Goal: Task Accomplishment & Management: Manage account settings

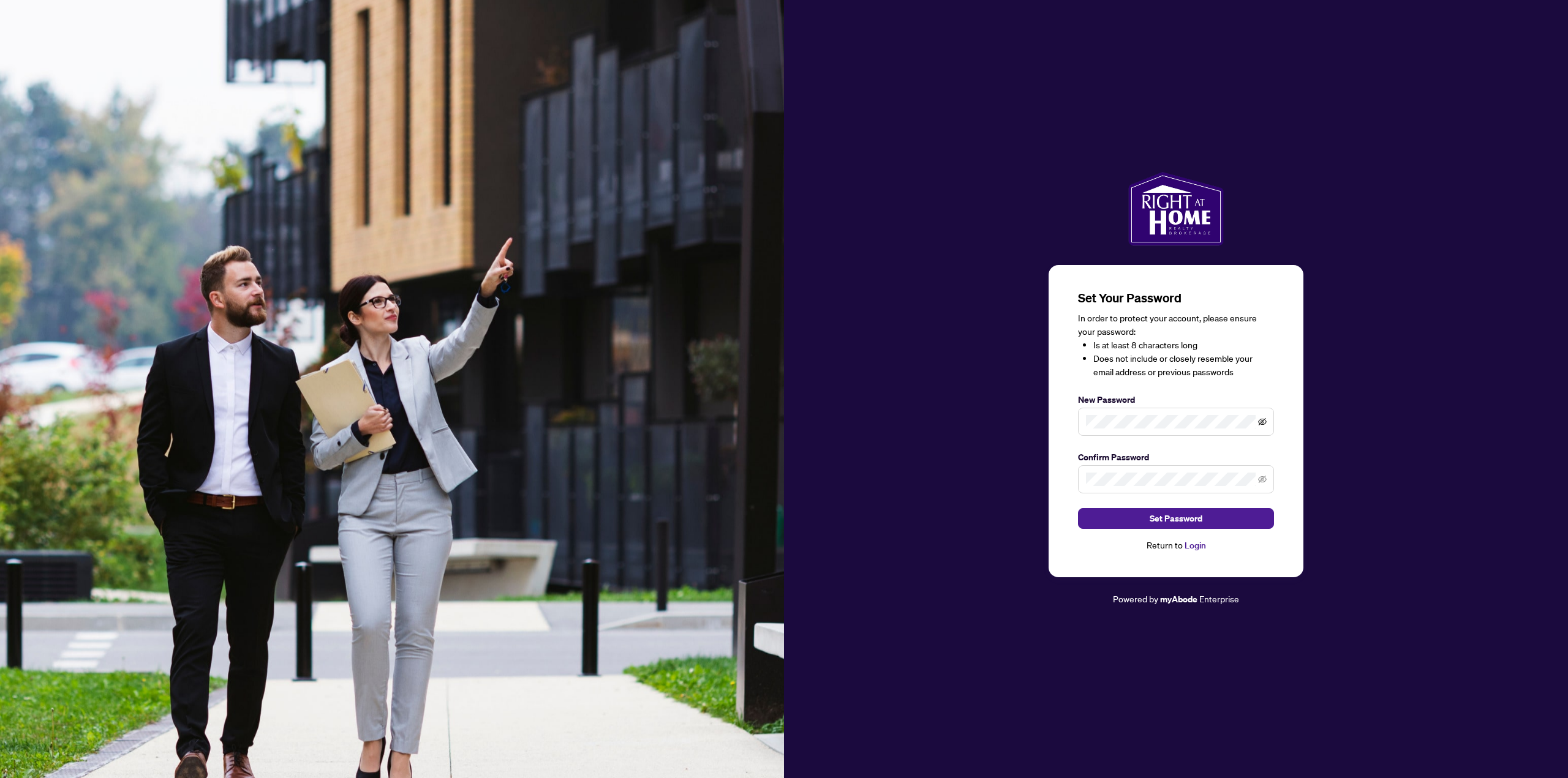
click at [1260, 425] on icon "eye-invisible" at bounding box center [1262, 422] width 9 height 7
click at [987, 411] on div "Set Your Password In order to protect your account, please ensure your password…" at bounding box center [1176, 389] width 784 height 434
click at [1271, 315] on div "In order to protect your account, please ensure your password: Is at least 8 ch…" at bounding box center [1176, 345] width 196 height 67
click at [1217, 515] on button "Set Password" at bounding box center [1176, 518] width 196 height 21
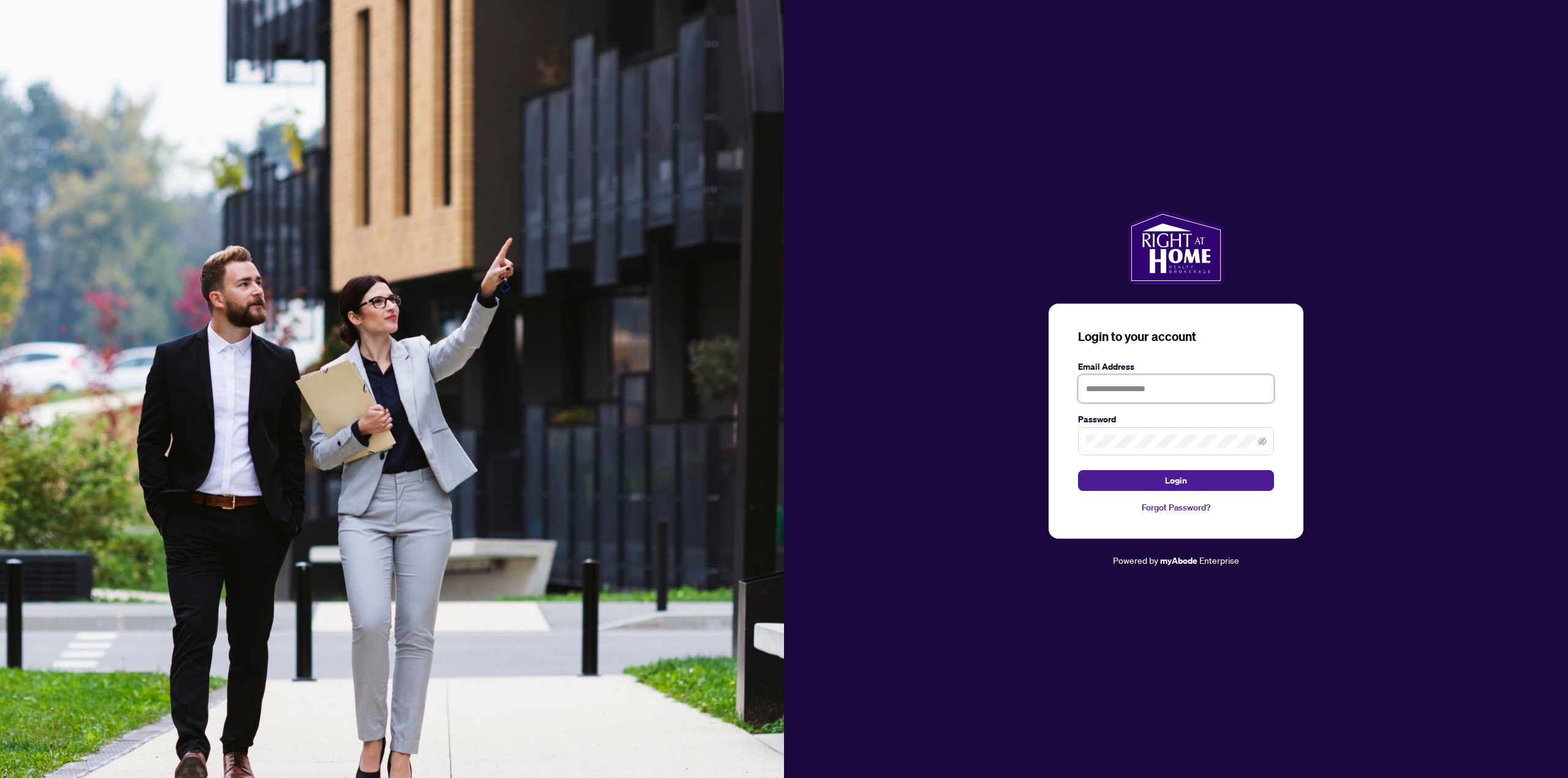
type input "**********"
click at [1230, 471] on button "Login" at bounding box center [1176, 480] width 196 height 21
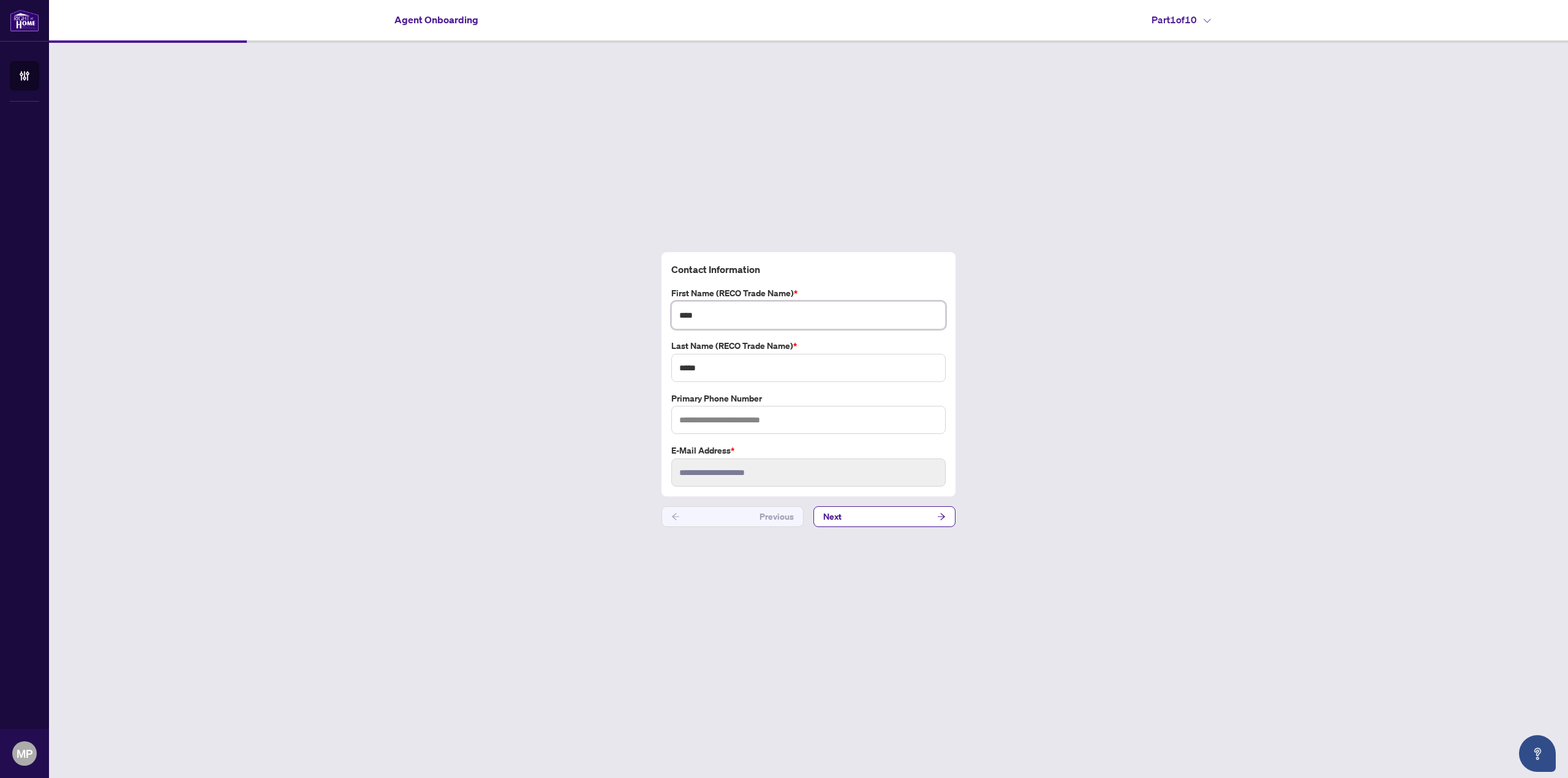
click at [741, 315] on input "****" at bounding box center [808, 315] width 274 height 28
click at [746, 376] on input "*****" at bounding box center [808, 368] width 274 height 28
click at [748, 412] on input "text" at bounding box center [808, 420] width 274 height 28
type input "**********"
click at [882, 515] on button "Next" at bounding box center [884, 517] width 142 height 21
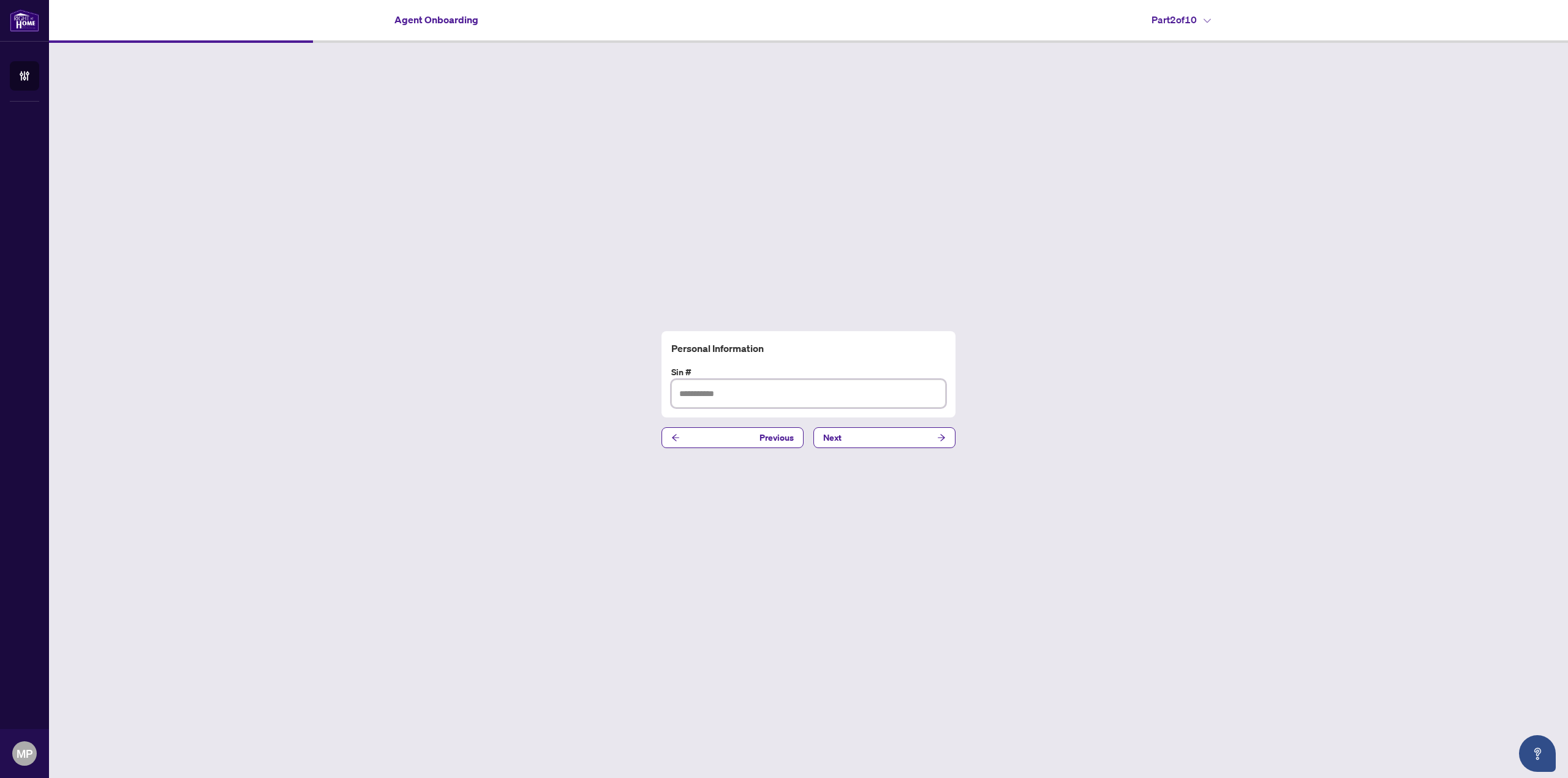
click at [846, 404] on input "text" at bounding box center [808, 393] width 274 height 28
type input "*********"
click at [938, 439] on icon "arrow-right" at bounding box center [941, 437] width 9 height 9
click at [846, 391] on input "text" at bounding box center [808, 393] width 274 height 28
paste input "**********"
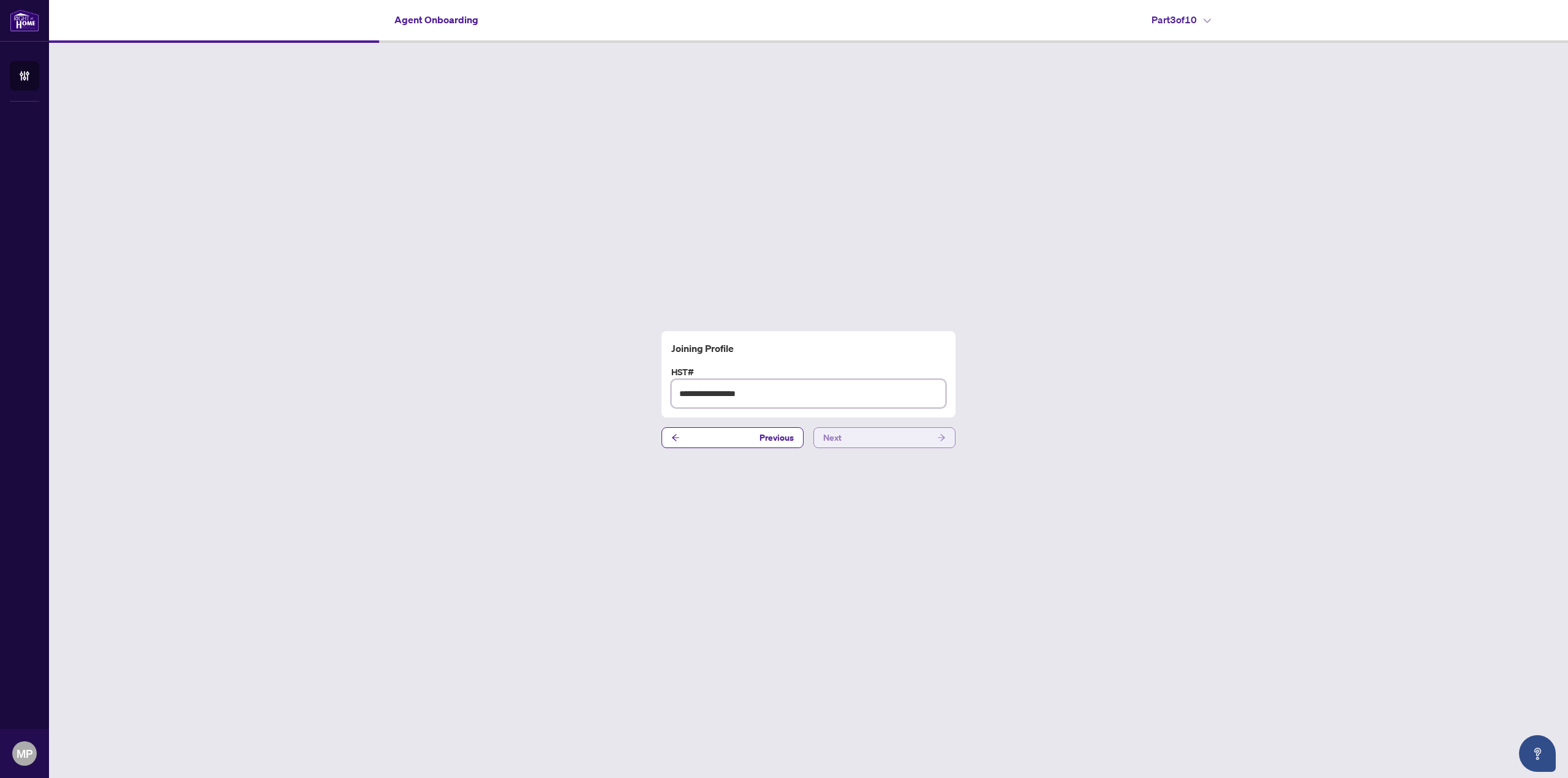
type input "**********"
click at [886, 433] on button "Next" at bounding box center [884, 437] width 142 height 21
click at [724, 397] on span "No" at bounding box center [730, 393] width 21 height 13
click at [870, 429] on button "Next" at bounding box center [884, 430] width 142 height 21
click at [869, 425] on button "Next" at bounding box center [884, 430] width 142 height 21
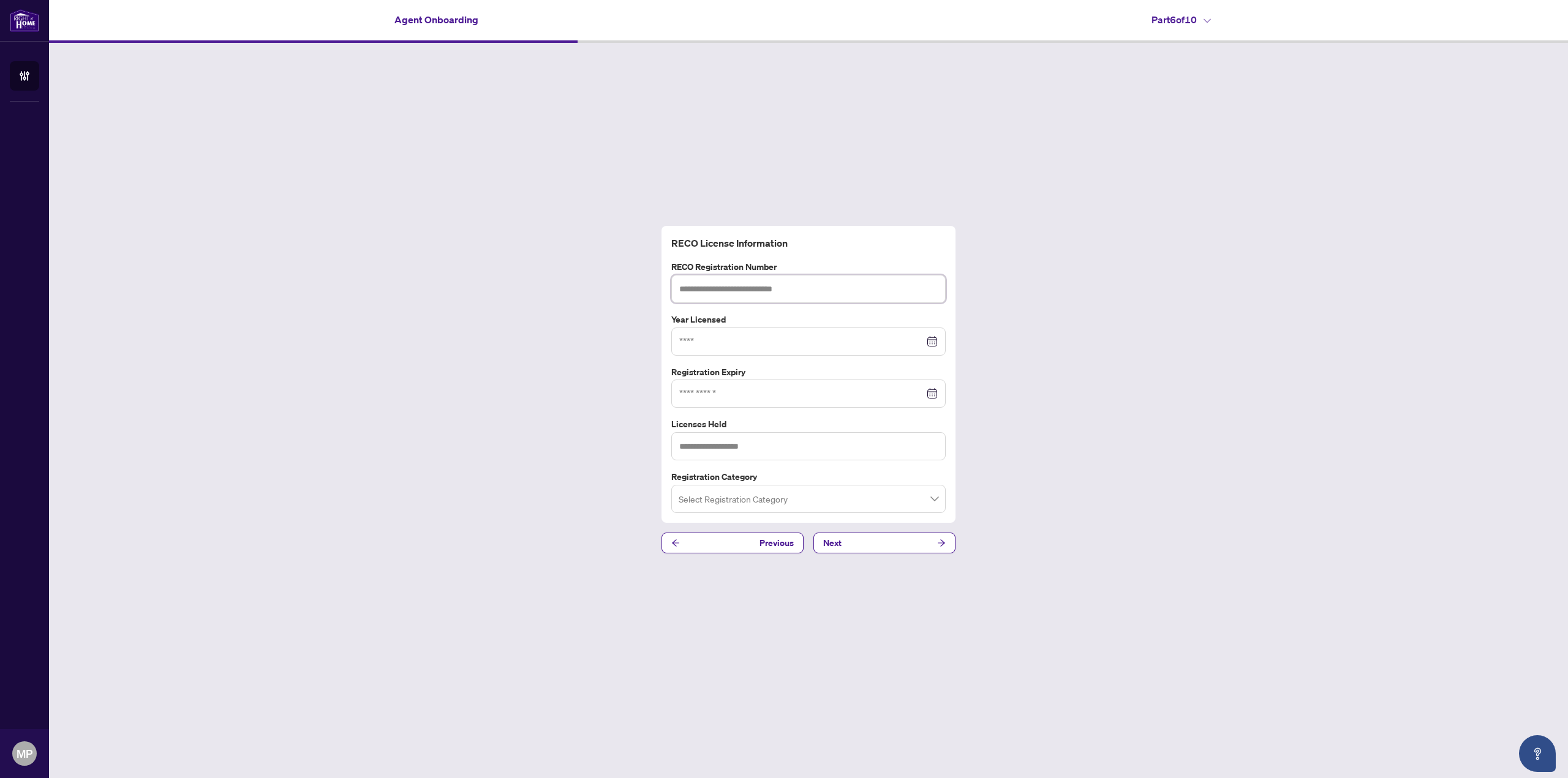
click at [786, 291] on input "text" at bounding box center [808, 289] width 274 height 28
paste input "*******"
type input "*******"
click at [766, 345] on input at bounding box center [801, 342] width 245 height 13
type input "****"
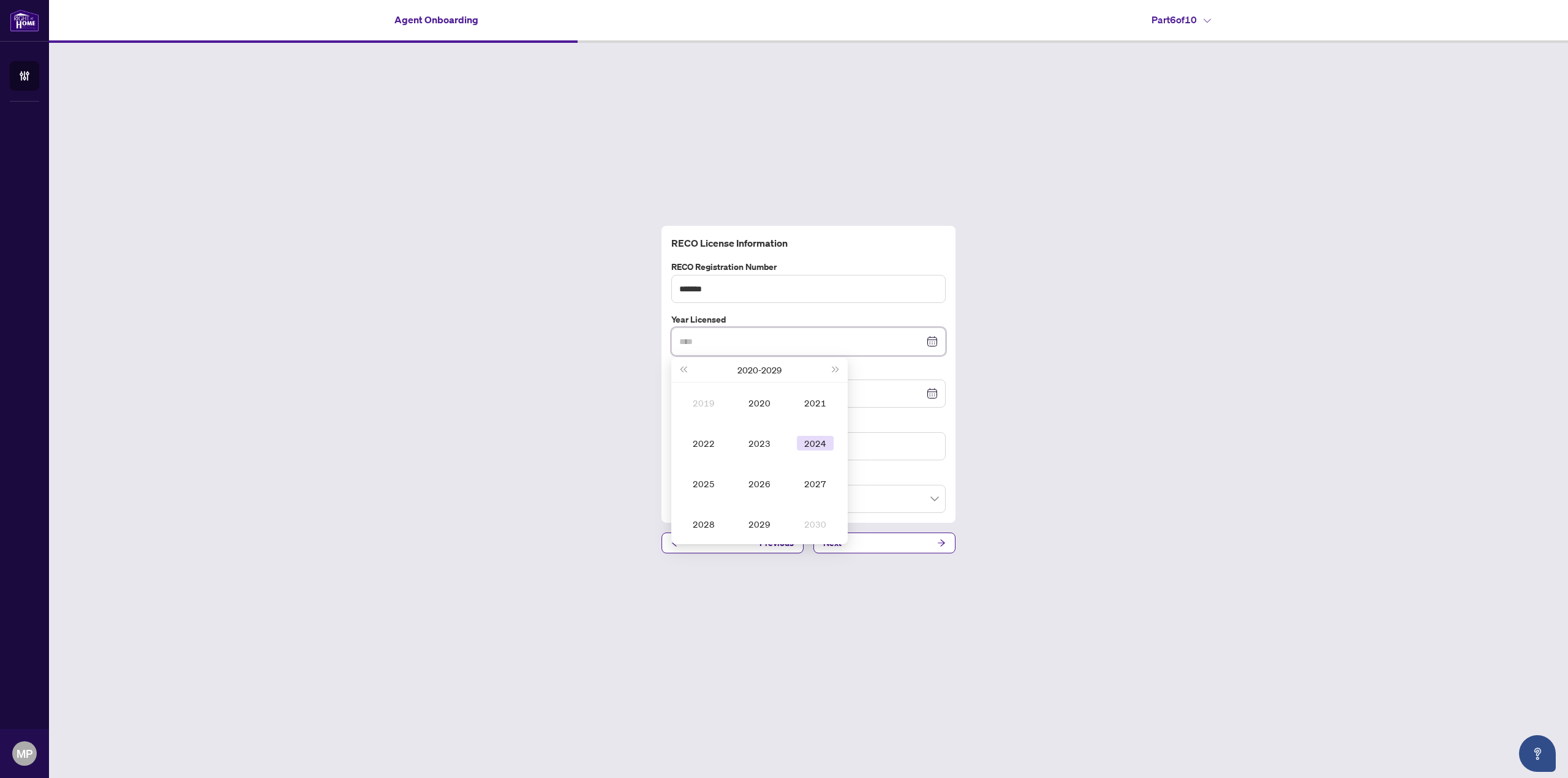
type input "****"
click at [830, 454] on td "2024" at bounding box center [815, 443] width 56 height 40
click at [772, 387] on input at bounding box center [801, 393] width 245 height 13
click at [815, 392] on input at bounding box center [801, 393] width 245 height 13
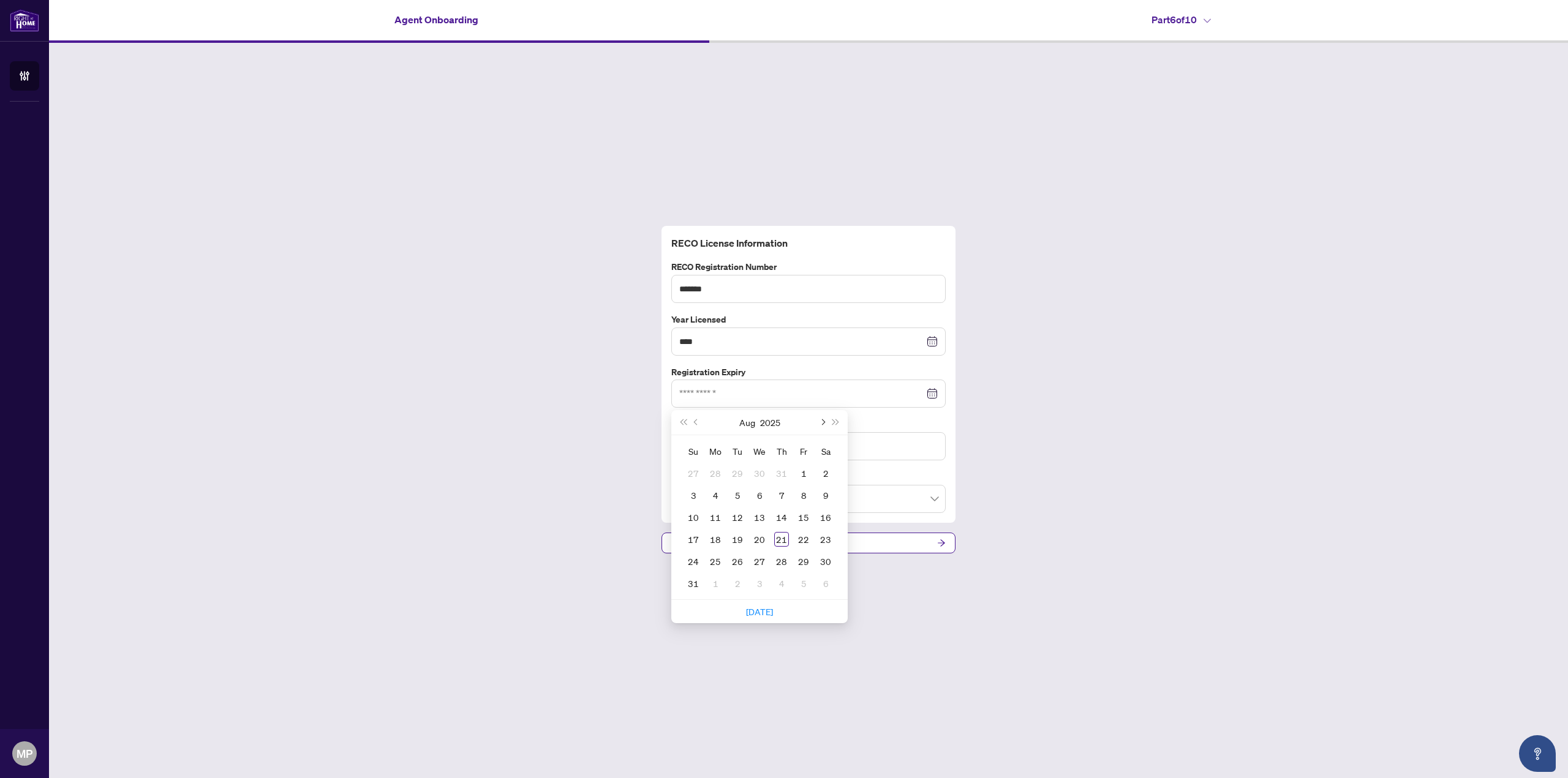
click at [828, 424] on button "Next month (PageDown)" at bounding box center [822, 422] width 14 height 25
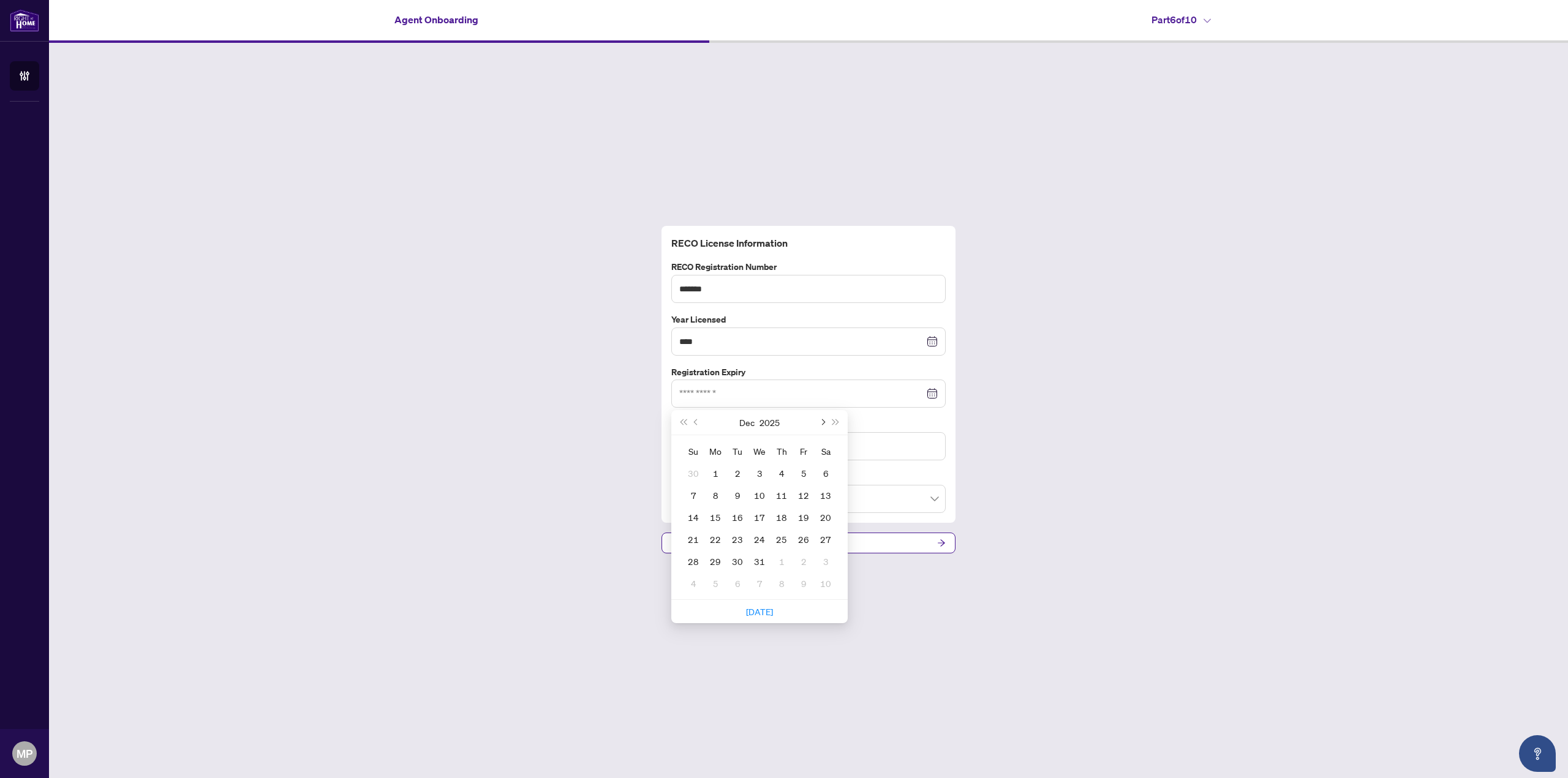
click at [828, 424] on button "Next month (PageDown)" at bounding box center [822, 422] width 14 height 25
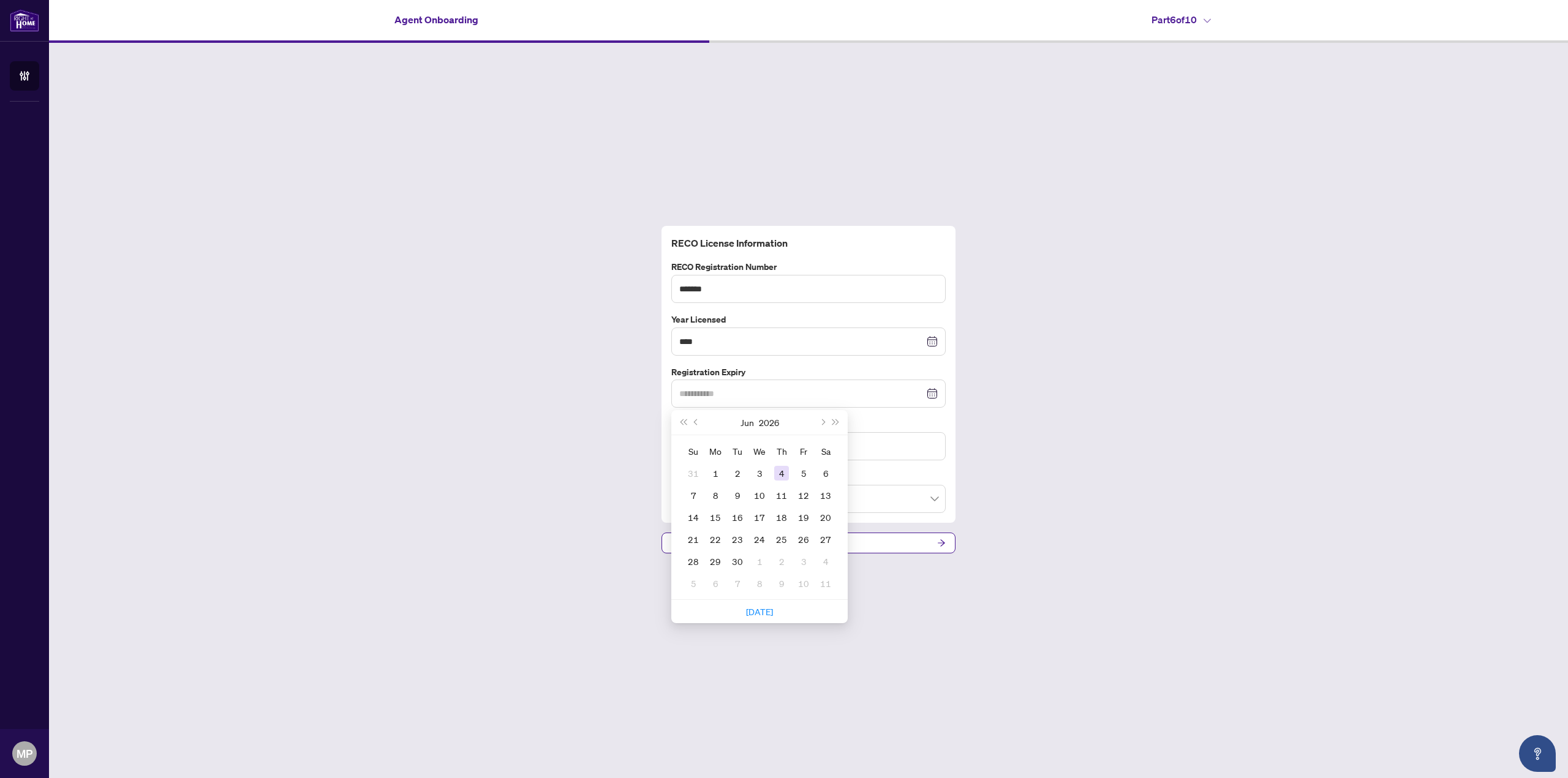
type input "**********"
click at [831, 517] on div "20" at bounding box center [826, 517] width 15 height 15
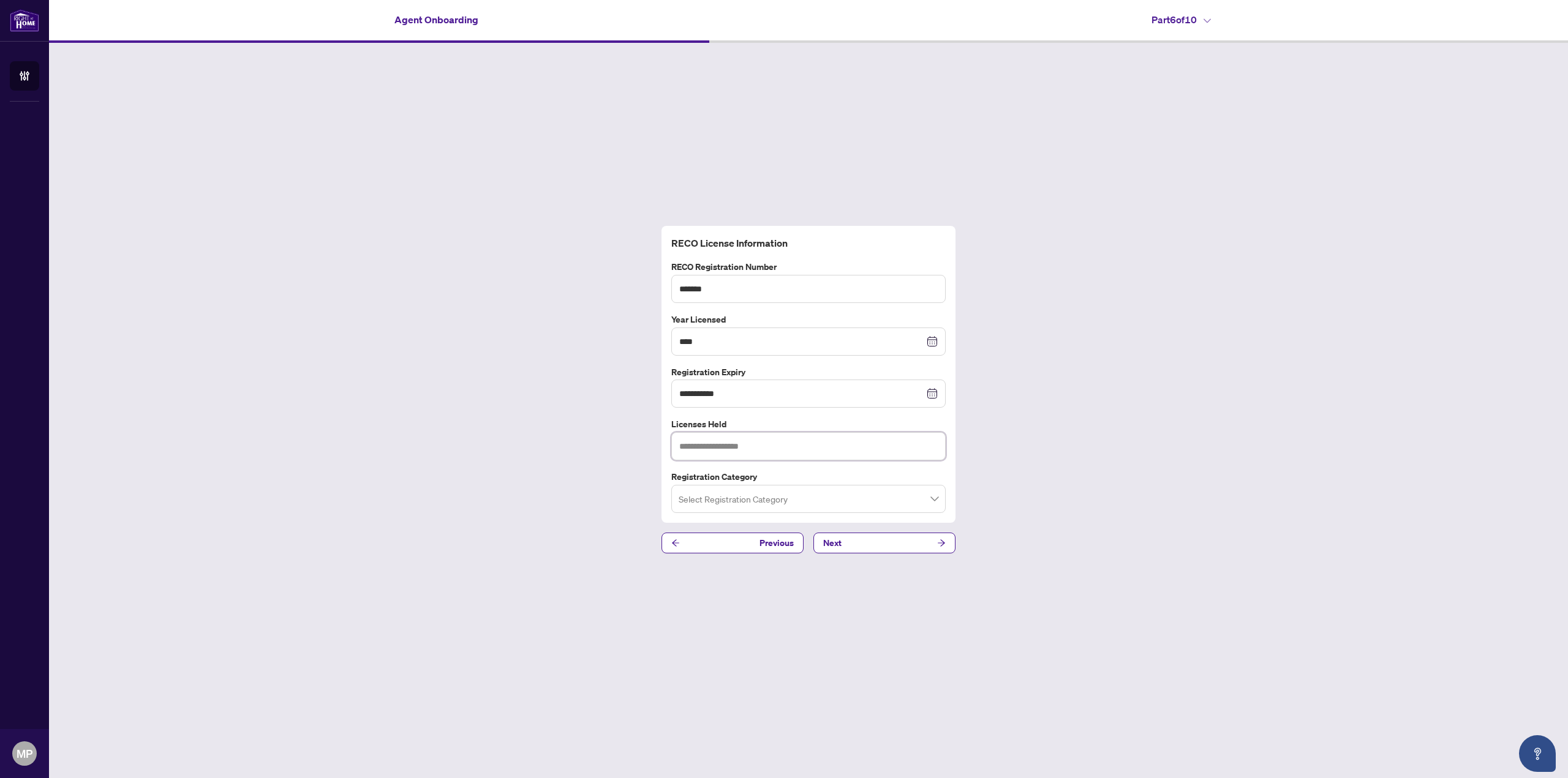
click at [770, 444] on input "text" at bounding box center [808, 446] width 274 height 28
type input "*"
click at [767, 507] on input "search" at bounding box center [802, 501] width 249 height 27
click at [755, 546] on div "Sales Representative" at bounding box center [808, 547] width 255 height 13
click at [796, 456] on input "**********" at bounding box center [808, 446] width 274 height 28
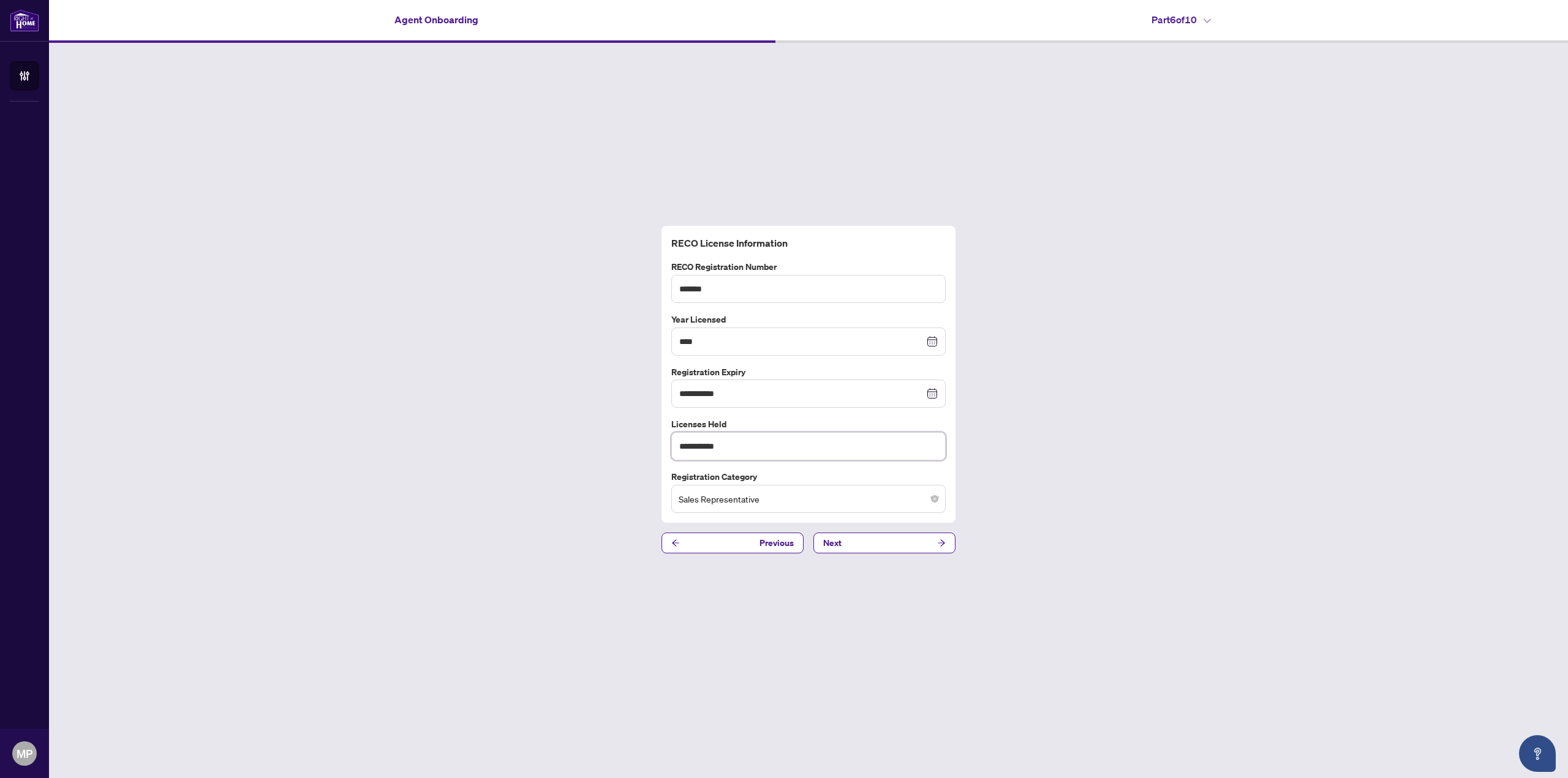
drag, startPoint x: 793, startPoint y: 448, endPoint x: 552, endPoint y: 444, distance: 241.0
click at [552, 444] on div "**********" at bounding box center [809, 390] width 1519 height 693
type input "**********"
click at [929, 542] on button "Next" at bounding box center [884, 543] width 142 height 21
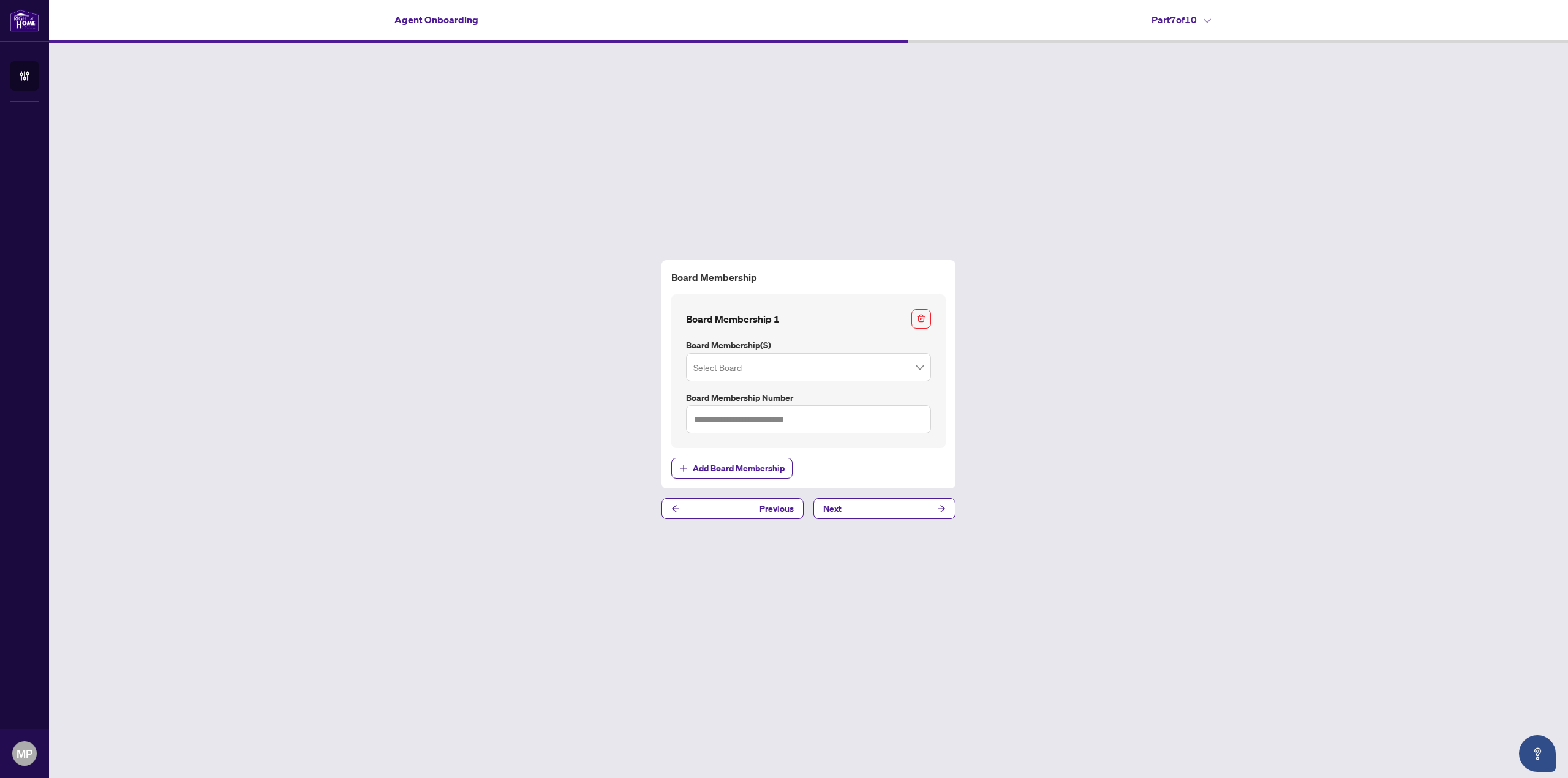
click at [831, 355] on div "Select Board" at bounding box center [808, 368] width 245 height 28
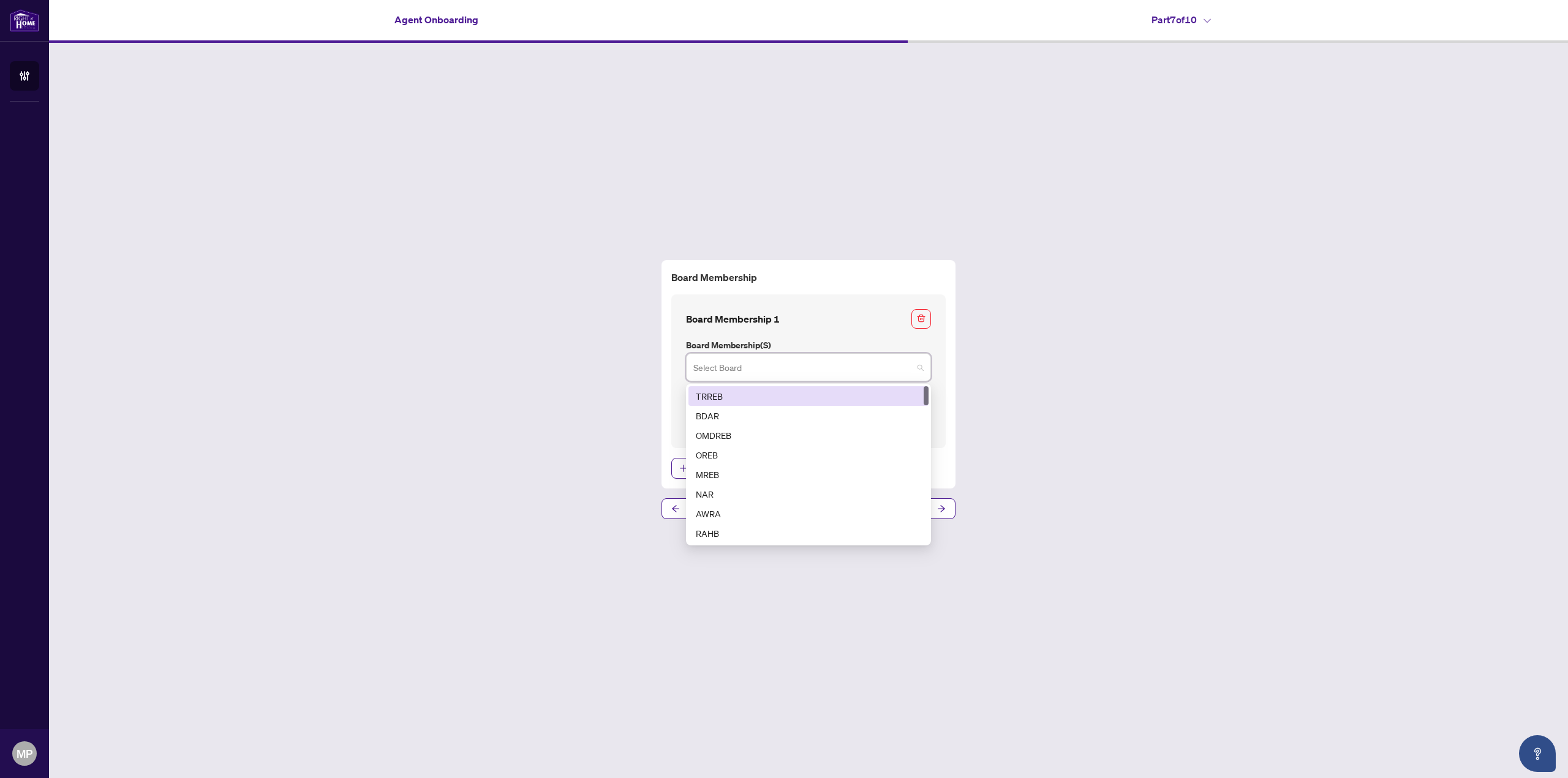
click at [748, 391] on div "TRREB" at bounding box center [808, 396] width 225 height 13
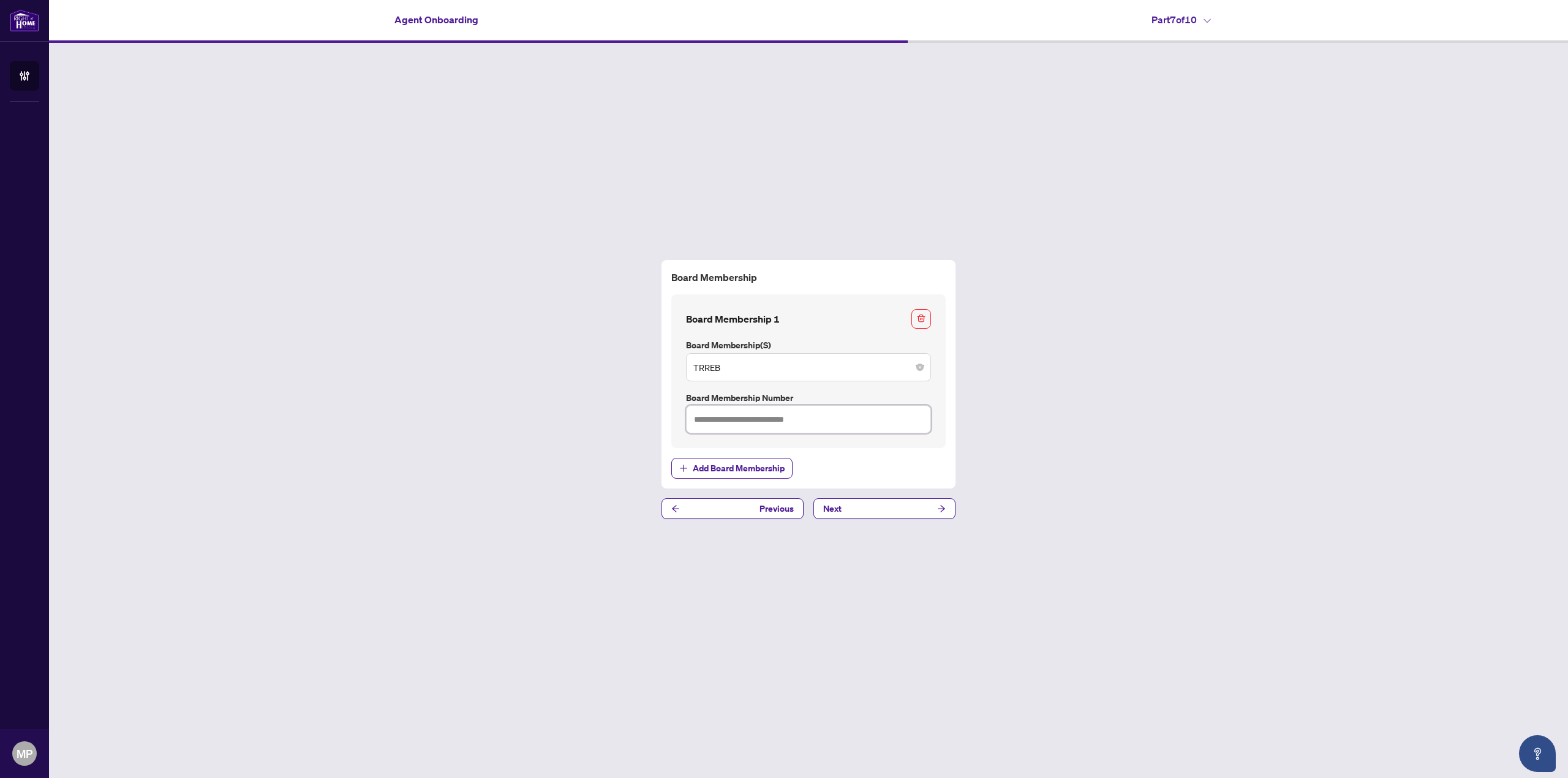
click at [748, 432] on input "text" at bounding box center [808, 419] width 245 height 28
click at [799, 420] on input "text" at bounding box center [808, 419] width 245 height 28
click at [833, 374] on span "TRREB" at bounding box center [808, 368] width 230 height 23
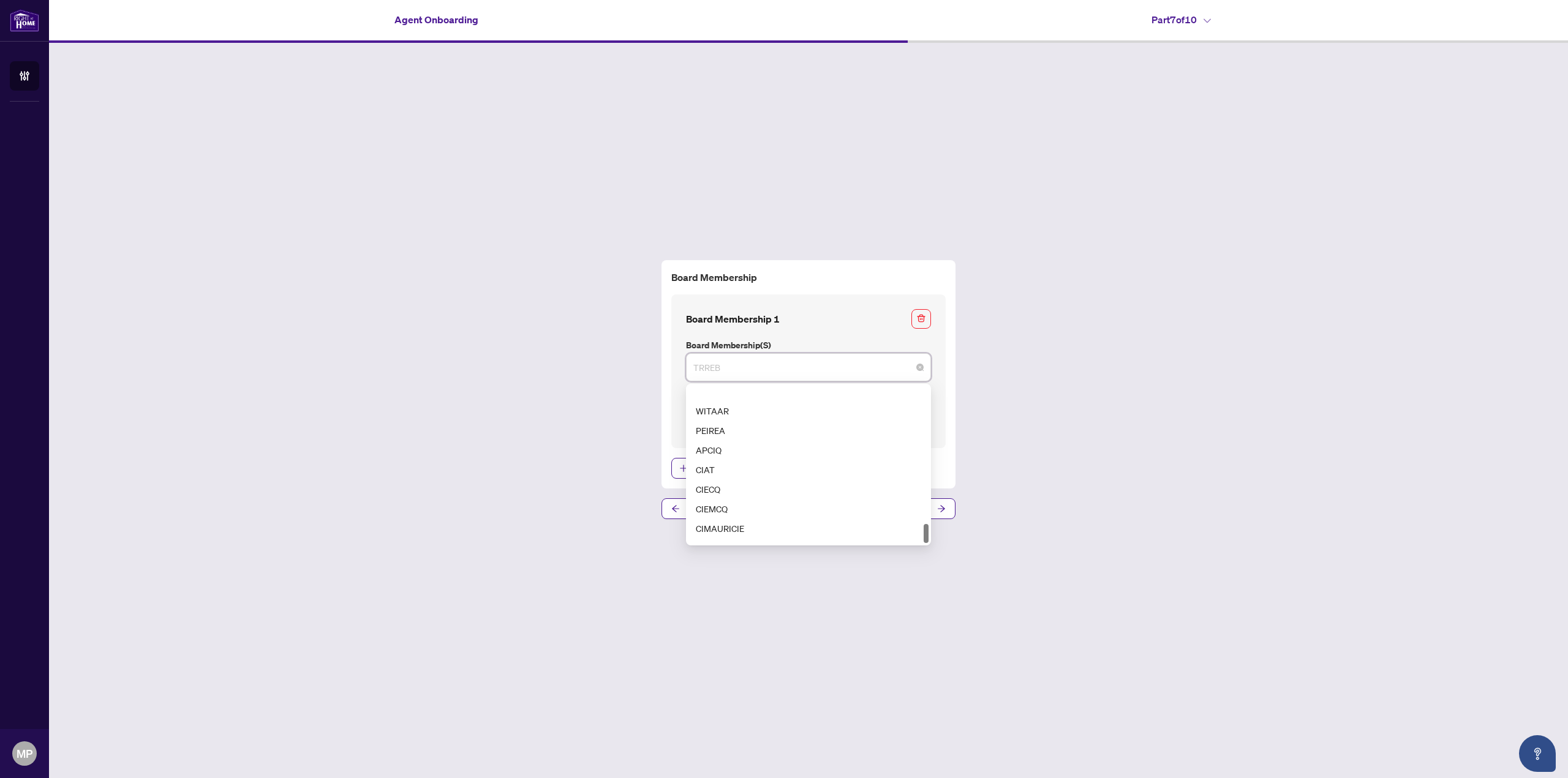
scroll to position [1136, 0]
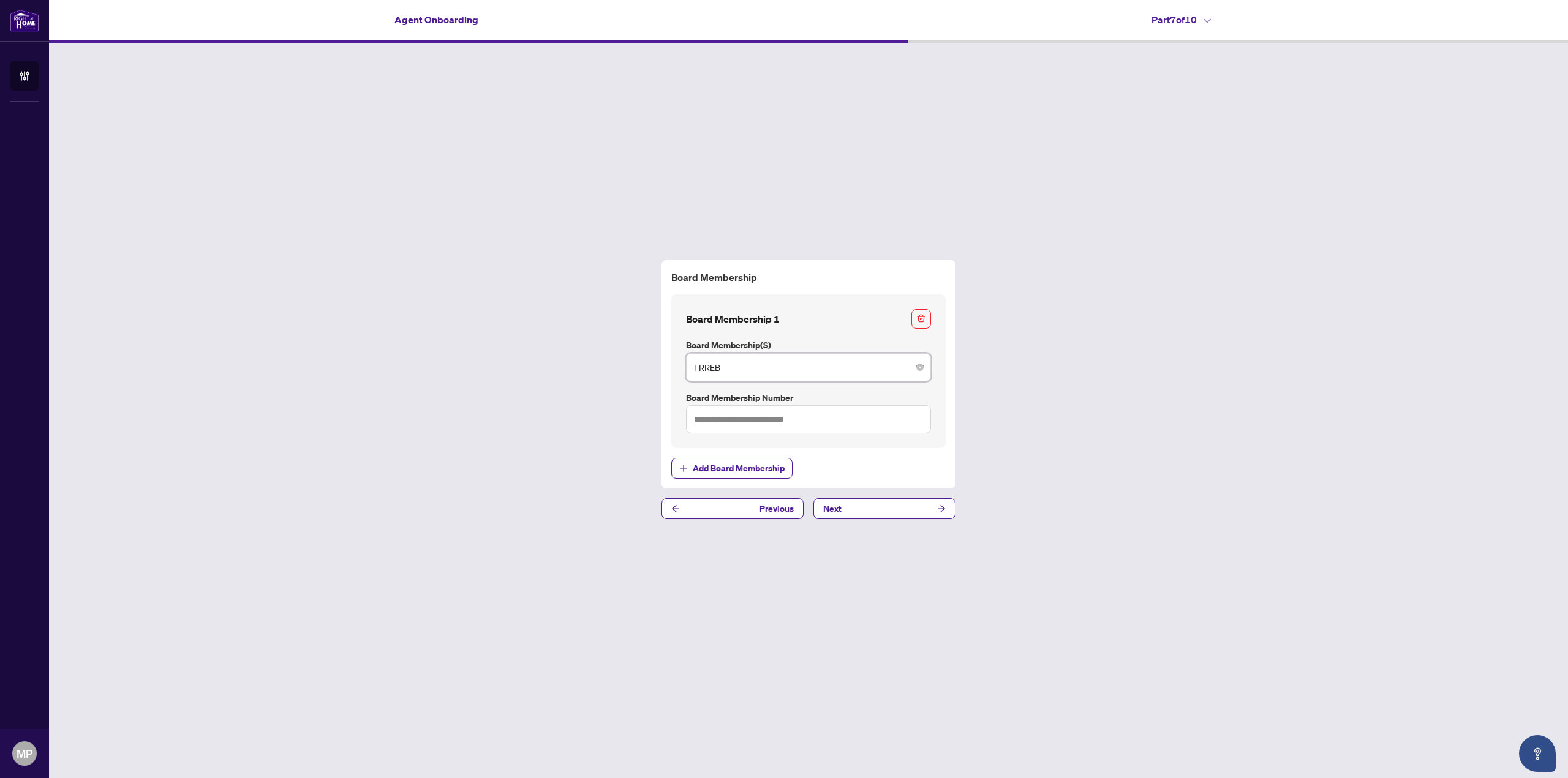
click at [844, 313] on div "Board Membership 1" at bounding box center [808, 319] width 245 height 20
click at [820, 419] on input "text" at bounding box center [808, 419] width 245 height 28
click at [769, 467] on span "Add Board Membership" at bounding box center [739, 468] width 92 height 20
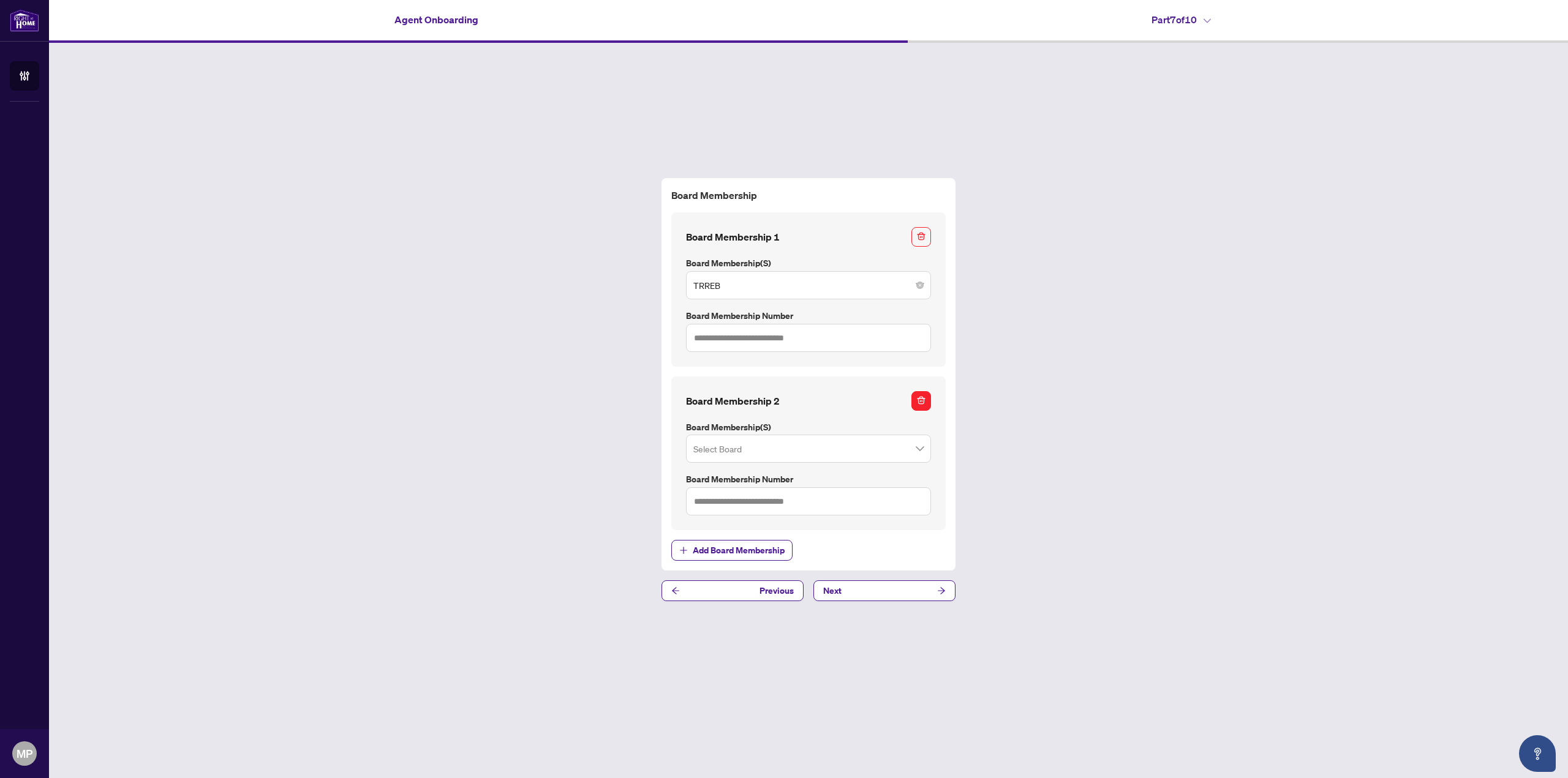
click at [923, 398] on icon "button" at bounding box center [921, 400] width 9 height 9
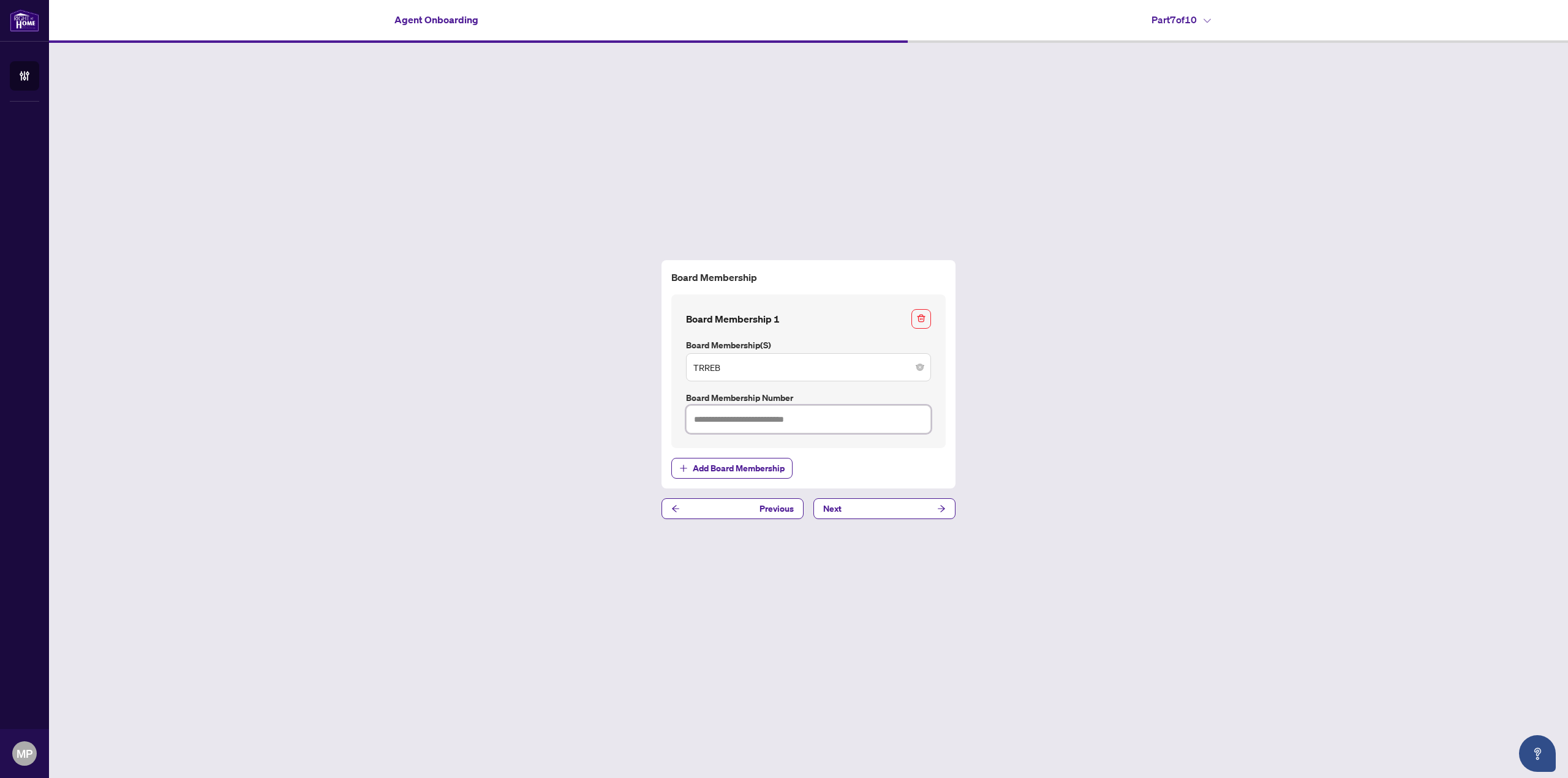
click at [767, 425] on input "text" at bounding box center [808, 419] width 245 height 28
paste input "*******"
type input "*******"
click at [895, 506] on button "Next" at bounding box center [884, 509] width 142 height 21
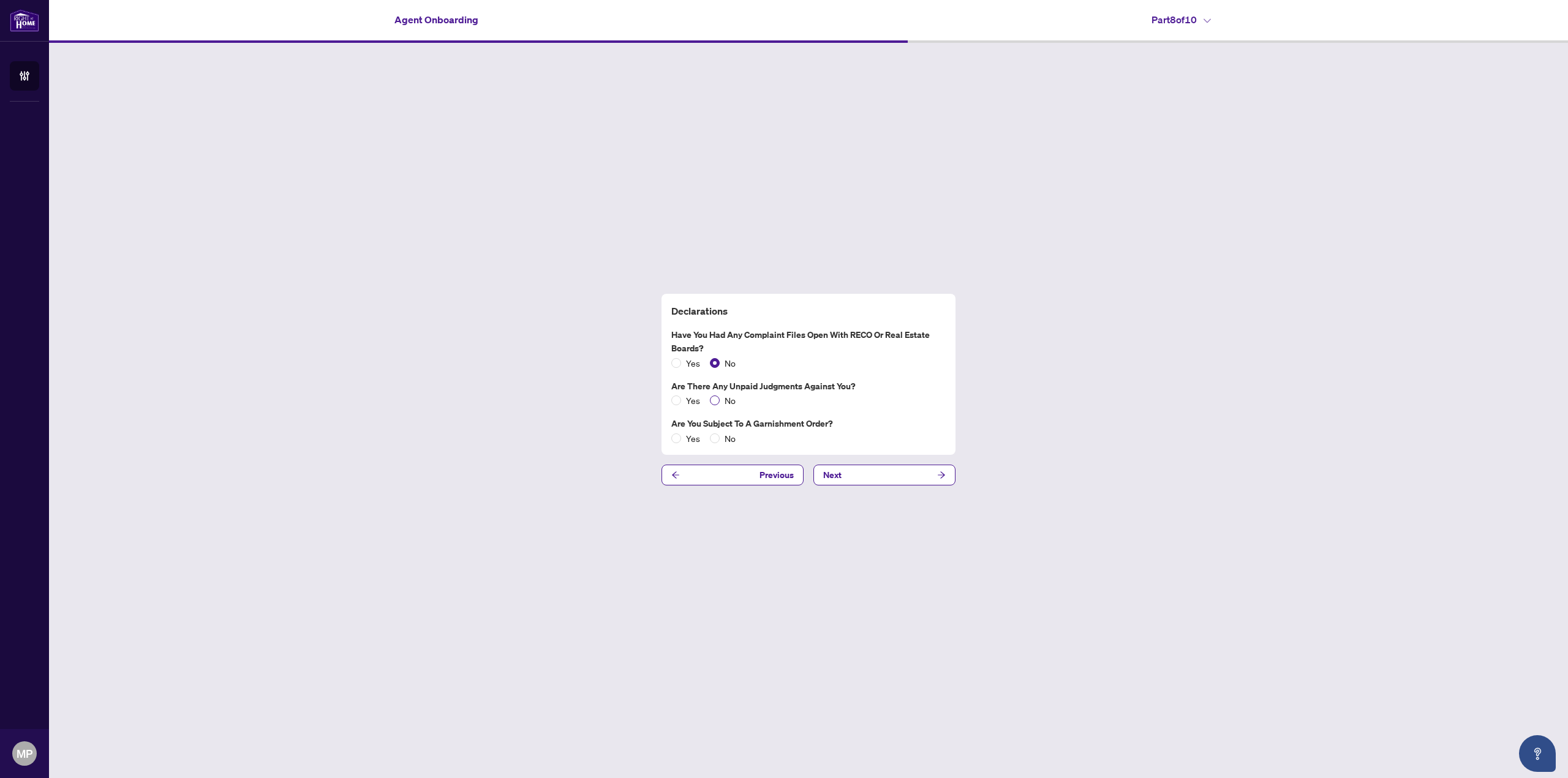
click at [721, 401] on span "No" at bounding box center [730, 400] width 21 height 13
click at [727, 444] on span "No" at bounding box center [730, 438] width 21 height 13
click at [908, 476] on button "Next" at bounding box center [884, 475] width 142 height 21
click at [916, 479] on button "Next" at bounding box center [884, 475] width 142 height 21
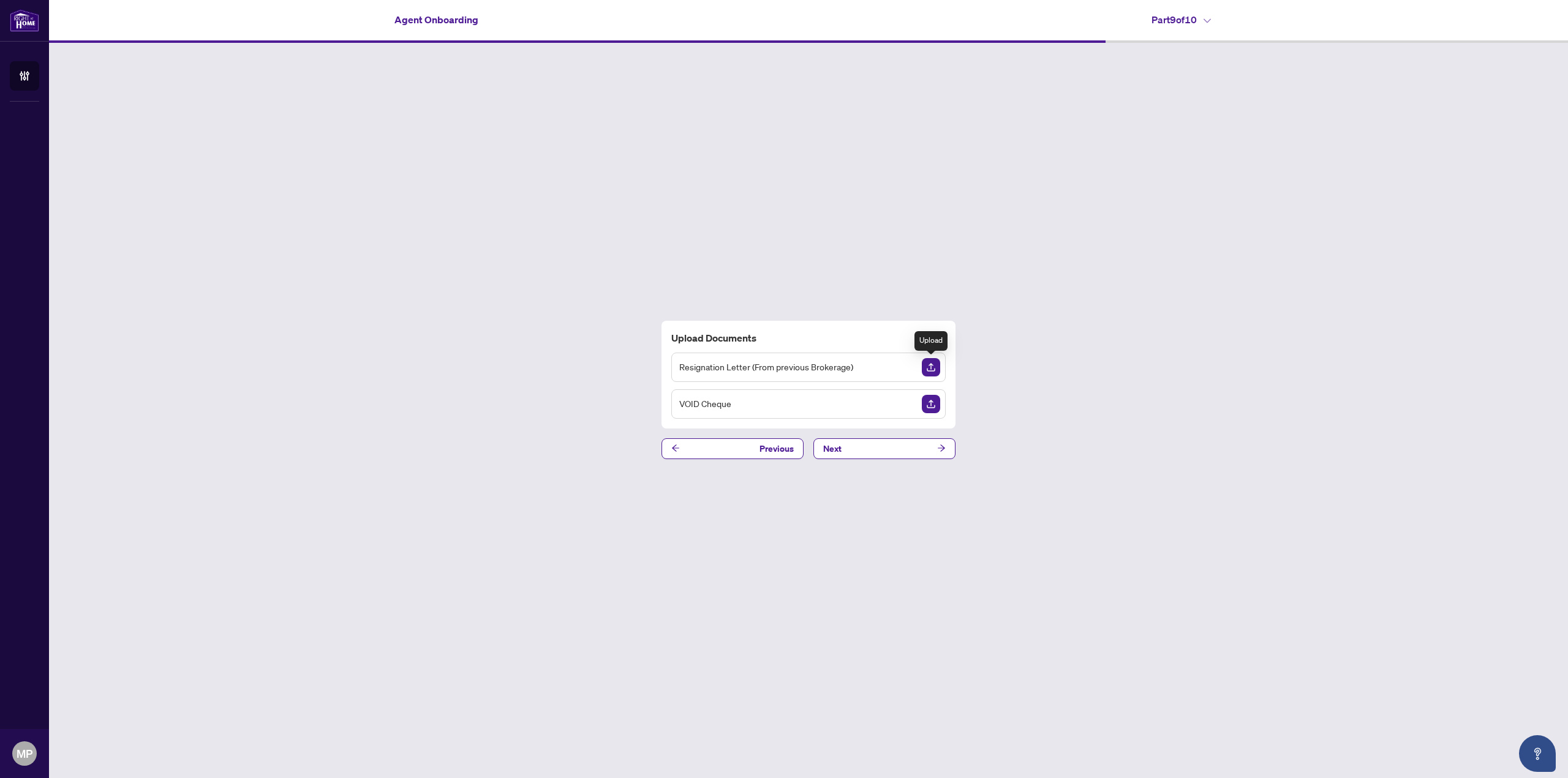
click at [926, 364] on img "Upload Document" at bounding box center [931, 368] width 18 height 18
click at [939, 370] on img "Upload Document" at bounding box center [931, 368] width 18 height 18
click at [931, 364] on img "Upload Document" at bounding box center [931, 368] width 18 height 18
click at [938, 406] on img "Upload Document" at bounding box center [931, 404] width 18 height 18
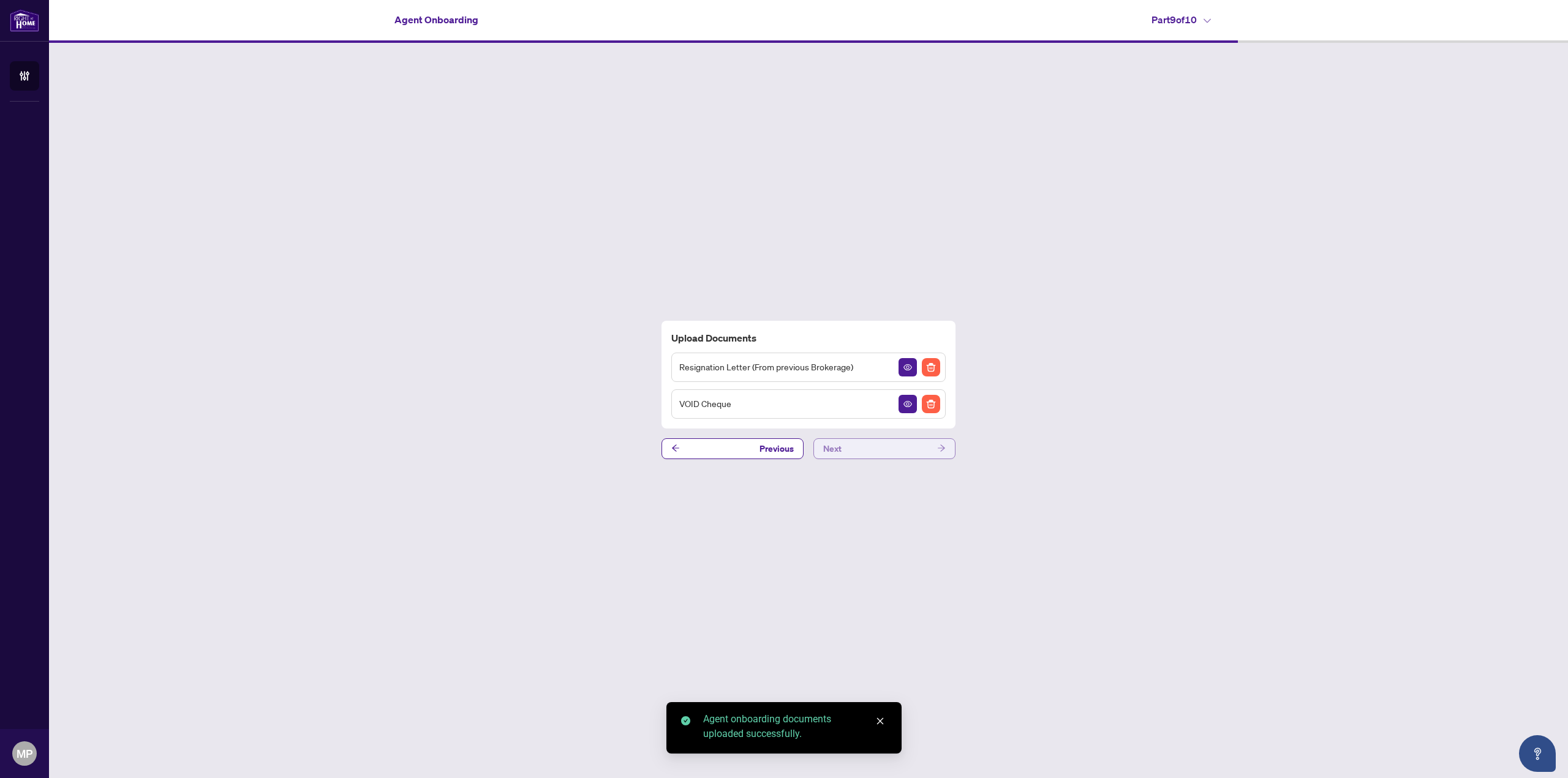
click at [946, 456] on button "Next" at bounding box center [884, 449] width 142 height 21
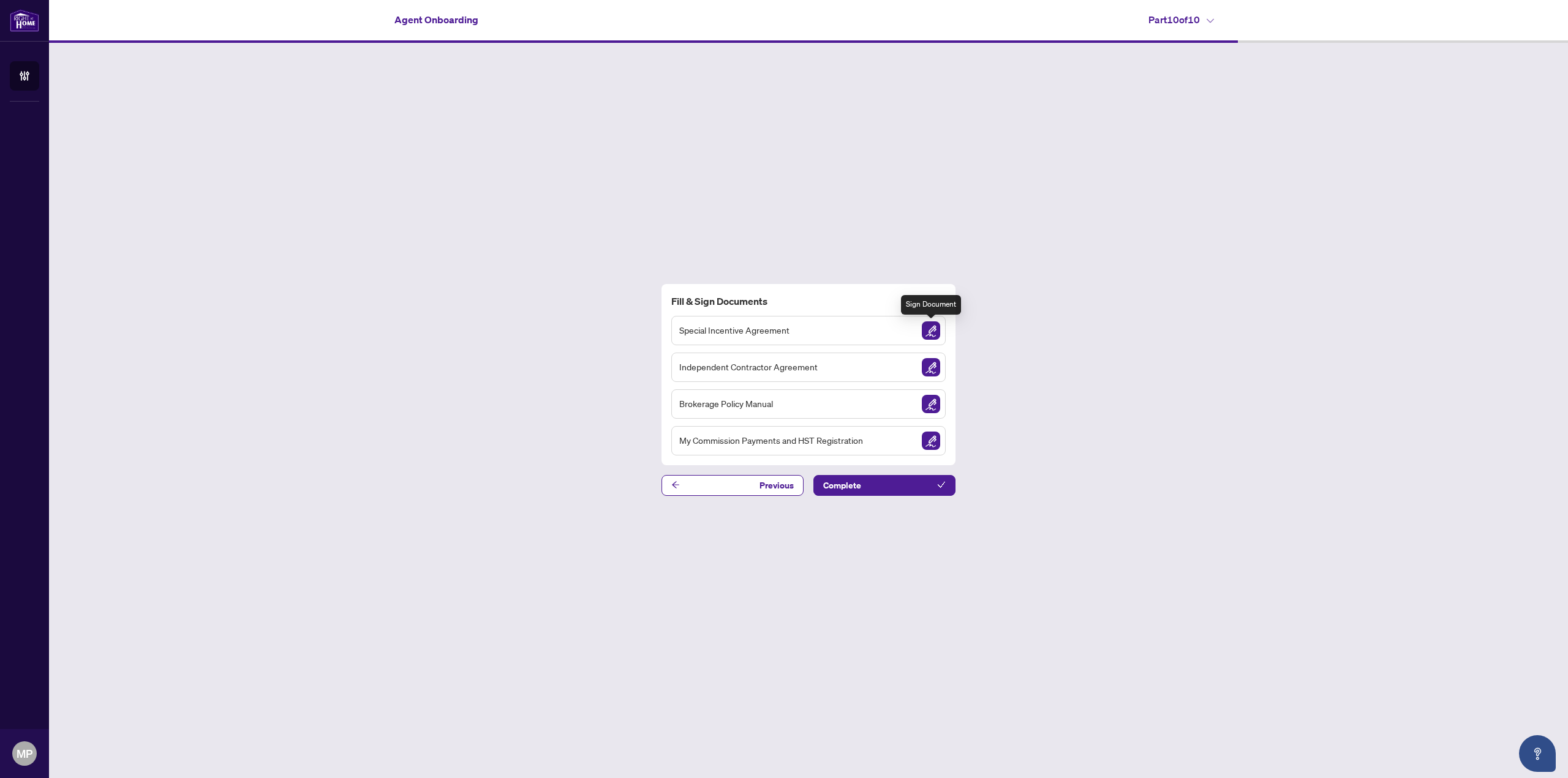
click at [933, 338] on img "Sign Document" at bounding box center [931, 331] width 18 height 18
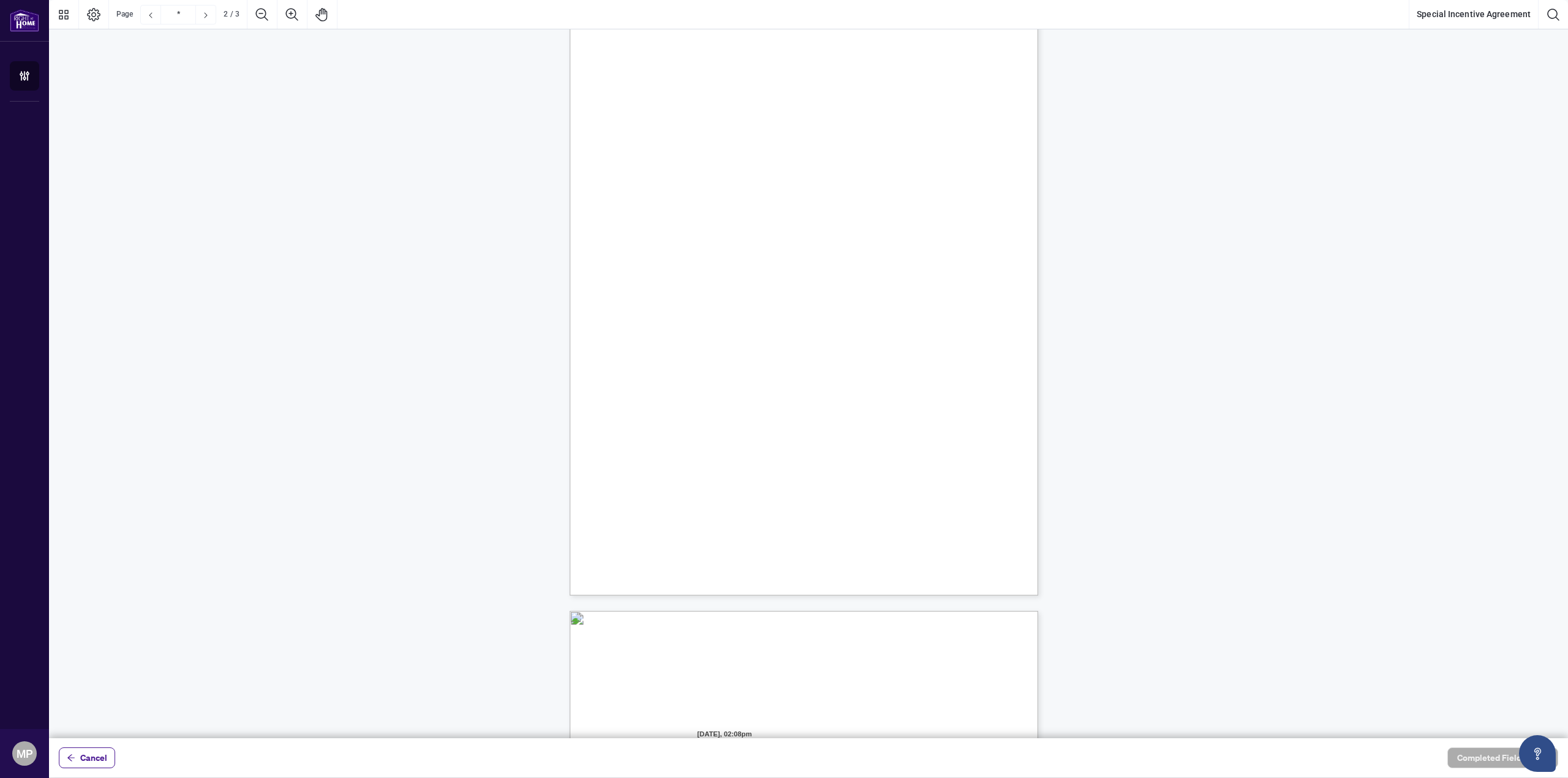
scroll to position [979, 0]
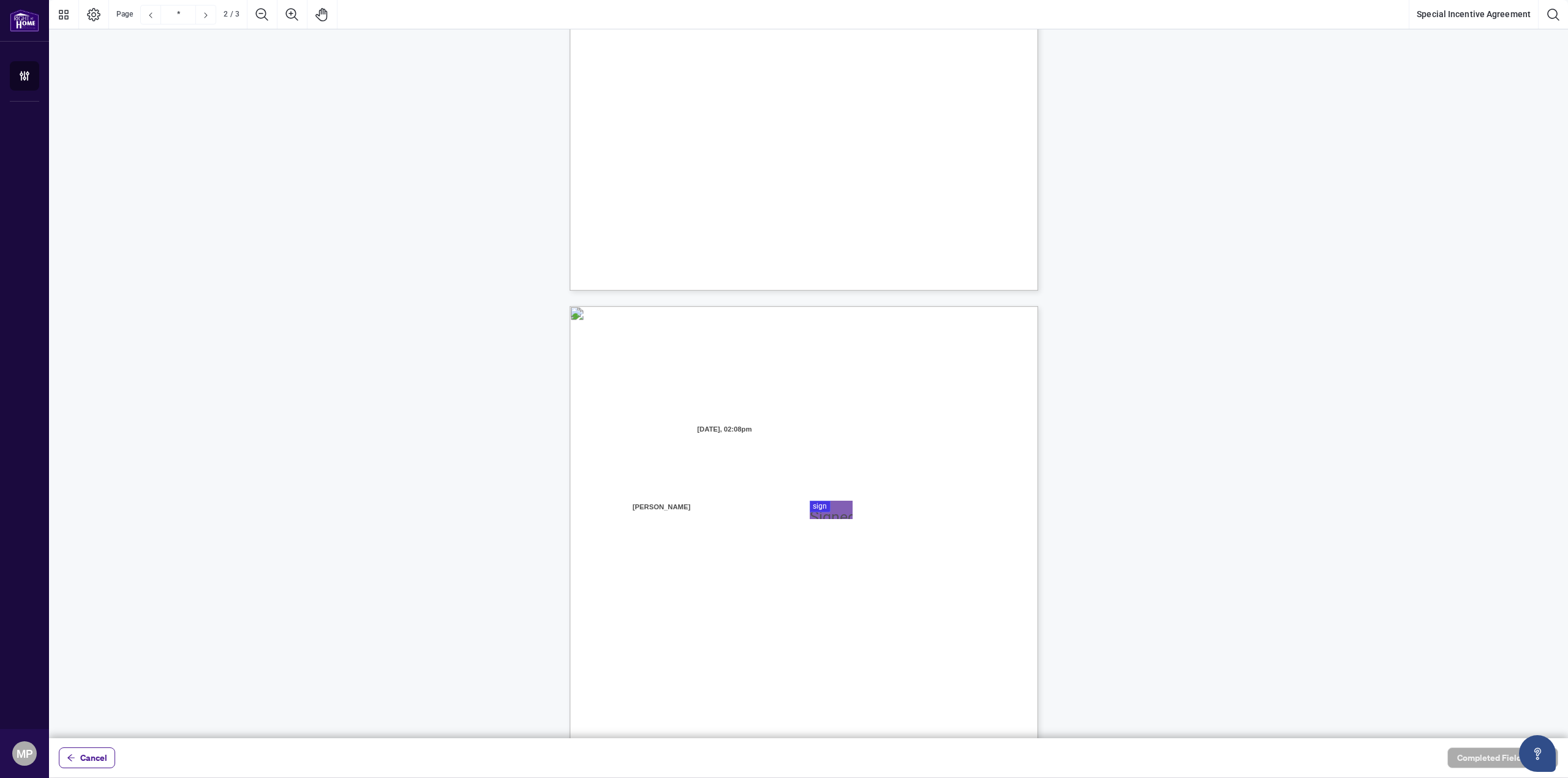
type input "*"
click at [827, 509] on div at bounding box center [809, 369] width 1519 height 738
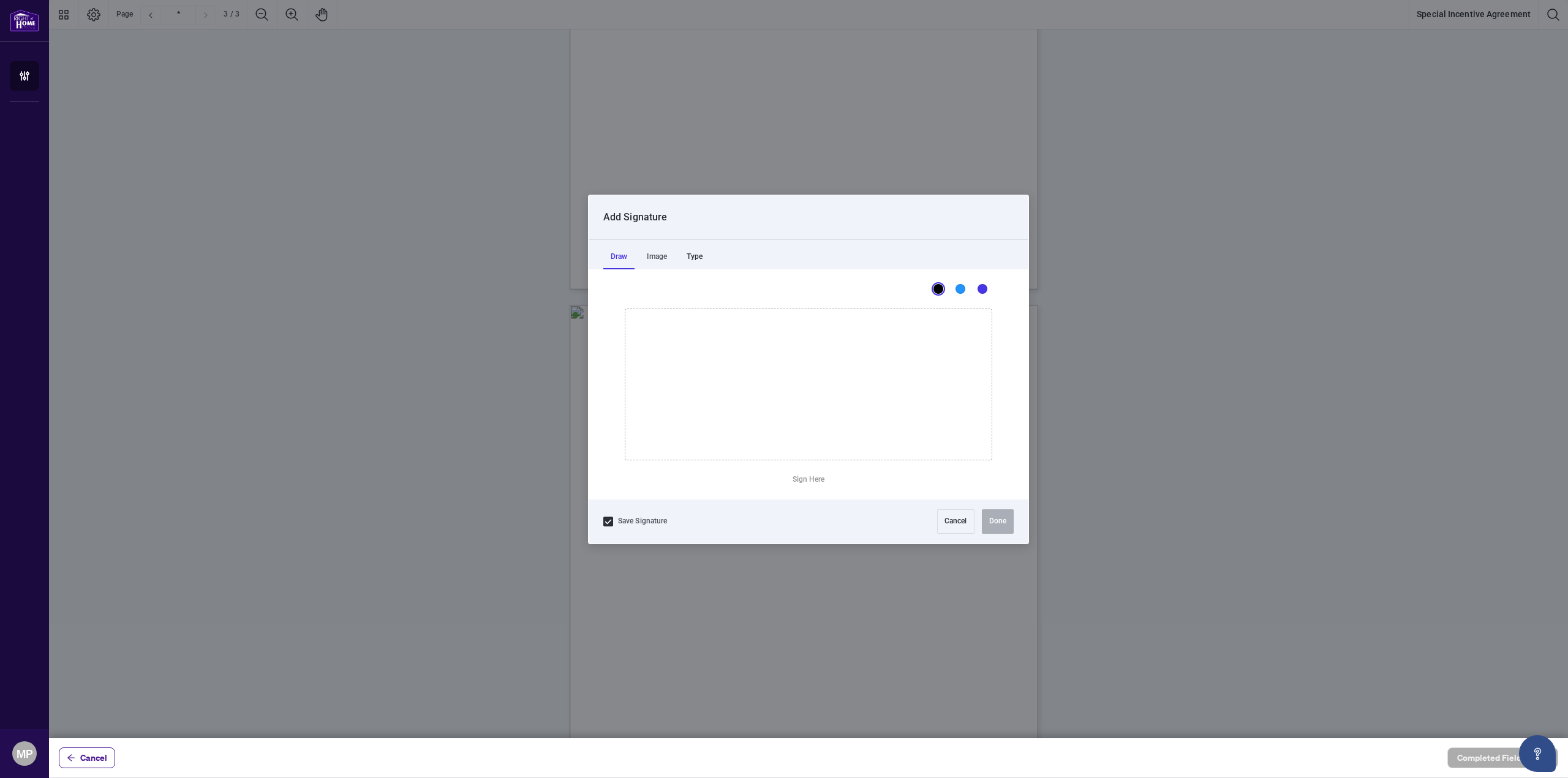
click at [697, 260] on div "Type" at bounding box center [694, 257] width 31 height 25
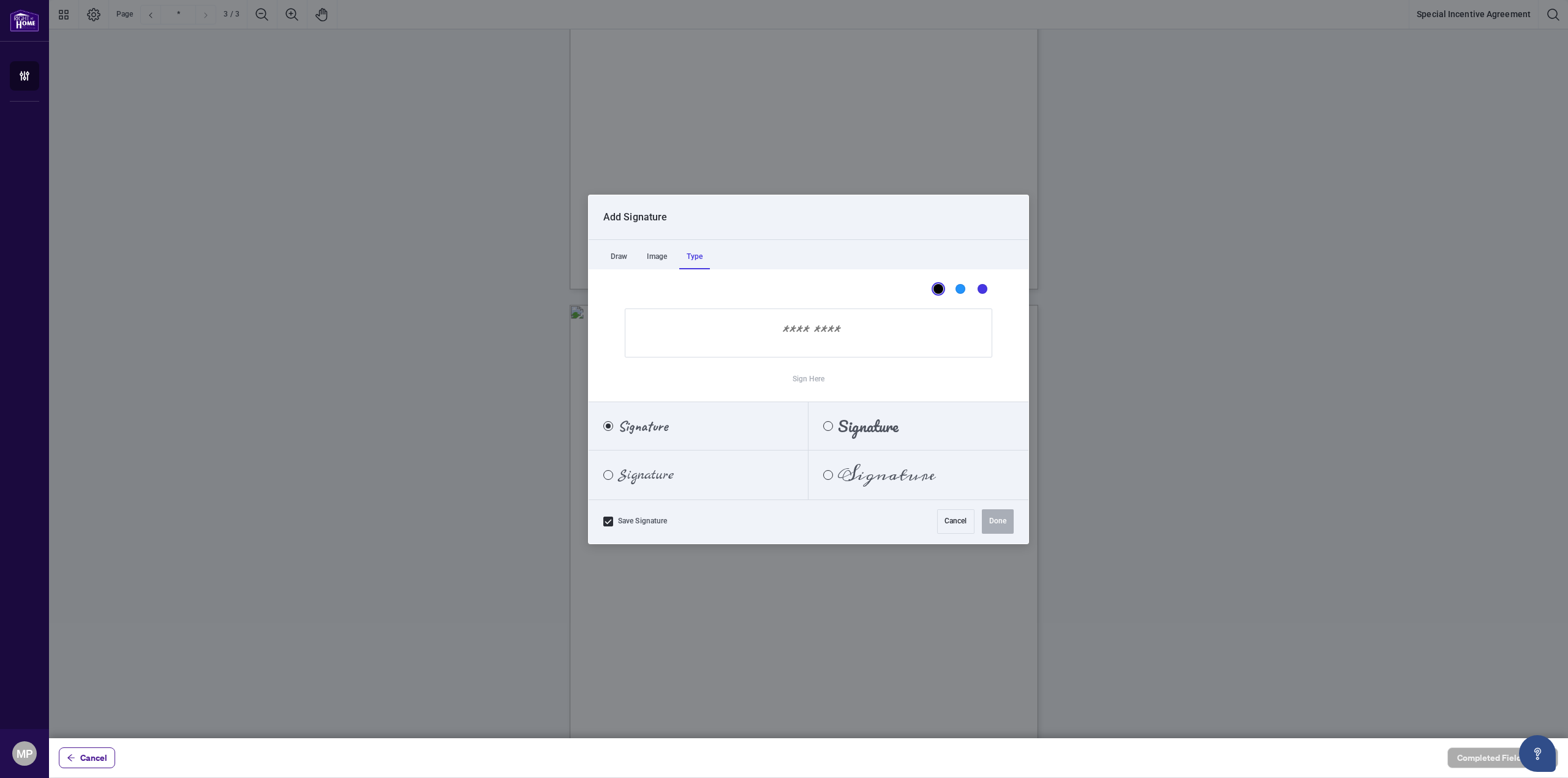
click at [769, 332] on input "Sign Here" at bounding box center [809, 333] width 368 height 49
type input "**********"
click at [669, 477] on span "[PERSON_NAME]" at bounding box center [678, 475] width 119 height 13
click at [1008, 530] on button "Done" at bounding box center [998, 522] width 32 height 25
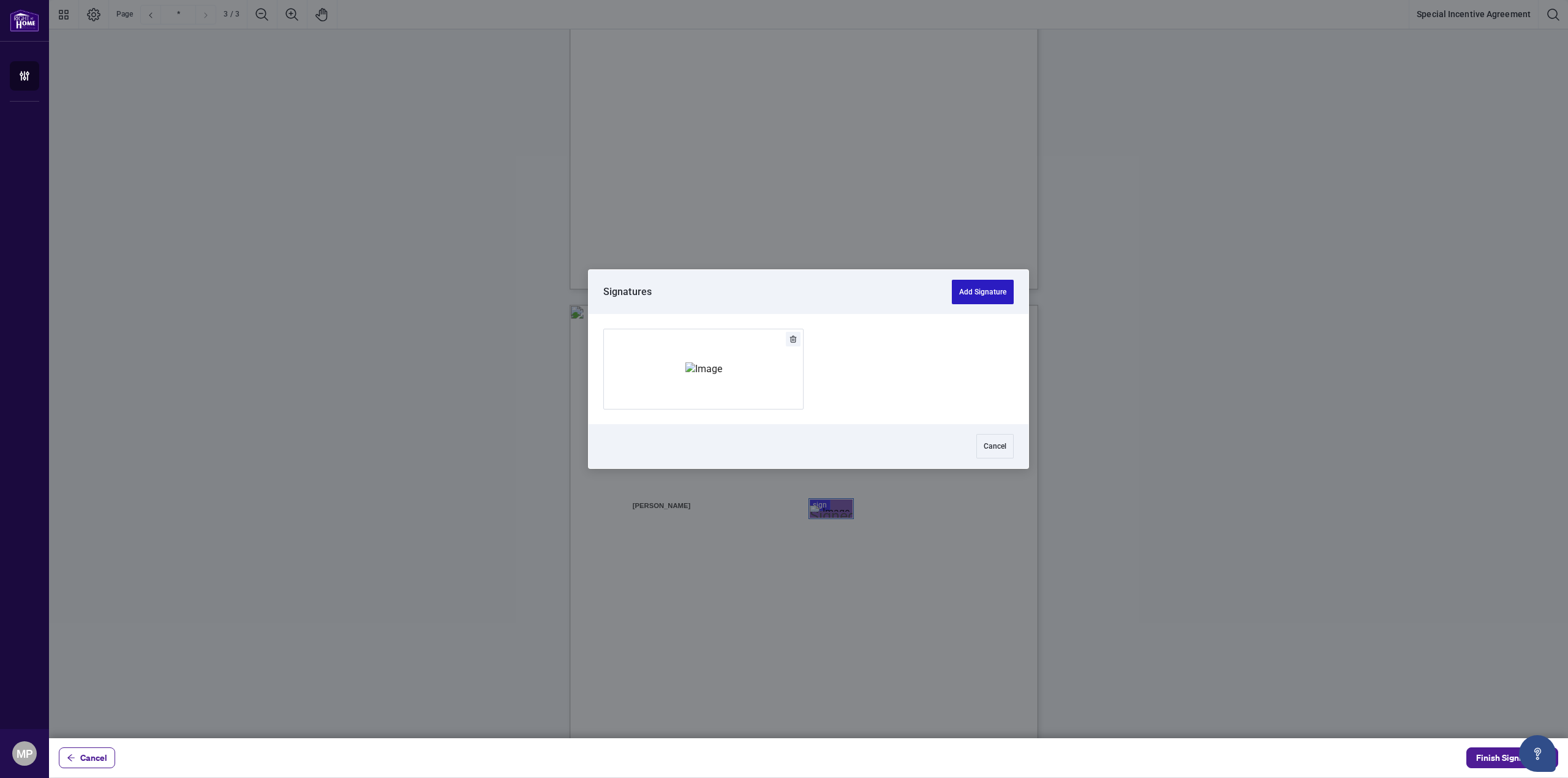
click at [991, 299] on button "Add Signature" at bounding box center [982, 292] width 62 height 25
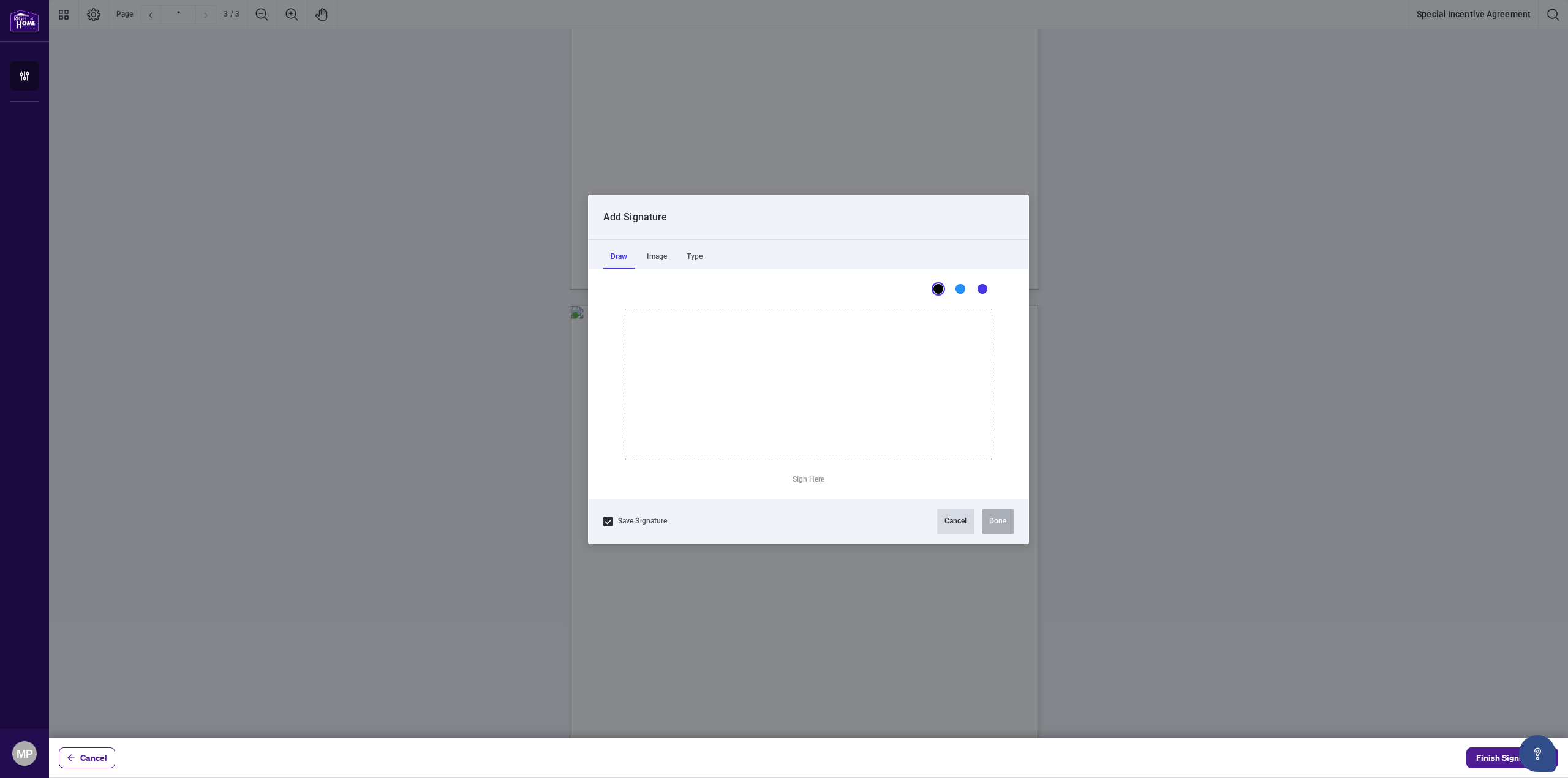
click at [949, 520] on button "Cancel" at bounding box center [955, 522] width 37 height 25
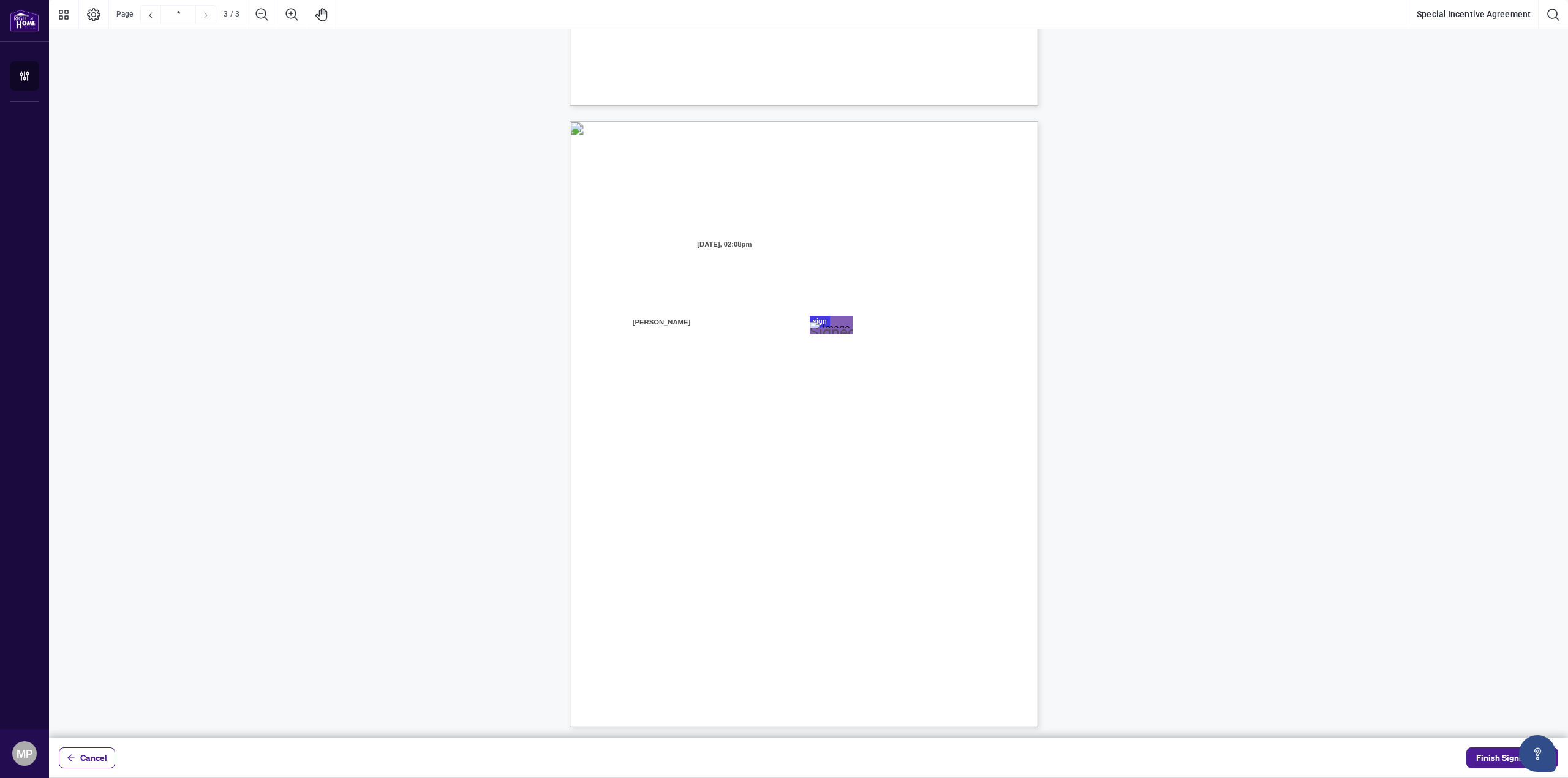
scroll to position [1163, 0]
click at [1508, 764] on span "Finish Signing" at bounding box center [1504, 758] width 55 height 20
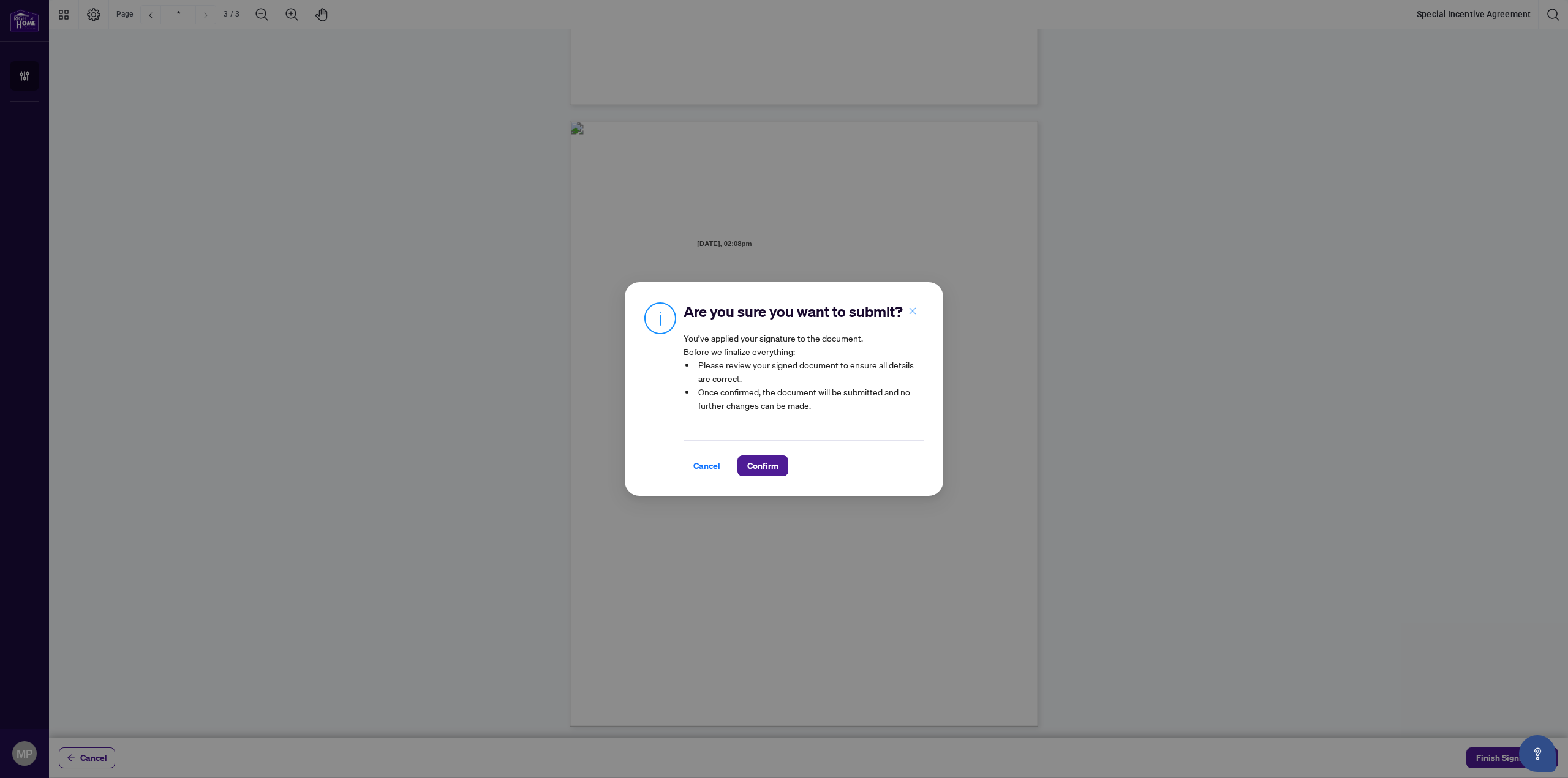
click at [919, 307] on button "button" at bounding box center [912, 311] width 25 height 21
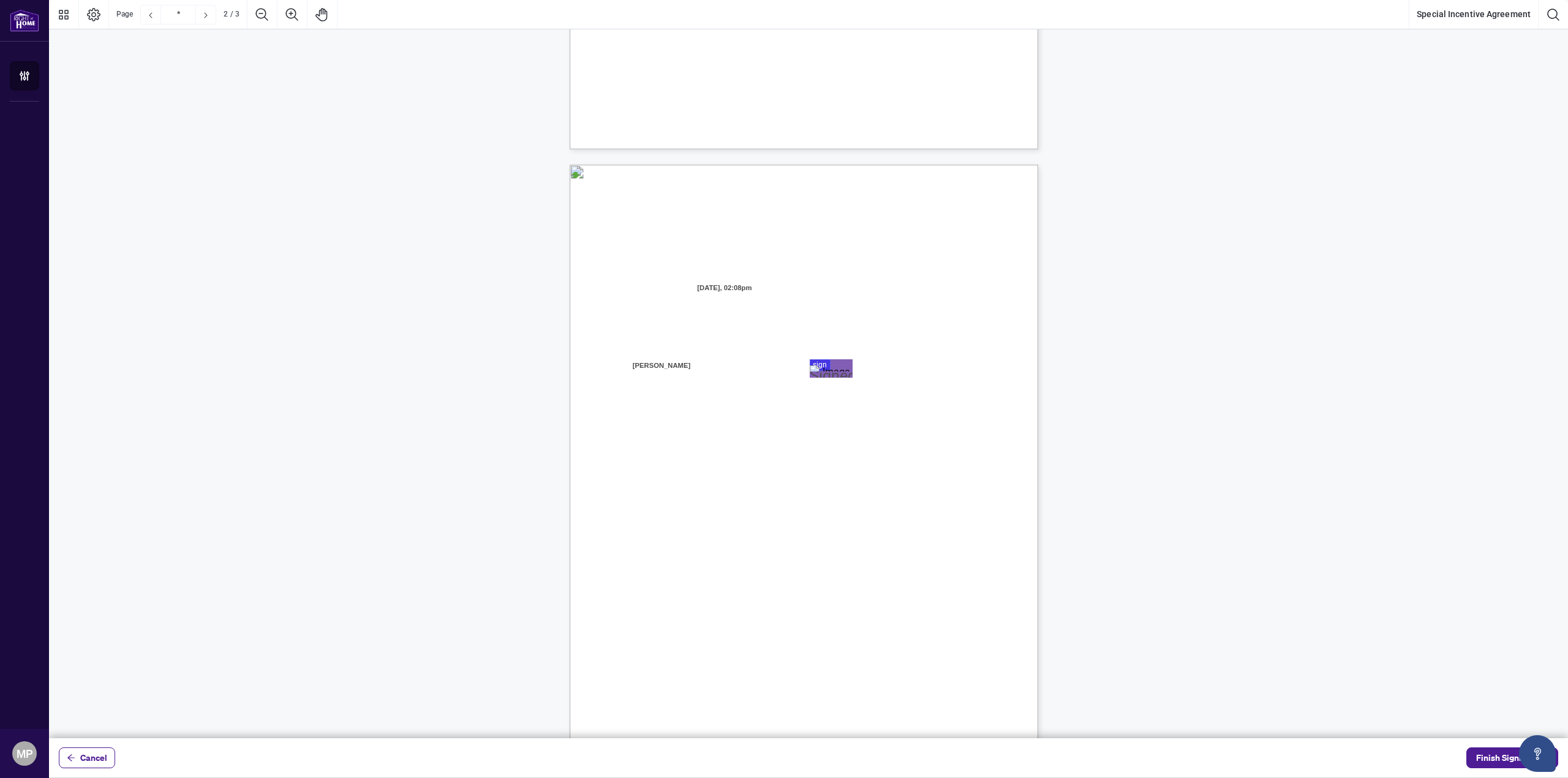
type input "*"
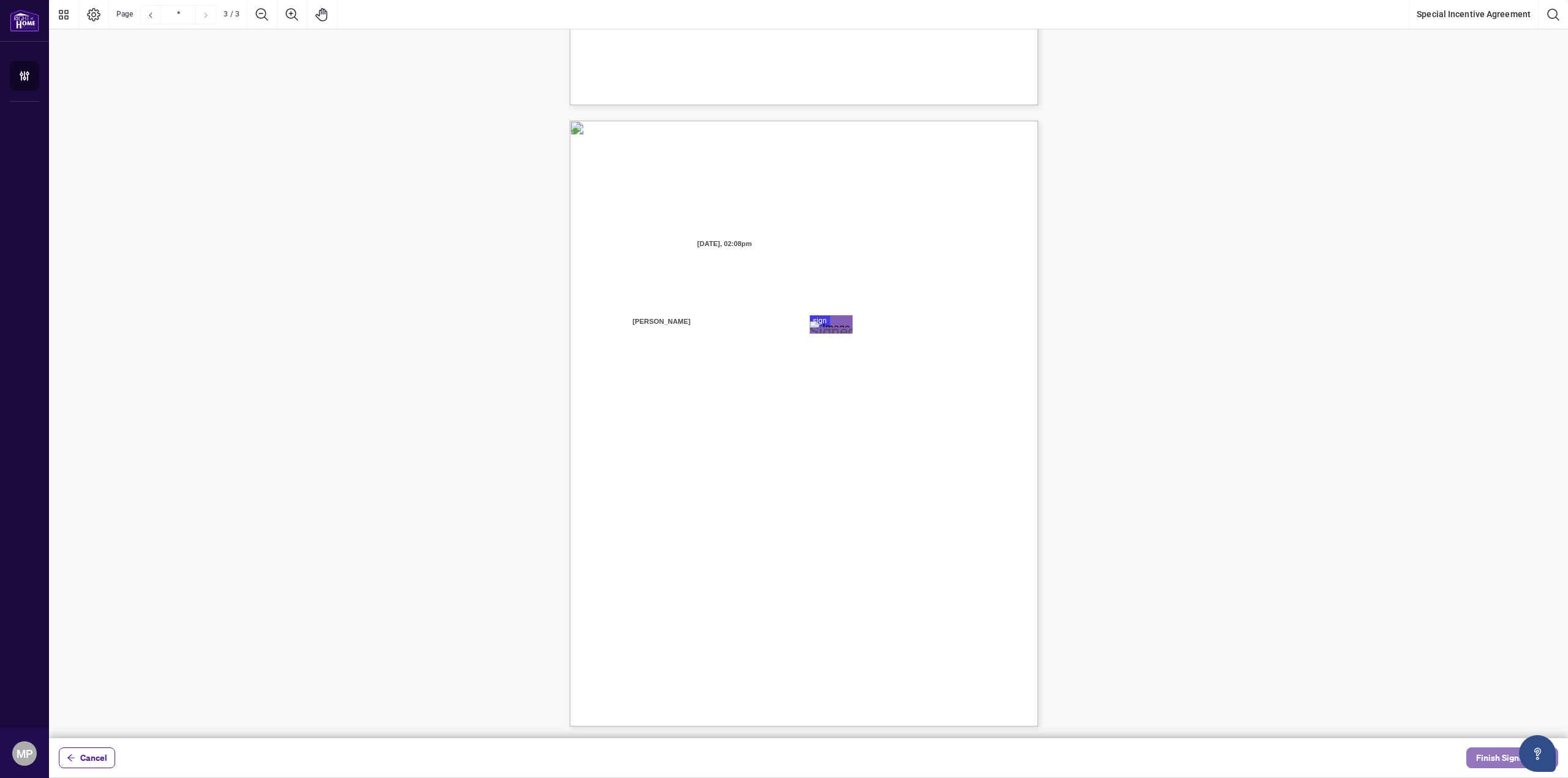
click at [1503, 755] on span "Finish Signing" at bounding box center [1504, 758] width 55 height 20
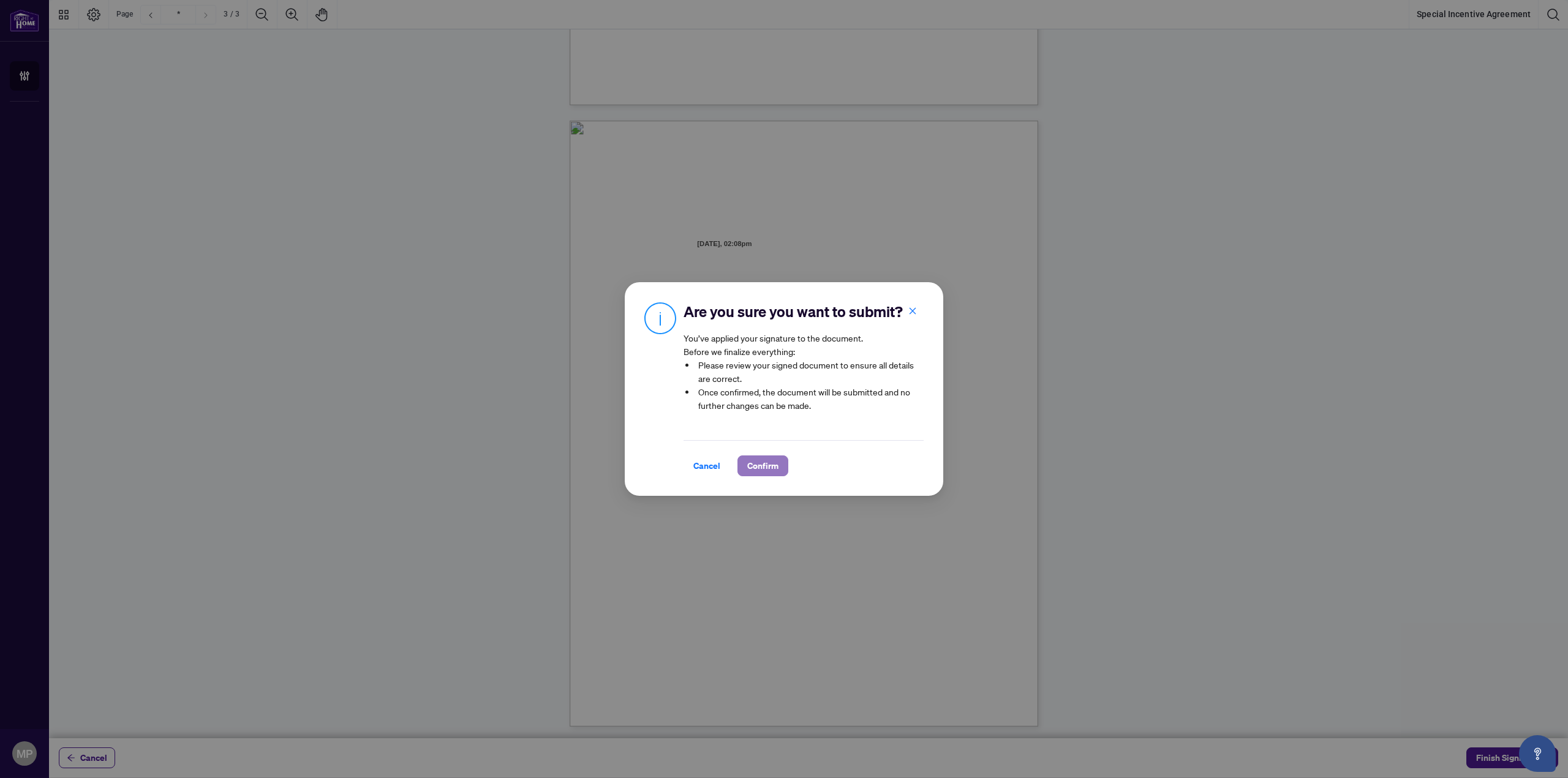
click at [763, 470] on span "Confirm" at bounding box center [763, 466] width 31 height 20
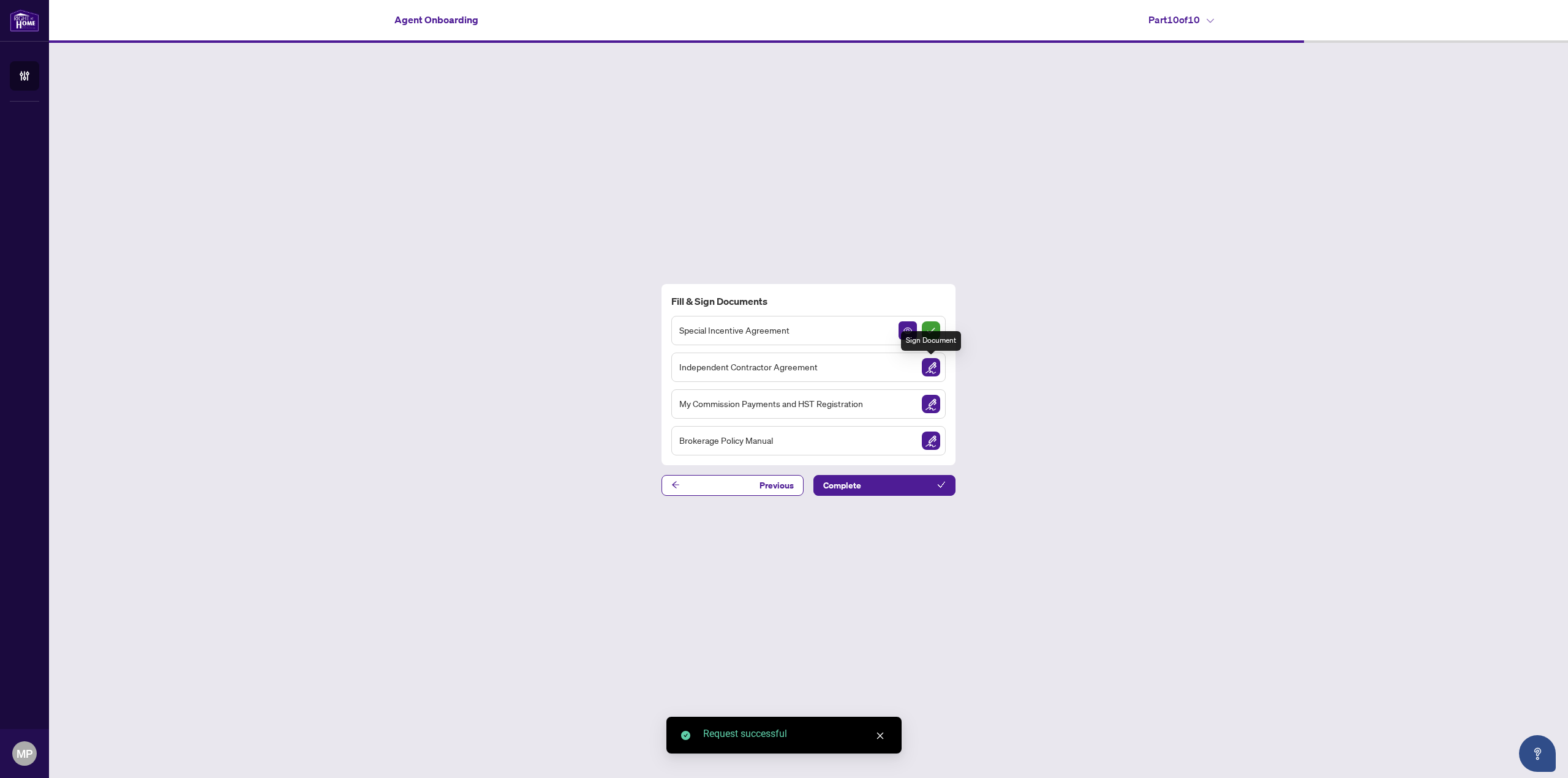
click at [926, 366] on img "Sign Document" at bounding box center [931, 368] width 18 height 18
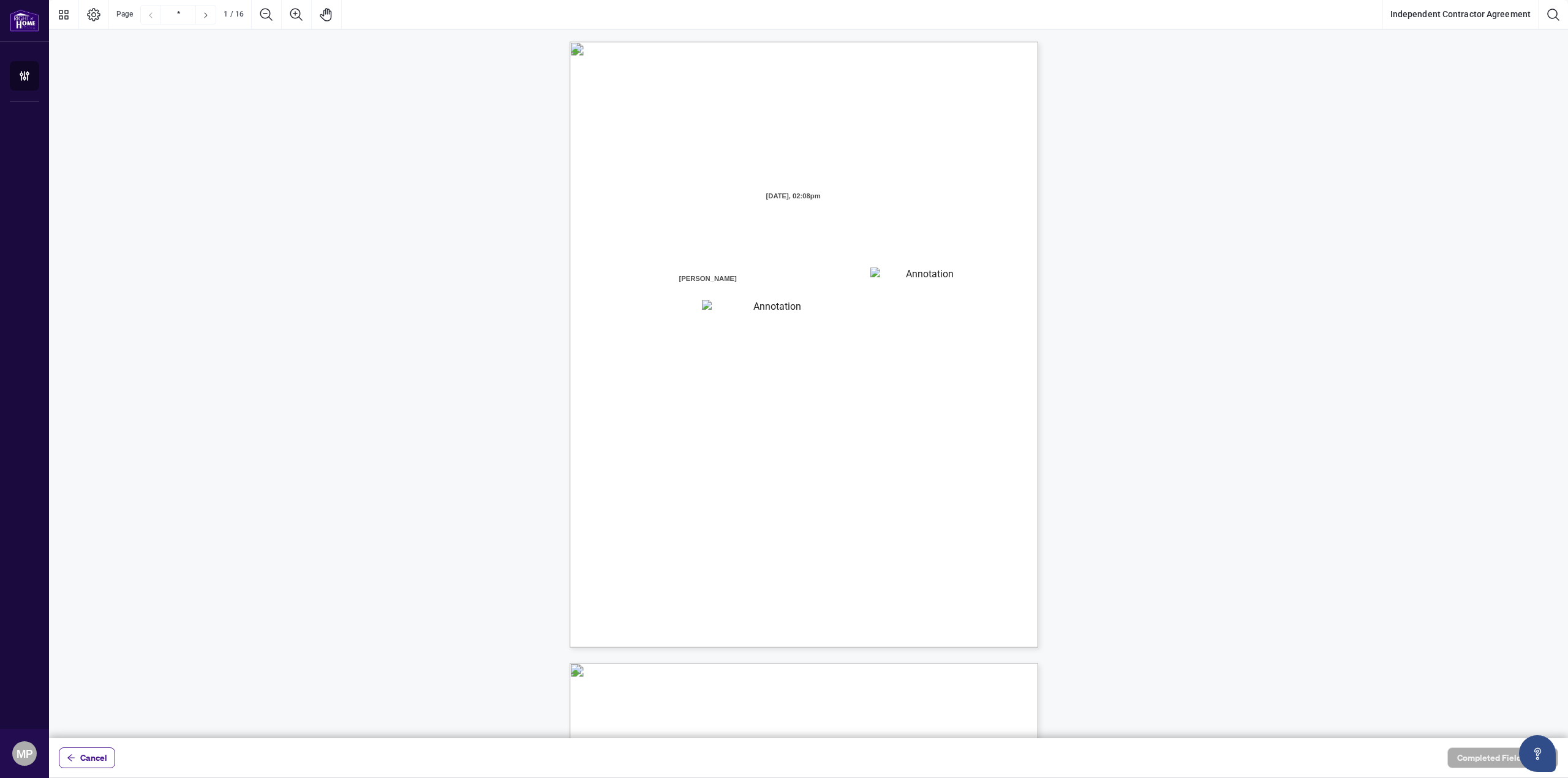
click at [913, 284] on textarea "01K2N7ZVXADQDZS13CP82GTG0Z" at bounding box center [926, 277] width 111 height 18
type textarea "**********"
click at [777, 310] on textarea "01K2N800VRNZWEDT7GS4268ZBH" at bounding box center [772, 308] width 141 height 16
type textarea "*********"
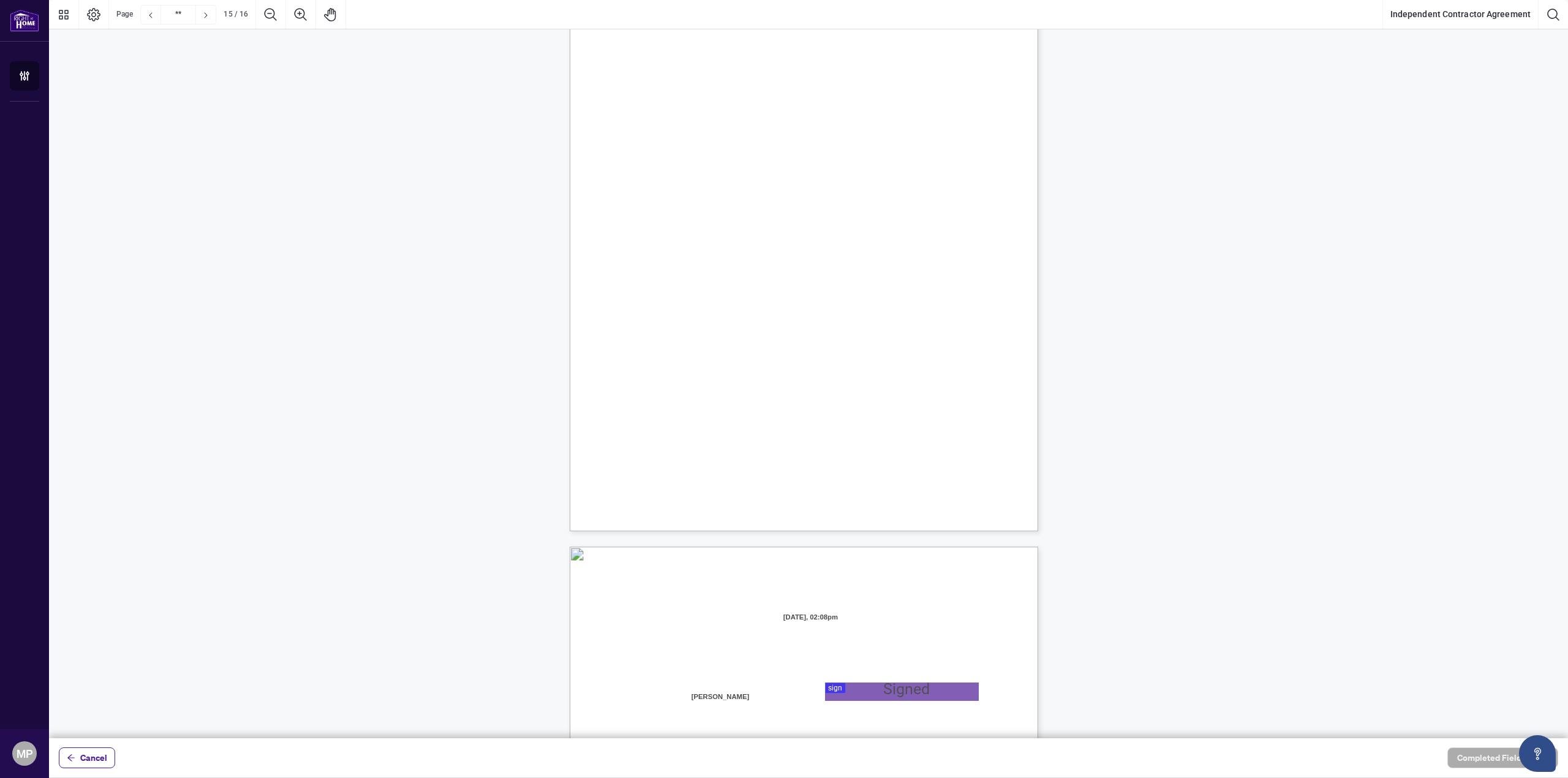
scroll to position [9120, 0]
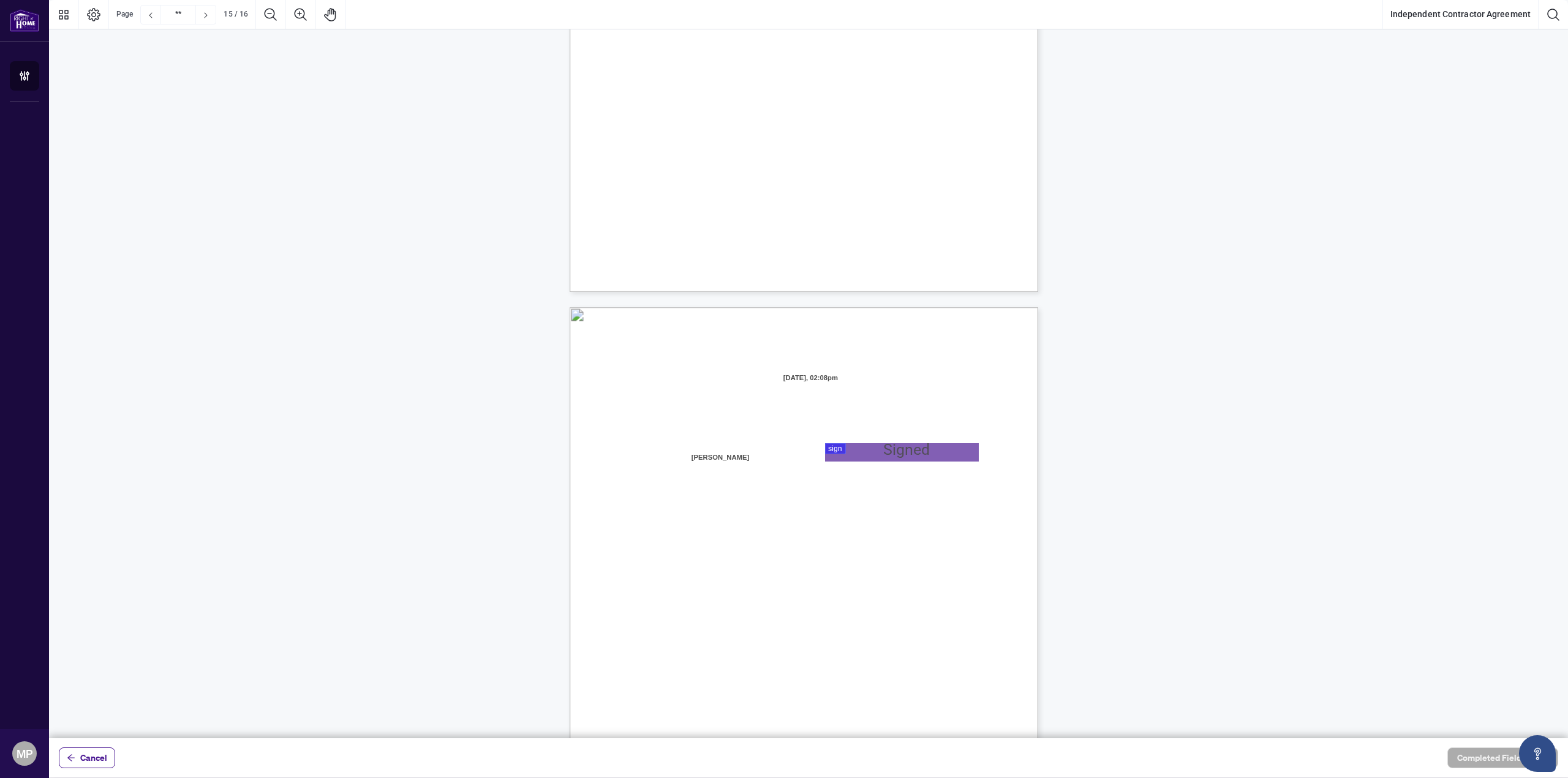
type input "**"
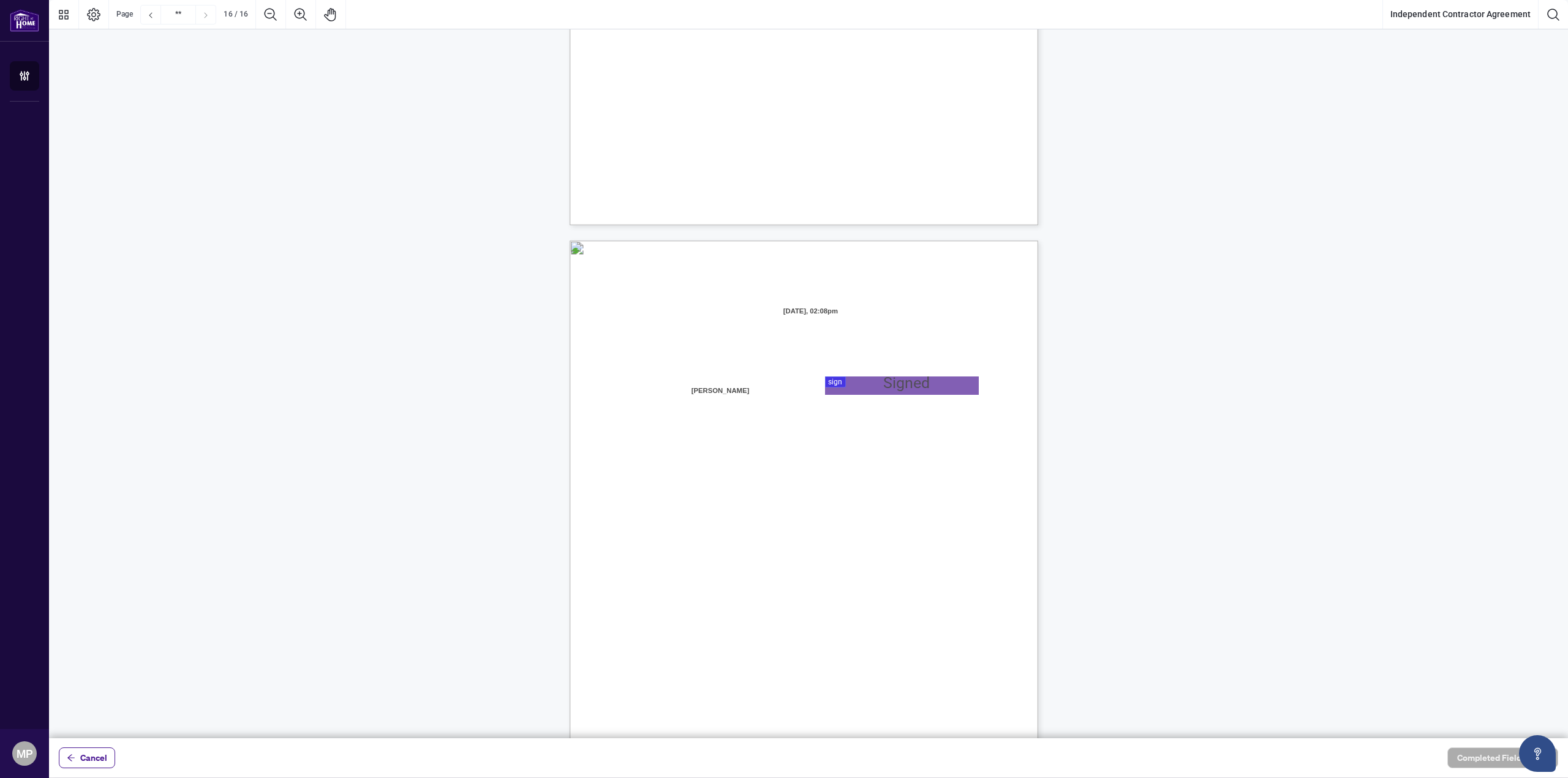
click at [856, 373] on div "IN WITNESS WHEREOF, the parties hereto, having read and understood the entire A…" at bounding box center [863, 619] width 586 height 758
click at [858, 382] on div at bounding box center [809, 369] width 1519 height 738
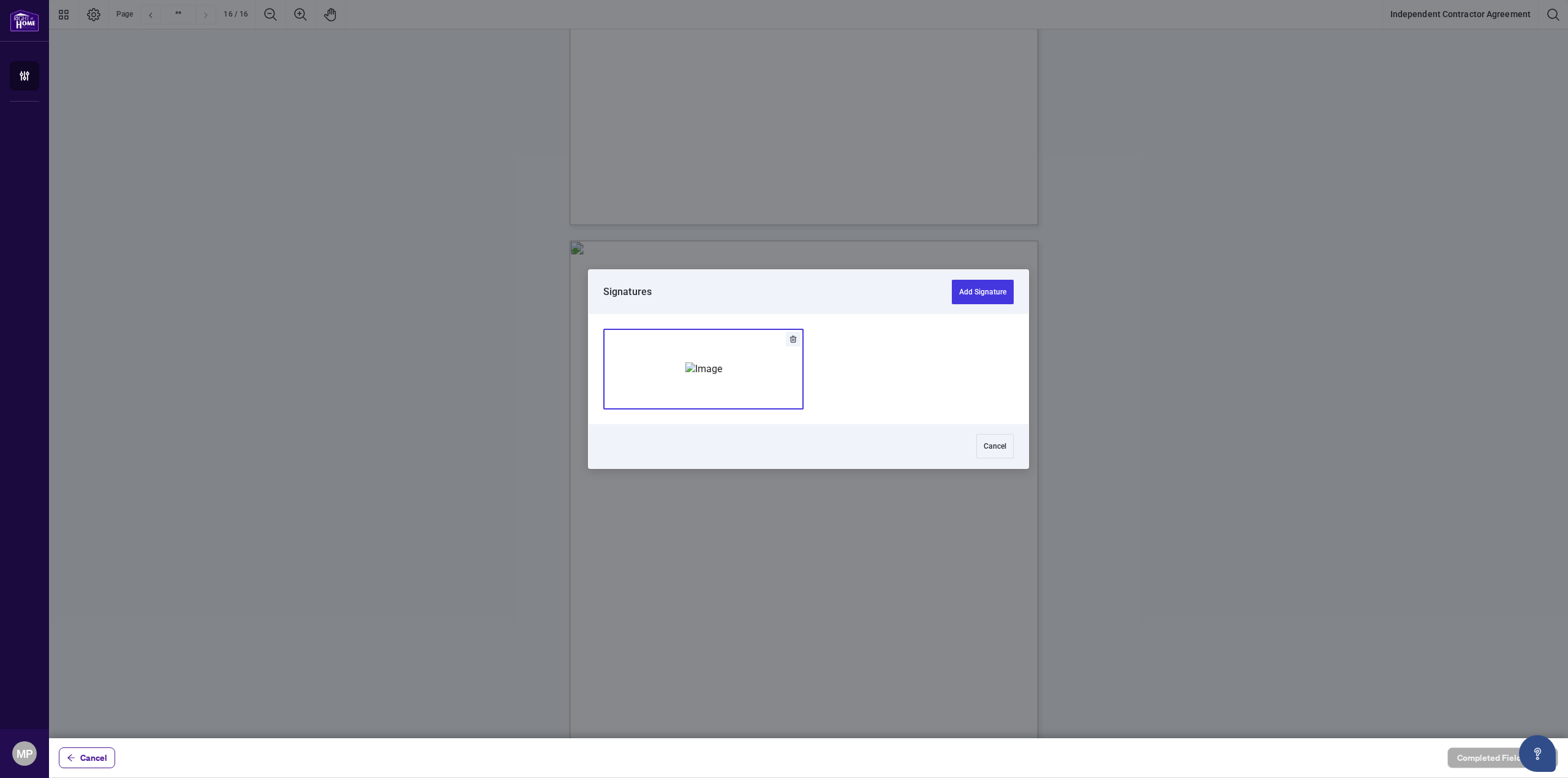
click at [693, 369] on img "Add Signature" at bounding box center [704, 369] width 37 height 13
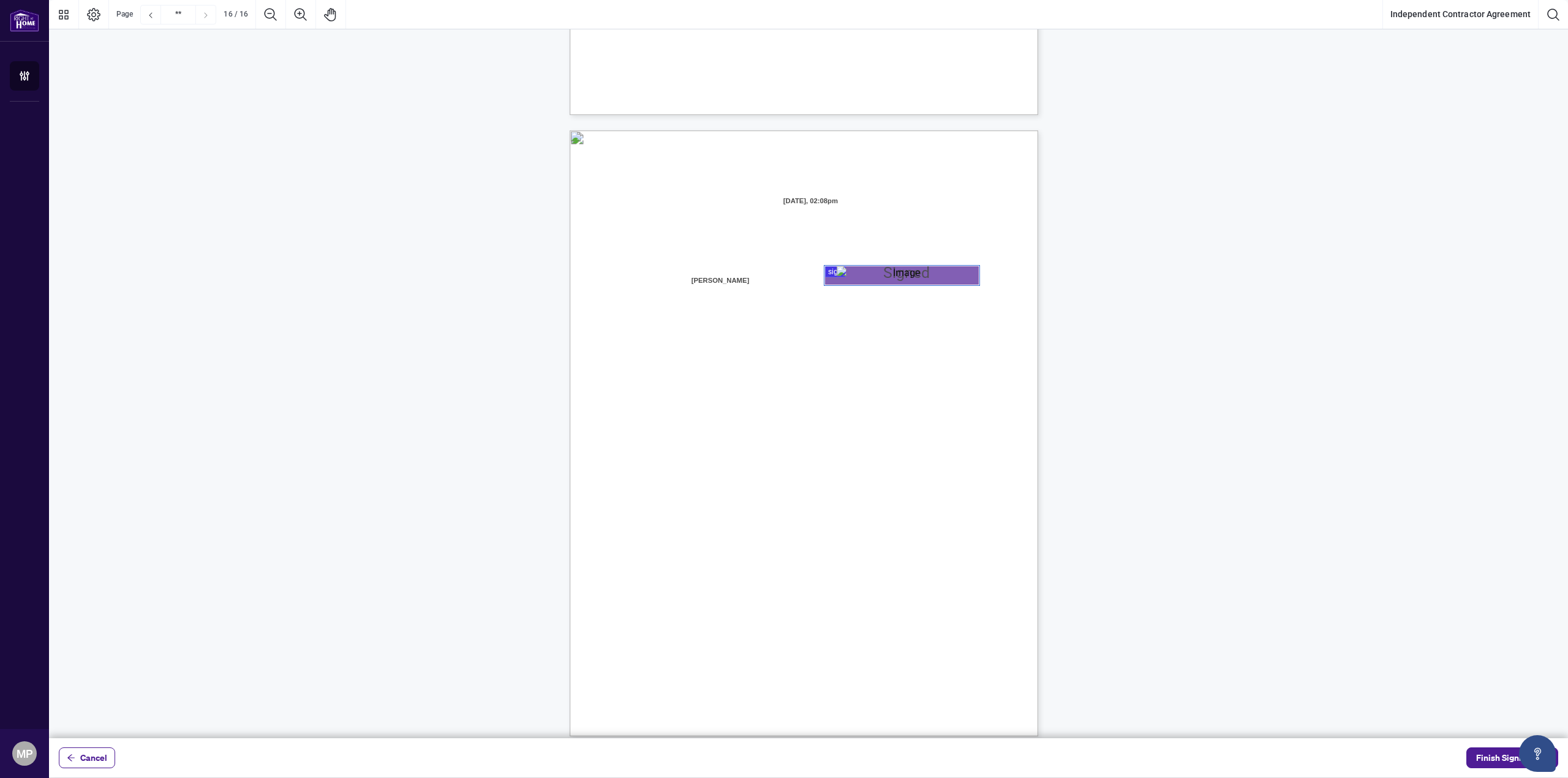
scroll to position [9240, 0]
click at [1488, 750] on span "Finish Signing" at bounding box center [1504, 758] width 55 height 20
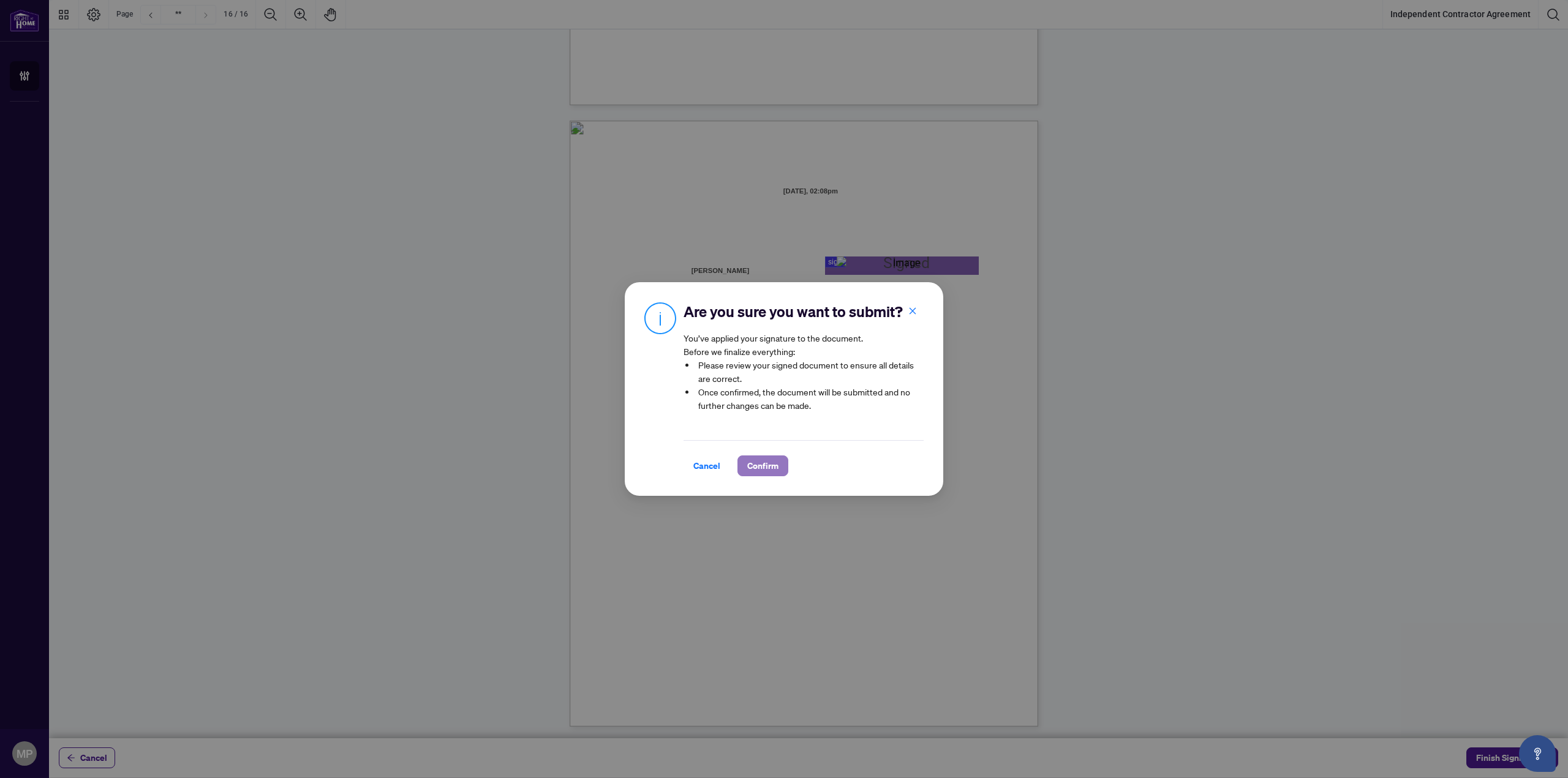
click at [777, 476] on button "Confirm" at bounding box center [763, 466] width 51 height 21
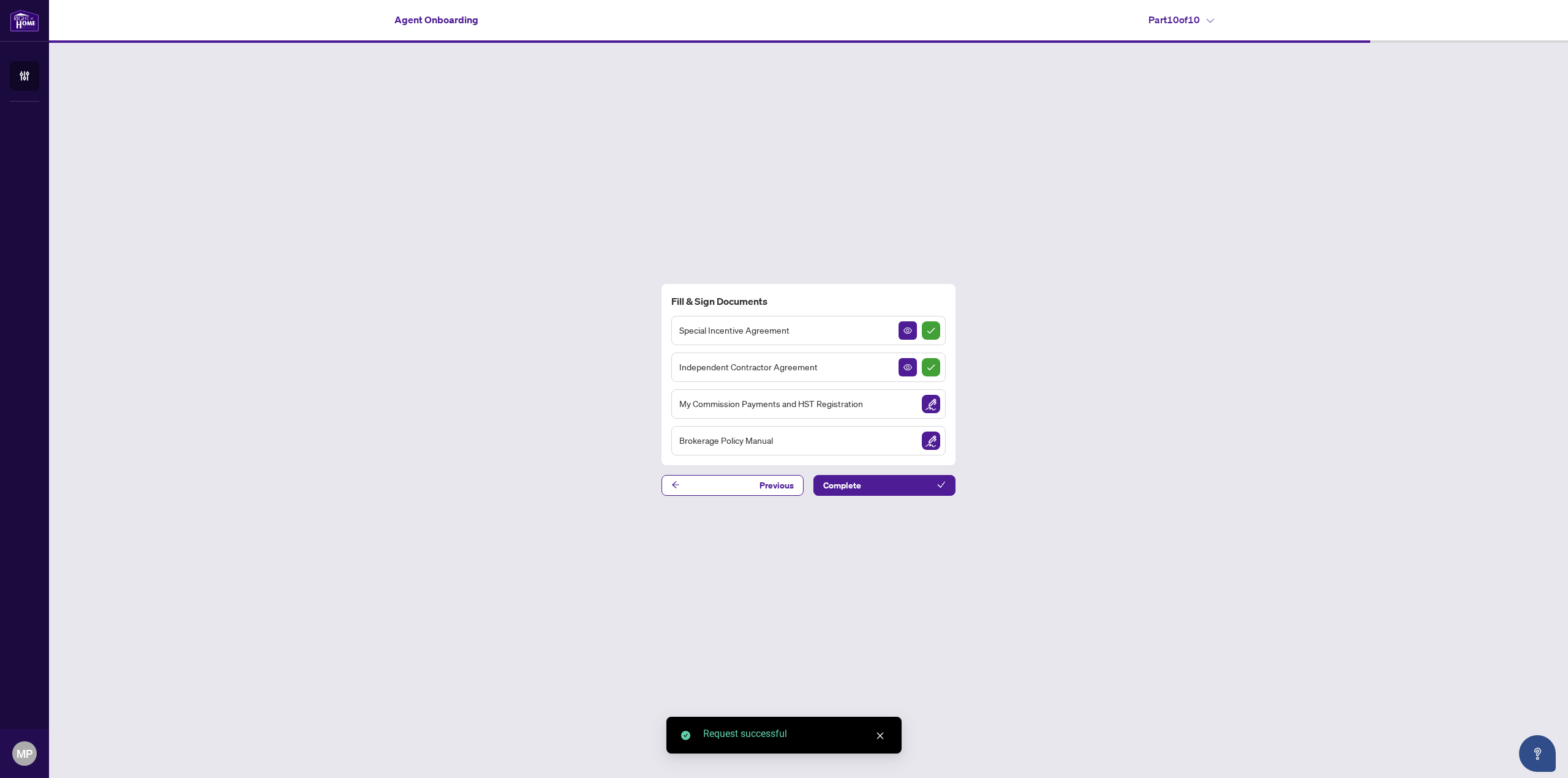
click at [938, 402] on img "Sign Document" at bounding box center [931, 404] width 18 height 18
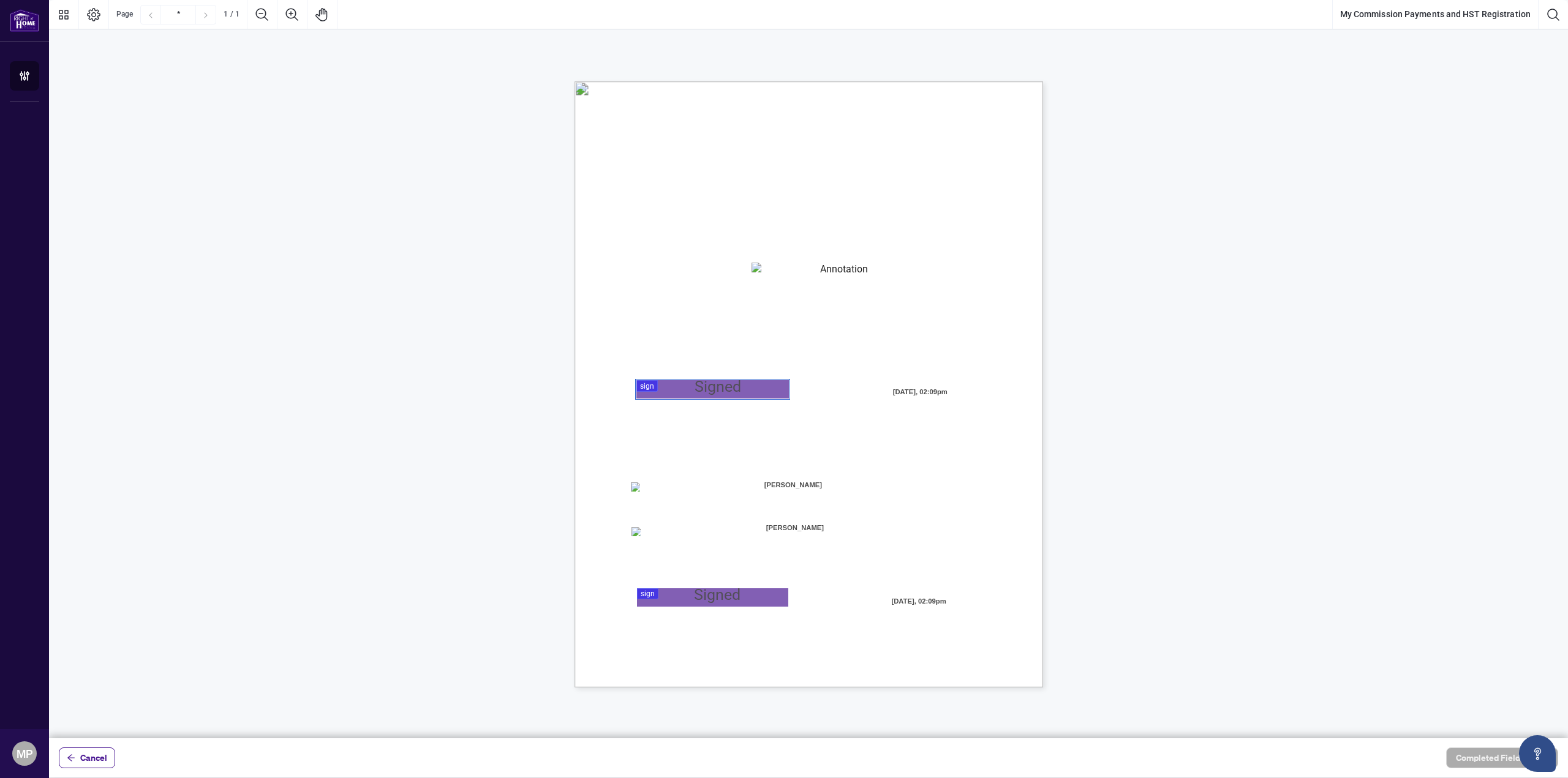
click at [678, 382] on div at bounding box center [809, 369] width 1519 height 738
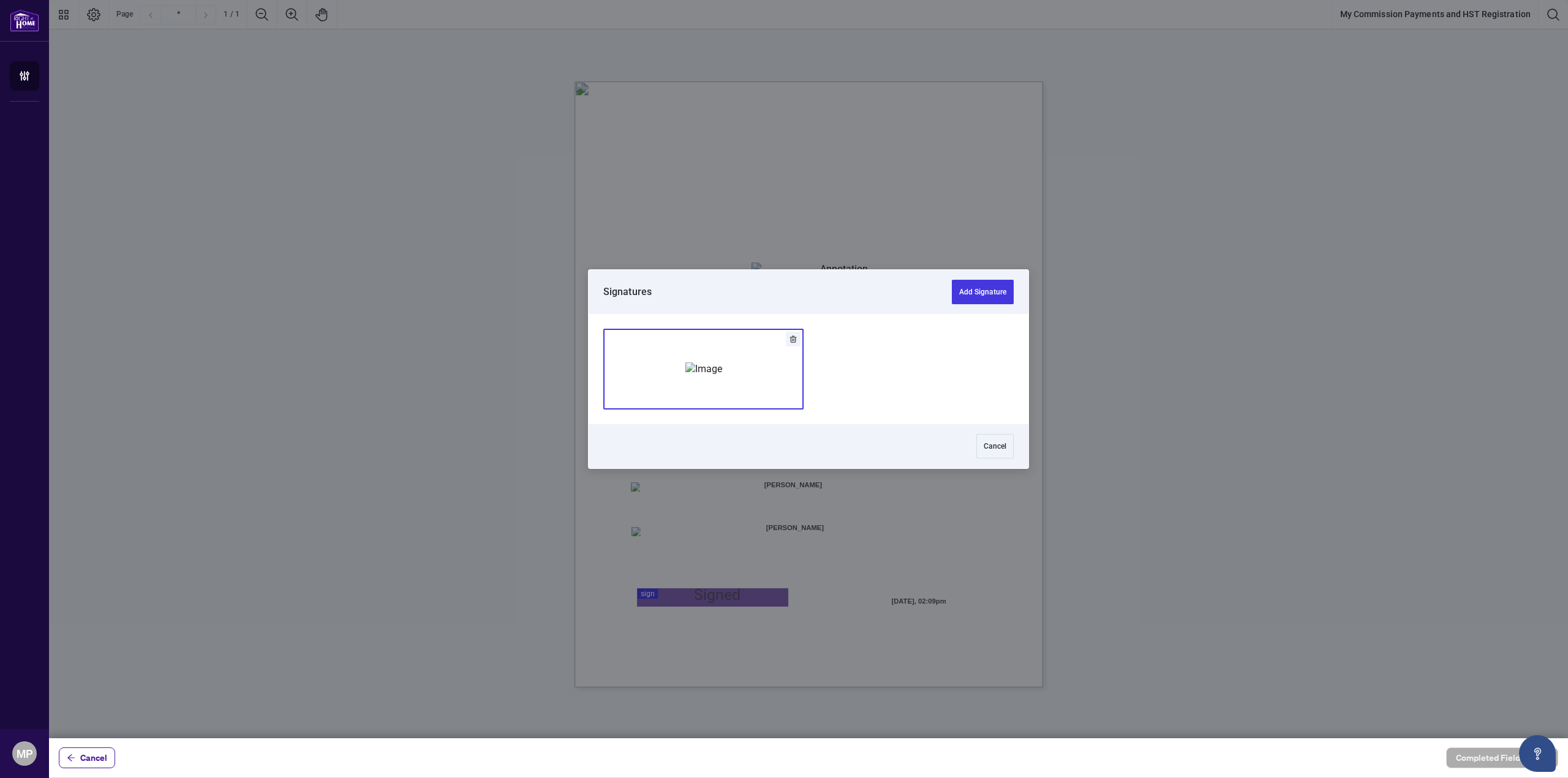
click at [691, 371] on img "Add Signature" at bounding box center [704, 369] width 37 height 13
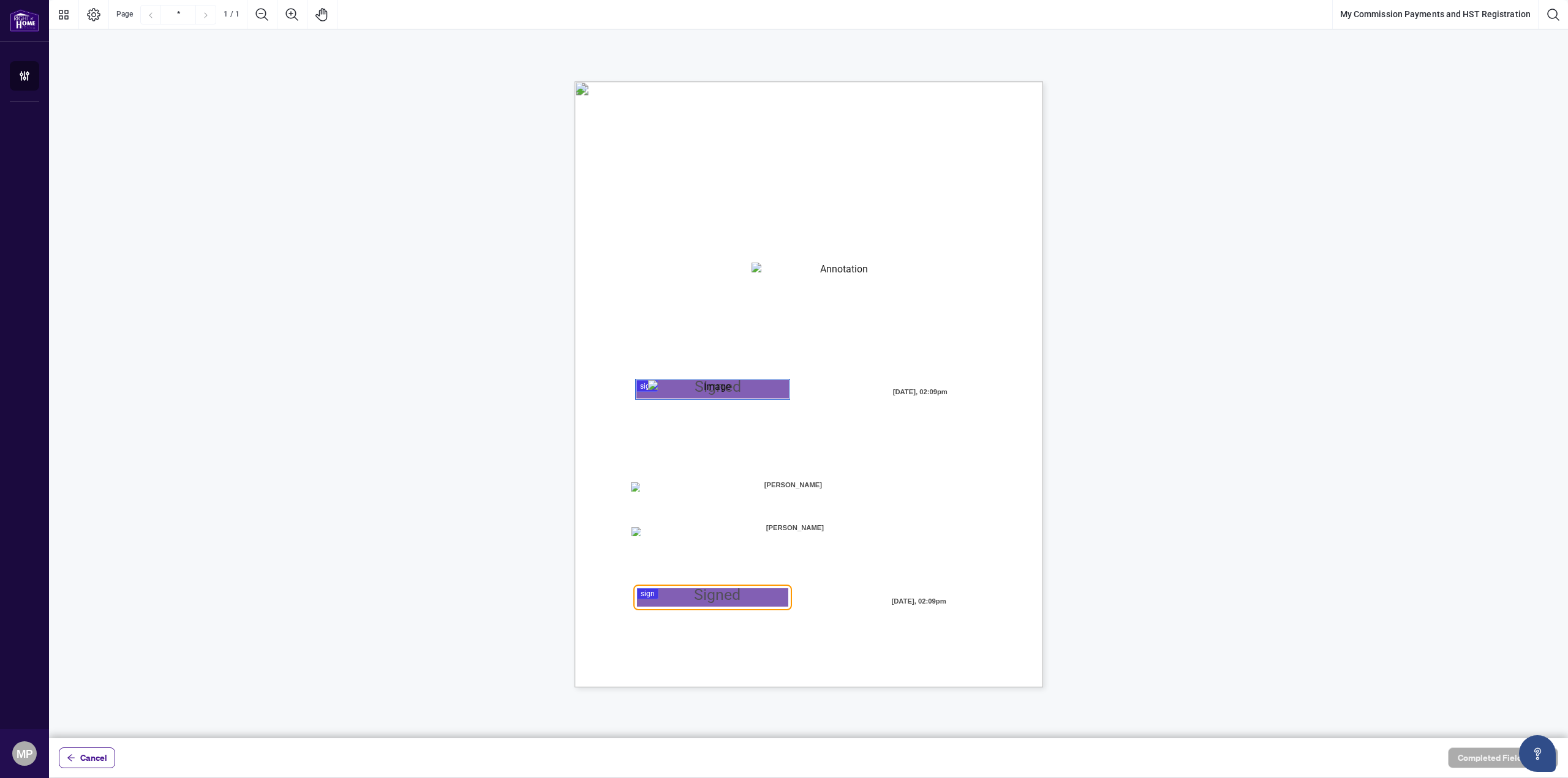
click at [810, 272] on textarea "01K2N82W0617PR3KA8X9DYAB9F" at bounding box center [839, 272] width 176 height 18
paste textarea "**********"
type textarea "**********"
click at [807, 497] on span "Home Realty for Electronic Transfer (Direct Deposit) of my commission cheques." at bounding box center [761, 502] width 263 height 11
click at [818, 491] on span "[PERSON_NAME]" at bounding box center [793, 485] width 153 height 18
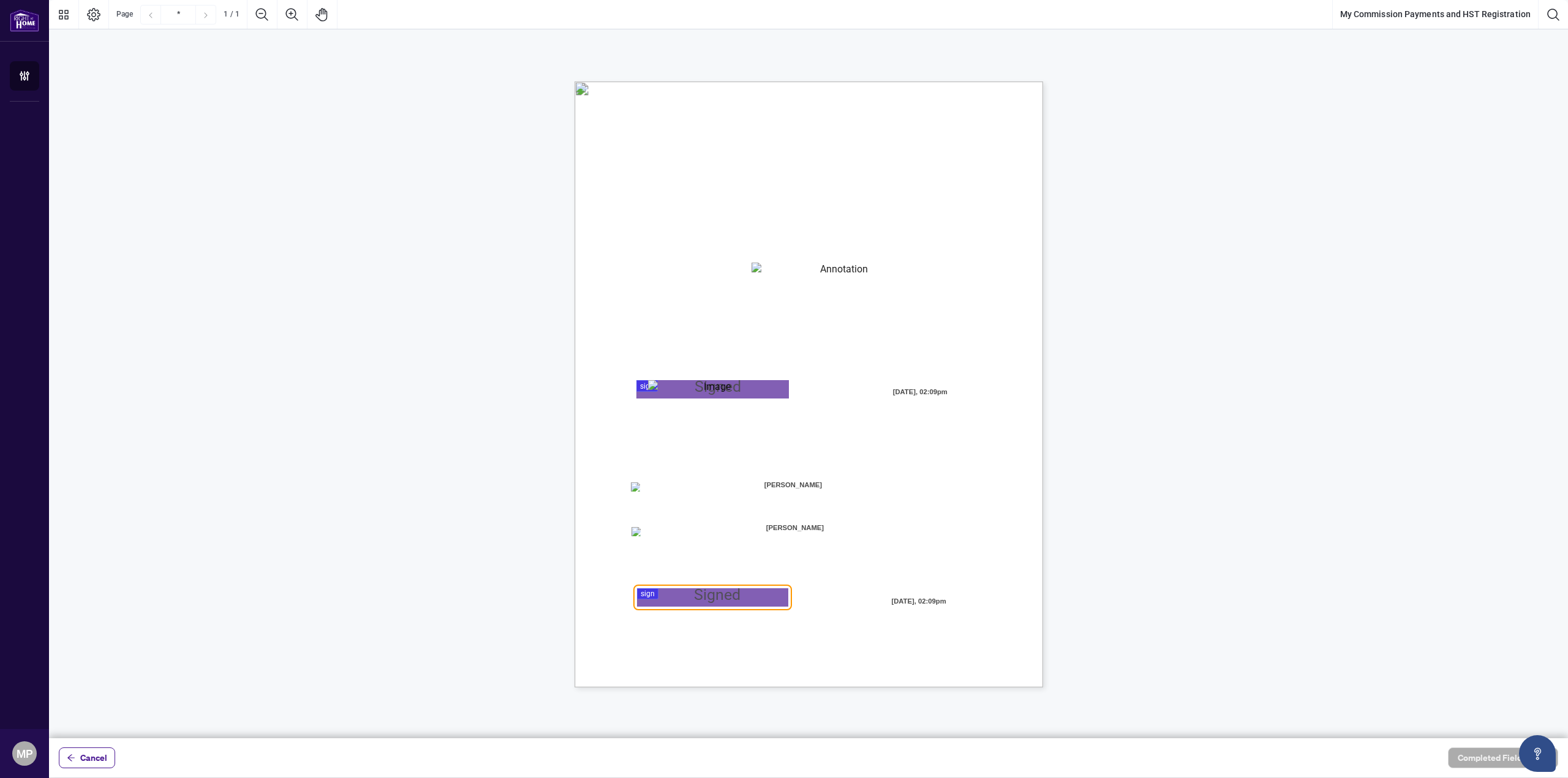
click at [825, 488] on span "[PERSON_NAME]" at bounding box center [793, 485] width 153 height 18
click at [681, 590] on div at bounding box center [809, 369] width 1519 height 738
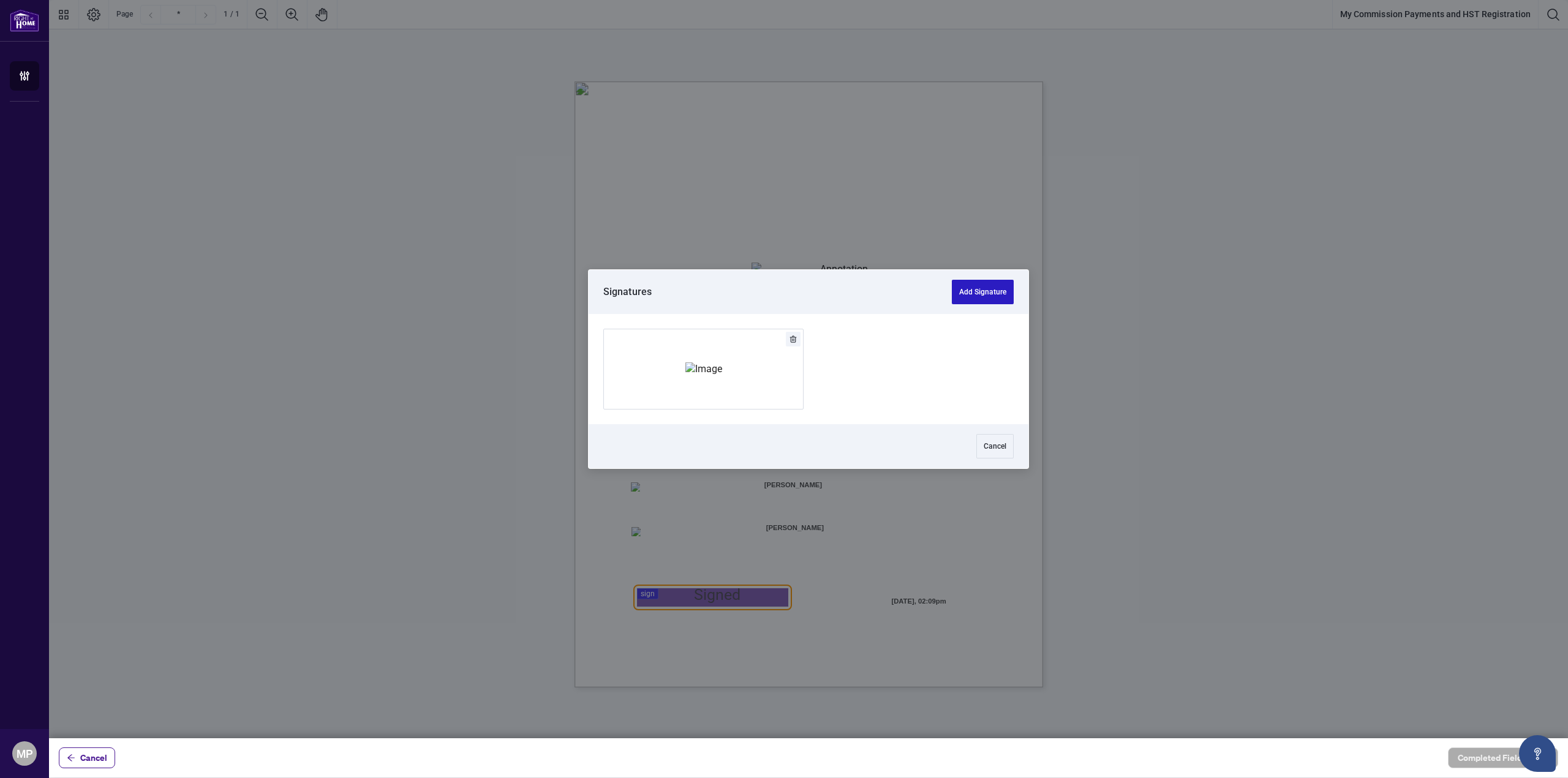
click at [985, 299] on button "Add Signature" at bounding box center [982, 292] width 62 height 25
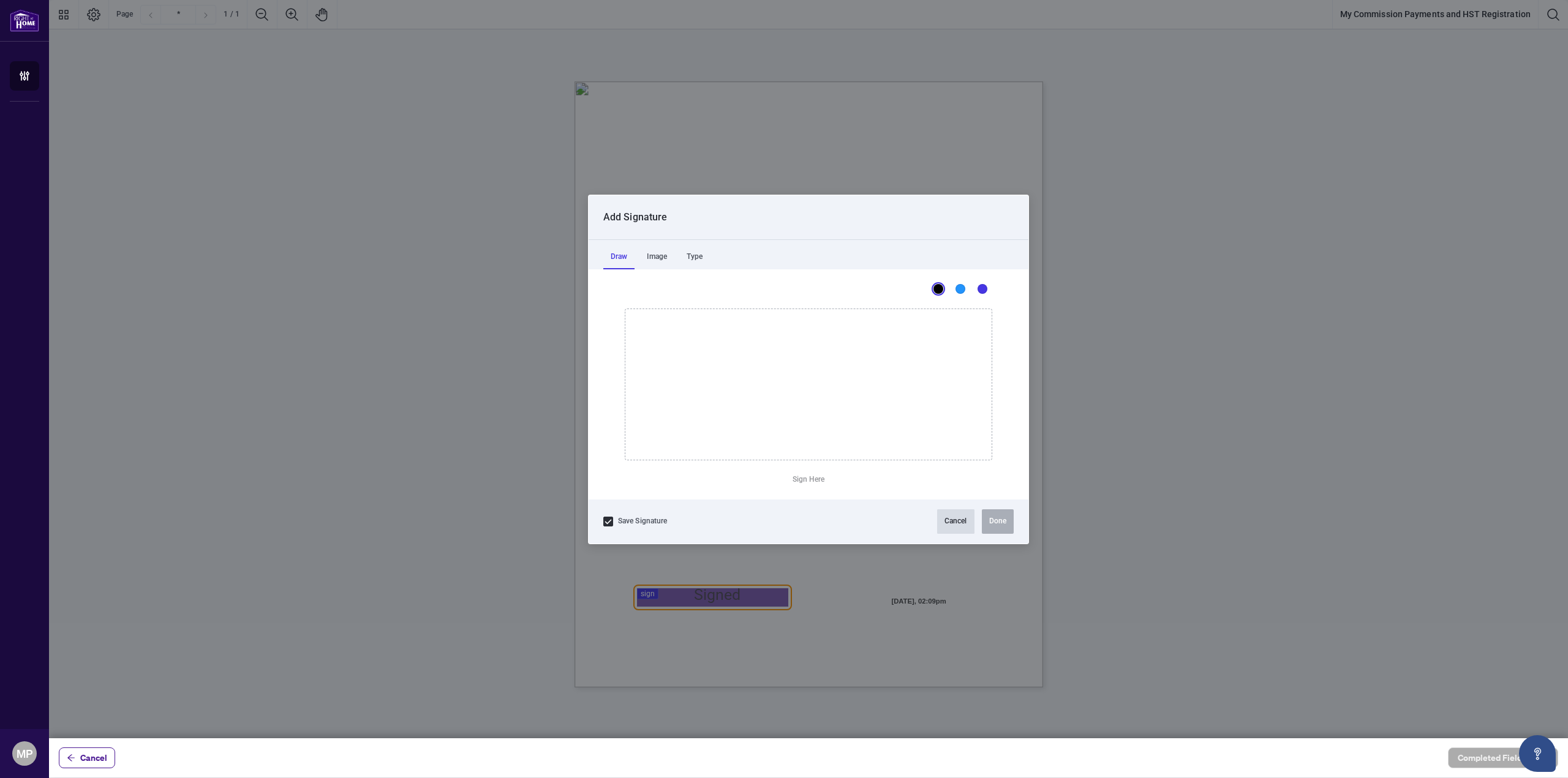
click at [955, 520] on button "Cancel" at bounding box center [955, 522] width 37 height 25
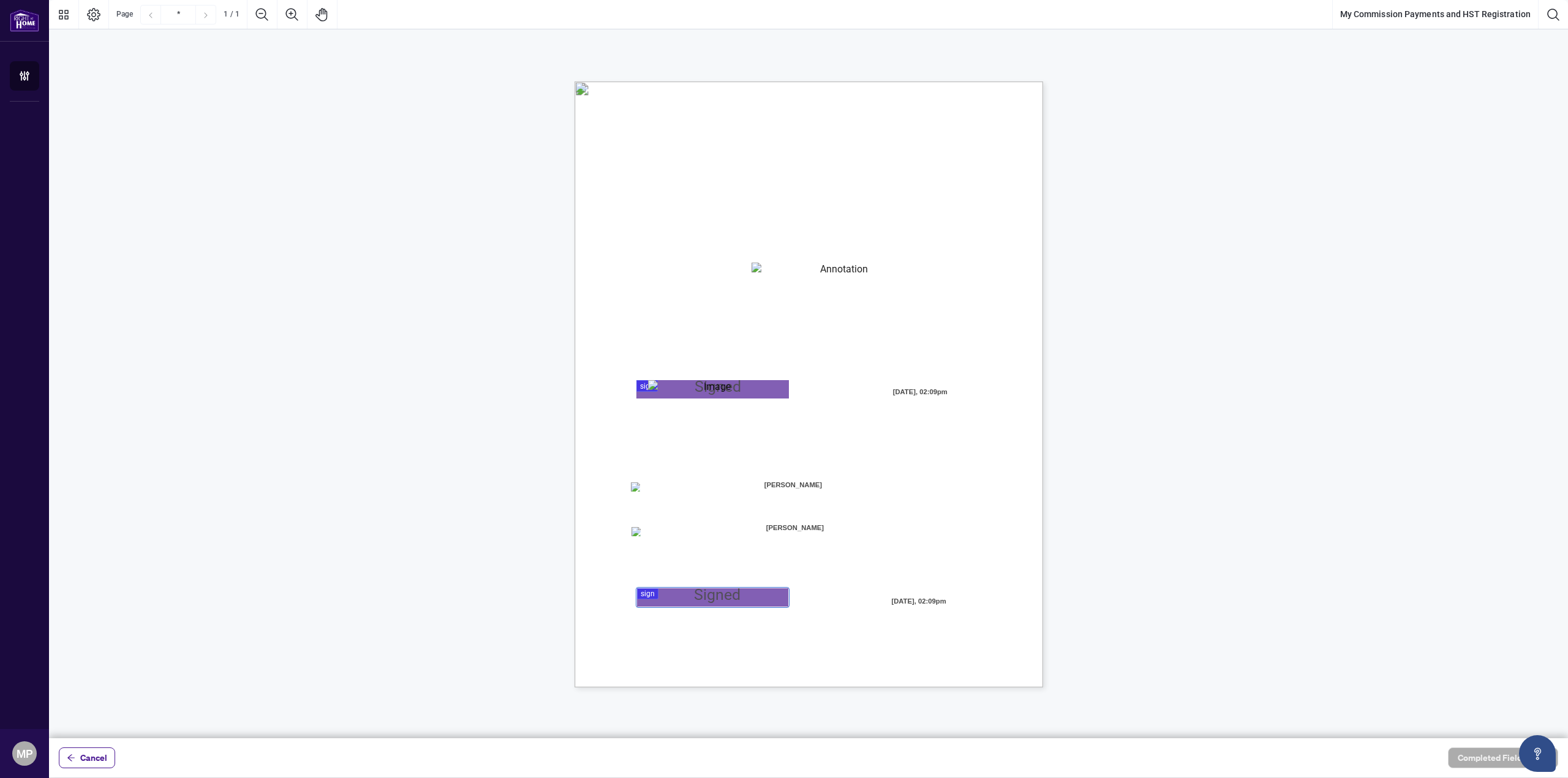
click at [701, 602] on div at bounding box center [809, 369] width 1519 height 738
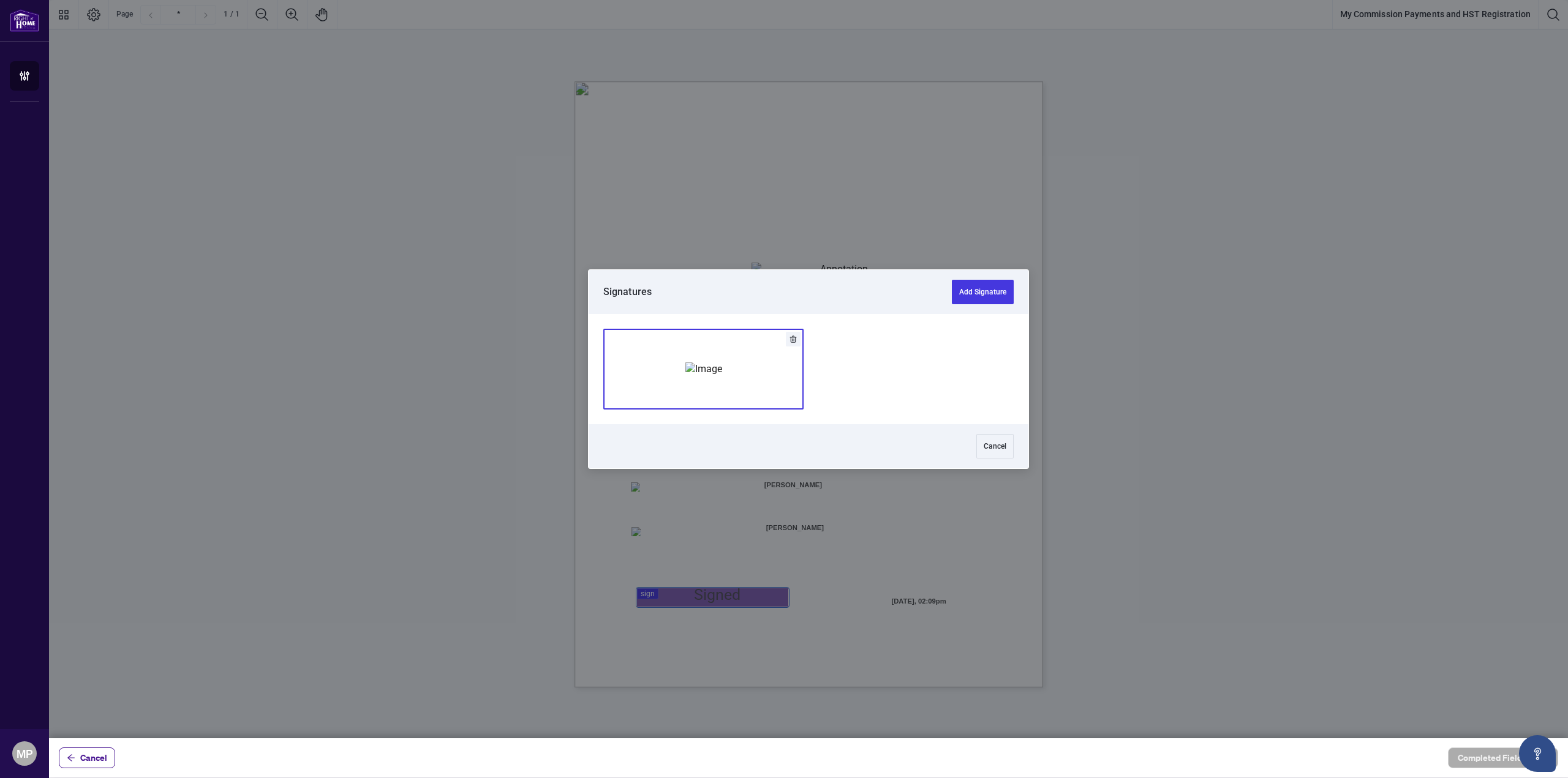
click at [722, 353] on div "Add Signature" at bounding box center [704, 369] width 37 height 123
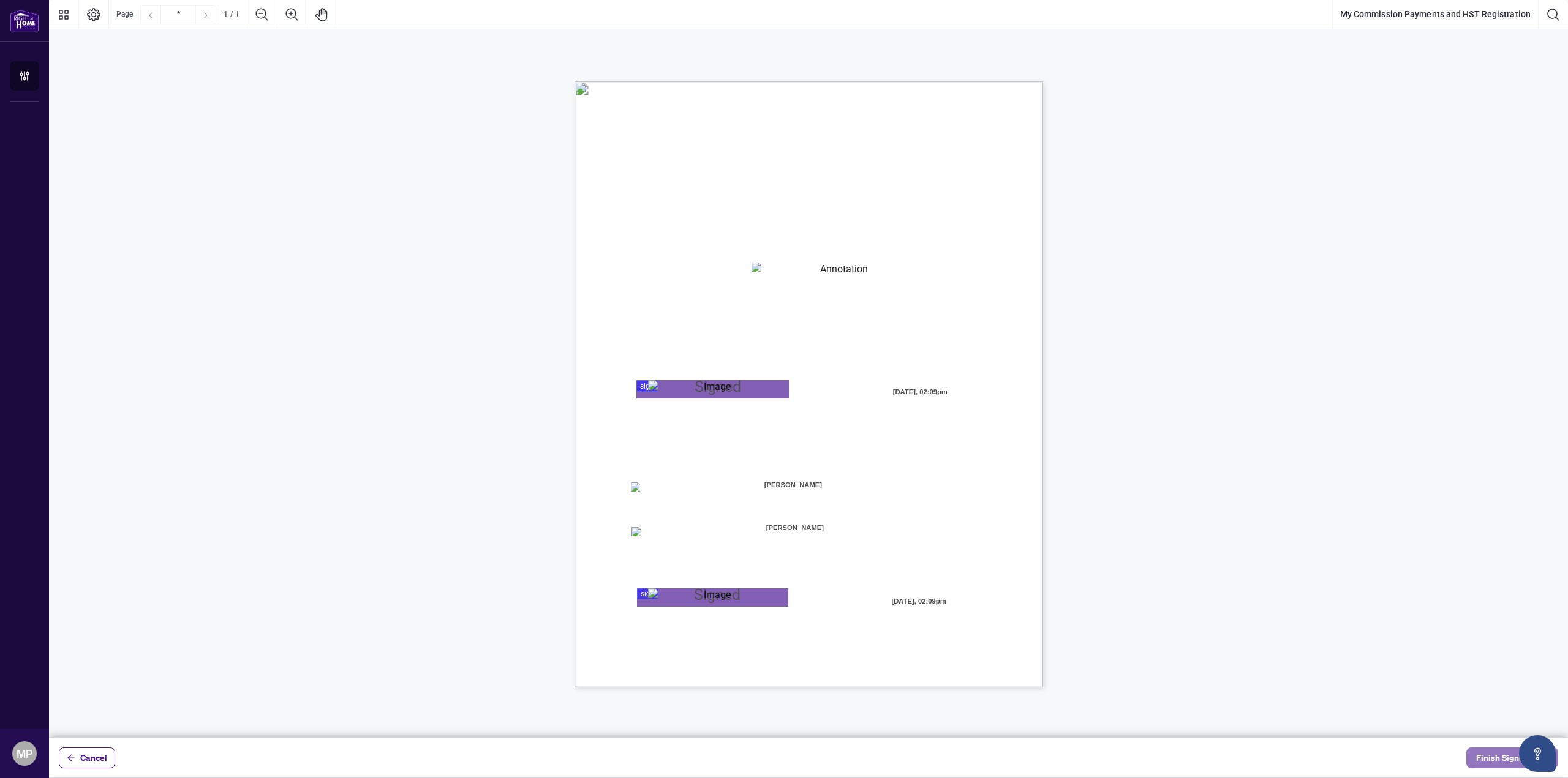
click at [1497, 757] on span "Finish Signing" at bounding box center [1504, 758] width 55 height 20
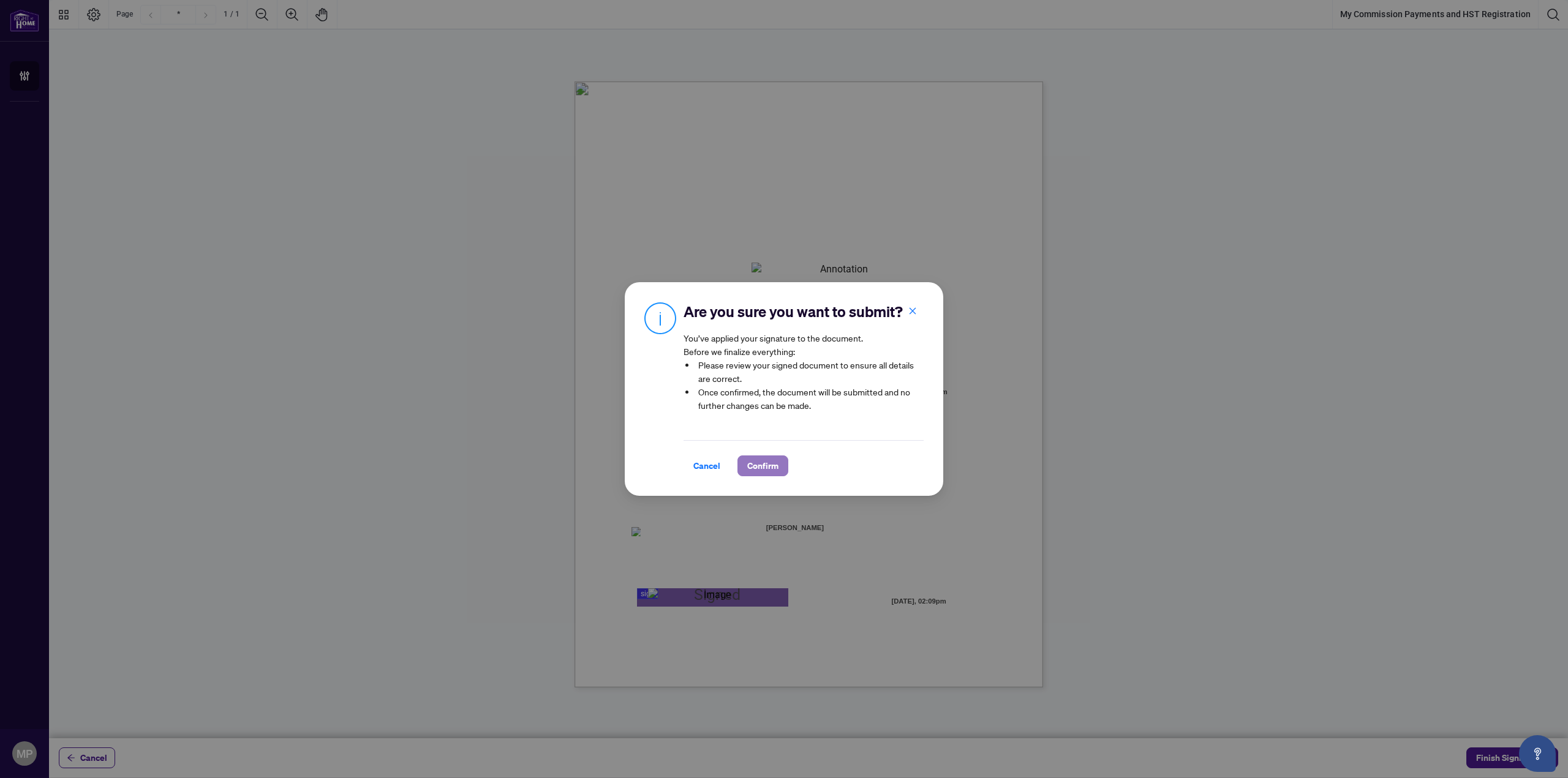
click at [778, 474] on button "Confirm" at bounding box center [763, 466] width 51 height 21
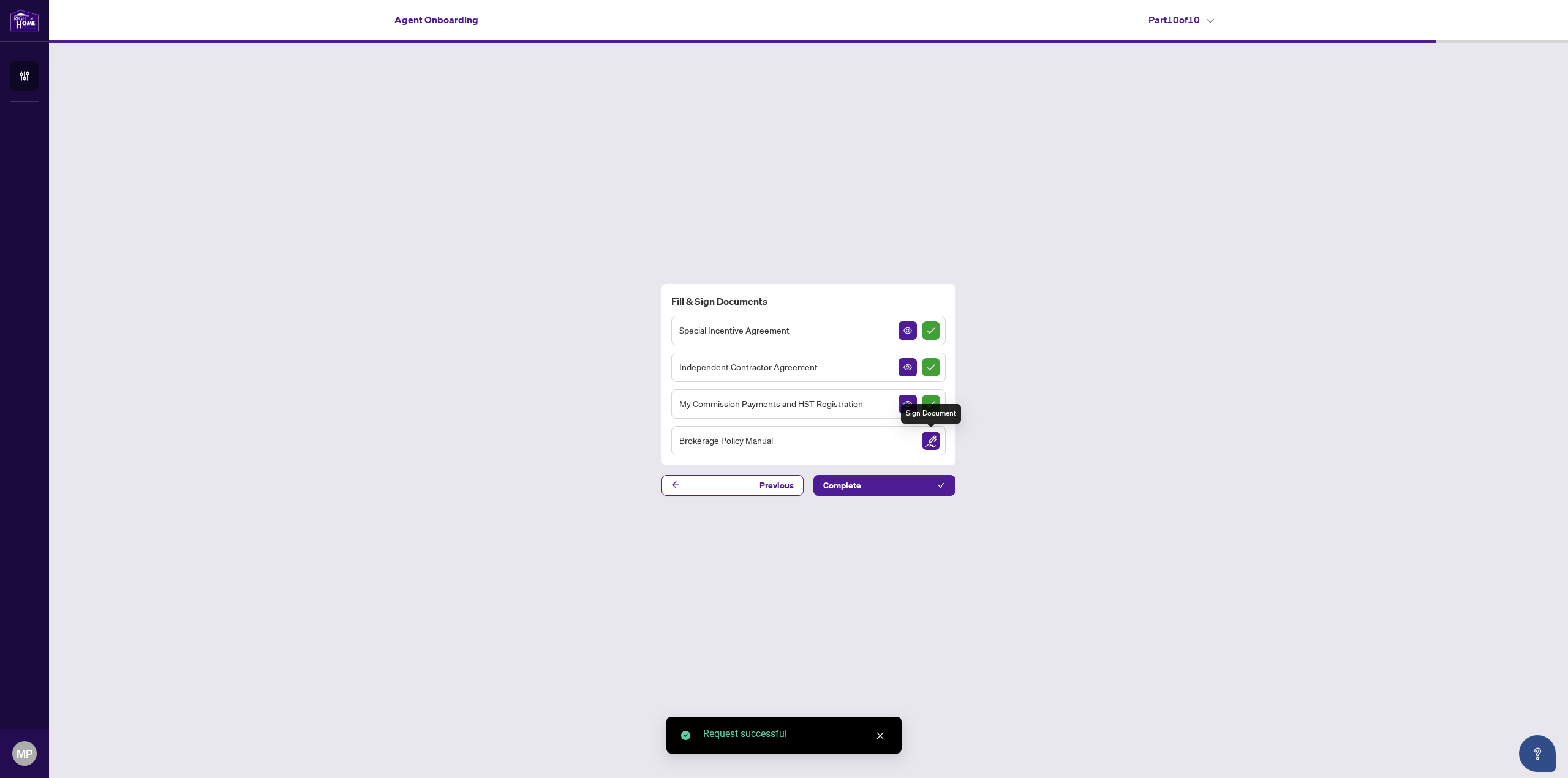
click at [923, 444] on img "Sign Document" at bounding box center [931, 441] width 18 height 18
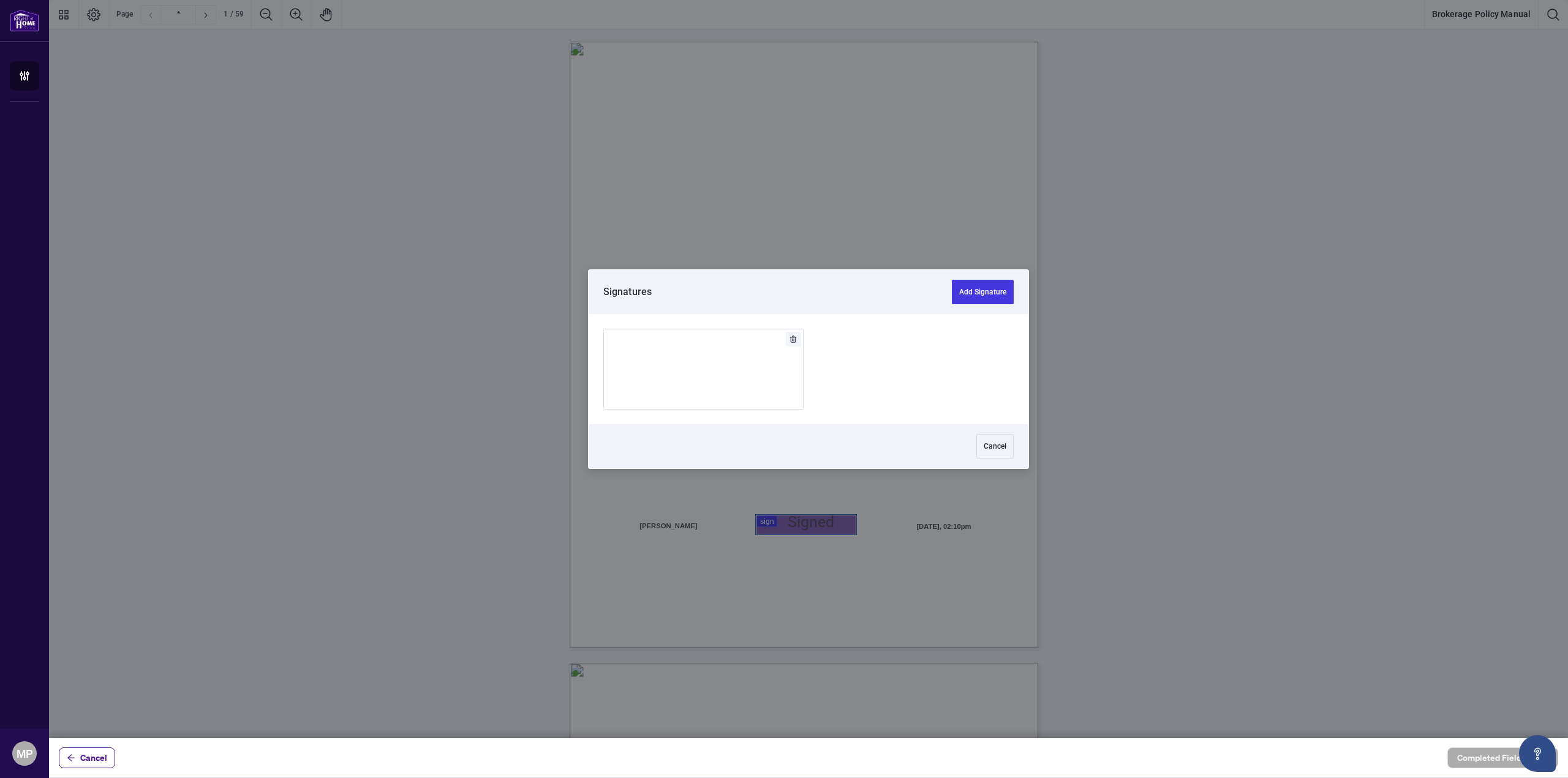
click at [810, 523] on div at bounding box center [809, 369] width 1519 height 738
click at [722, 372] on img "Add Signature" at bounding box center [704, 369] width 37 height 13
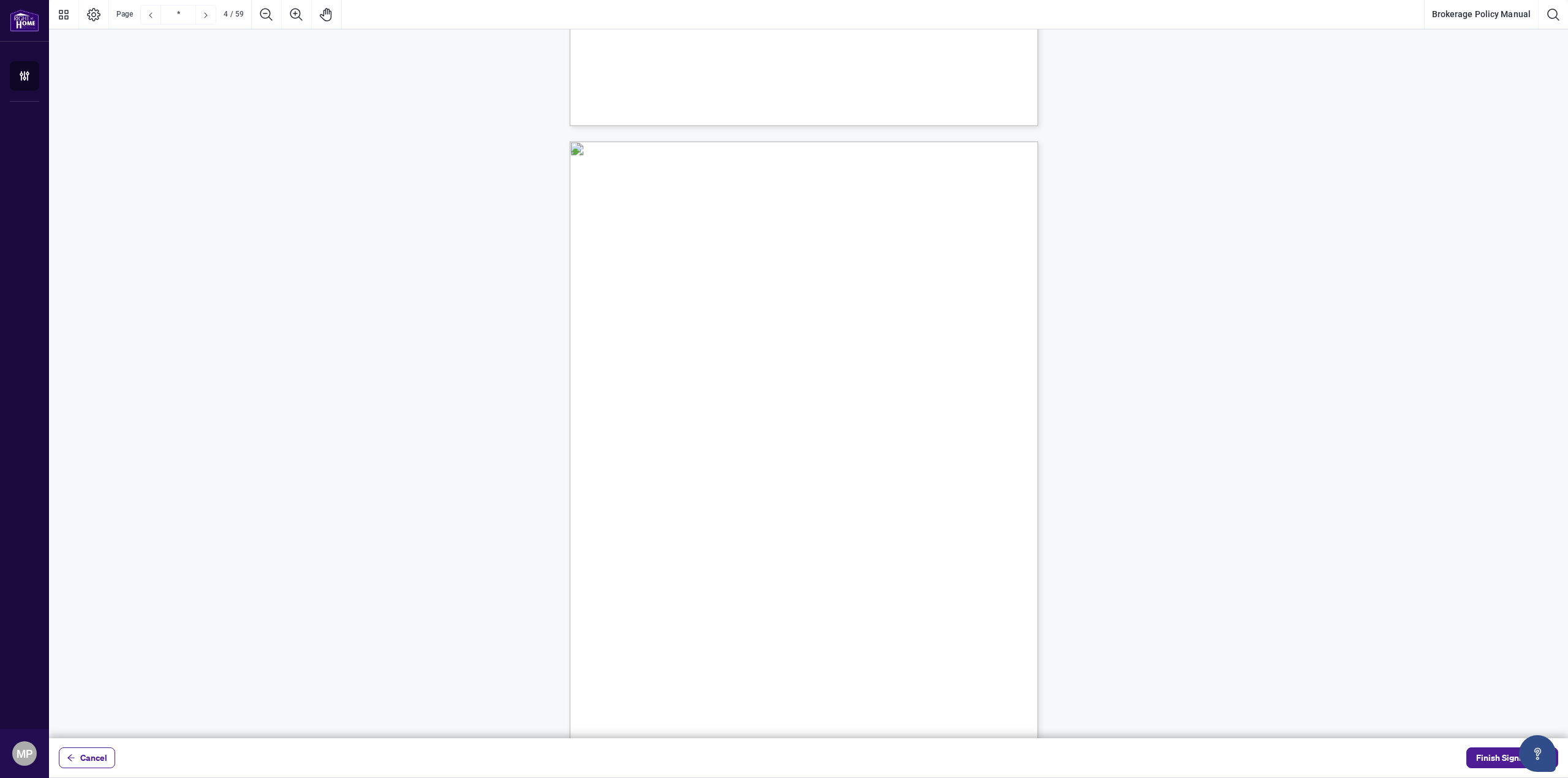
scroll to position [1306, 0]
drag, startPoint x: 1553, startPoint y: 281, endPoint x: 1566, endPoint y: 388, distance: 107.8
click at [1566, 388] on div "Loading Loading Loading Loading Loading Loading Loading Loading Loading Loading…" at bounding box center [809, 383] width 1519 height 709
type input "**"
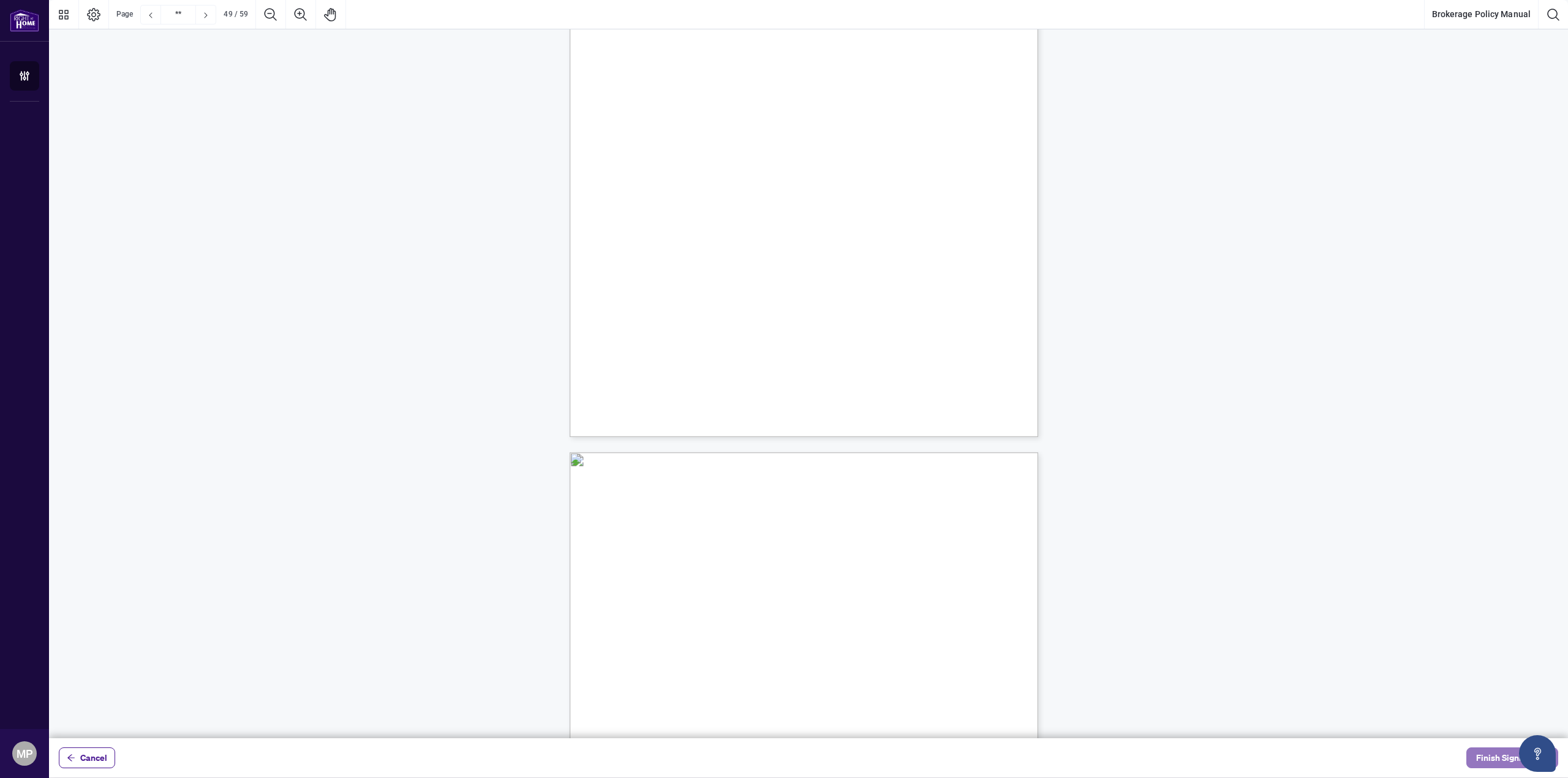
click at [1503, 753] on span "Finish Signing" at bounding box center [1504, 758] width 55 height 20
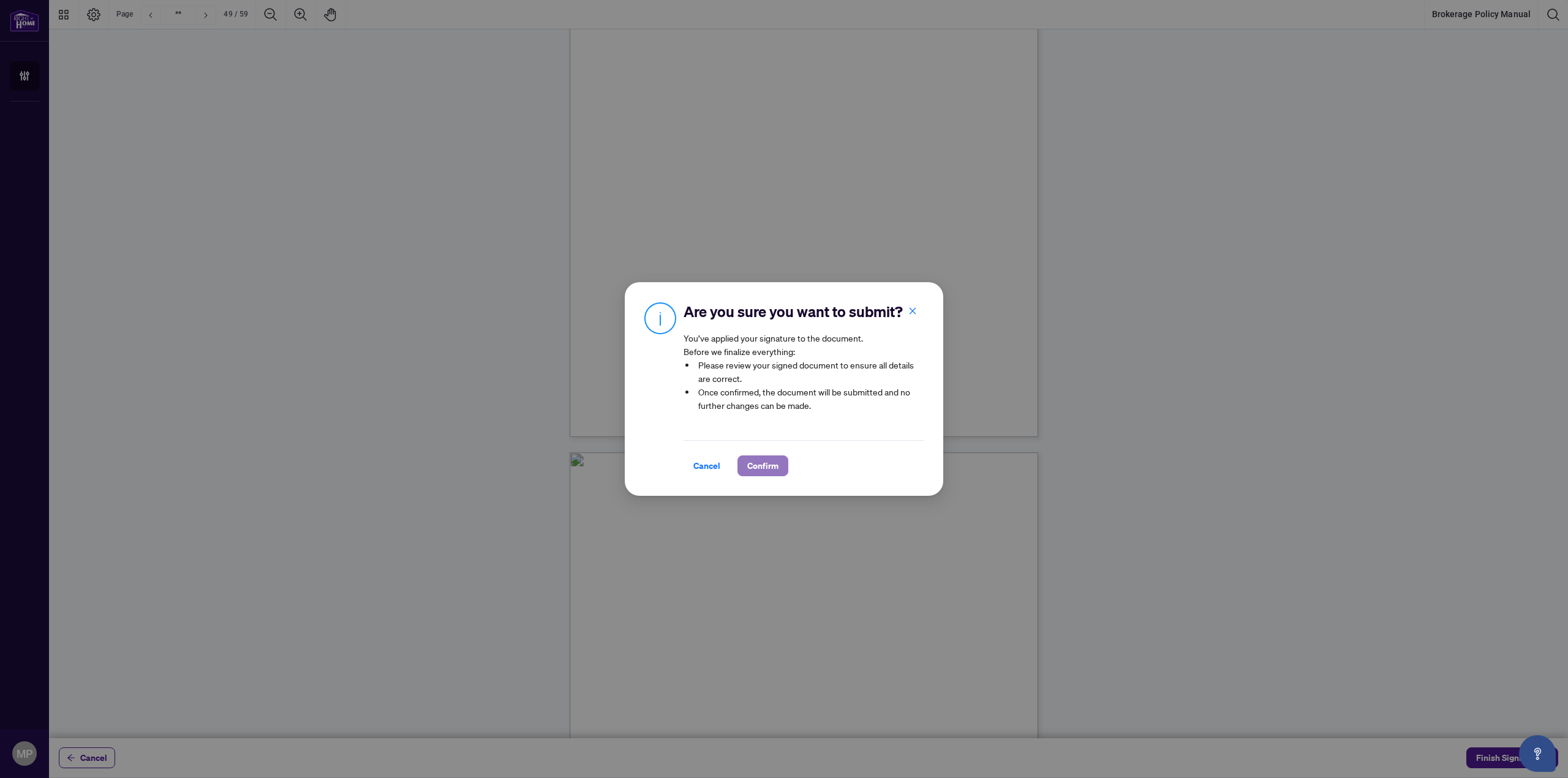
click at [756, 472] on span "Confirm" at bounding box center [763, 466] width 31 height 20
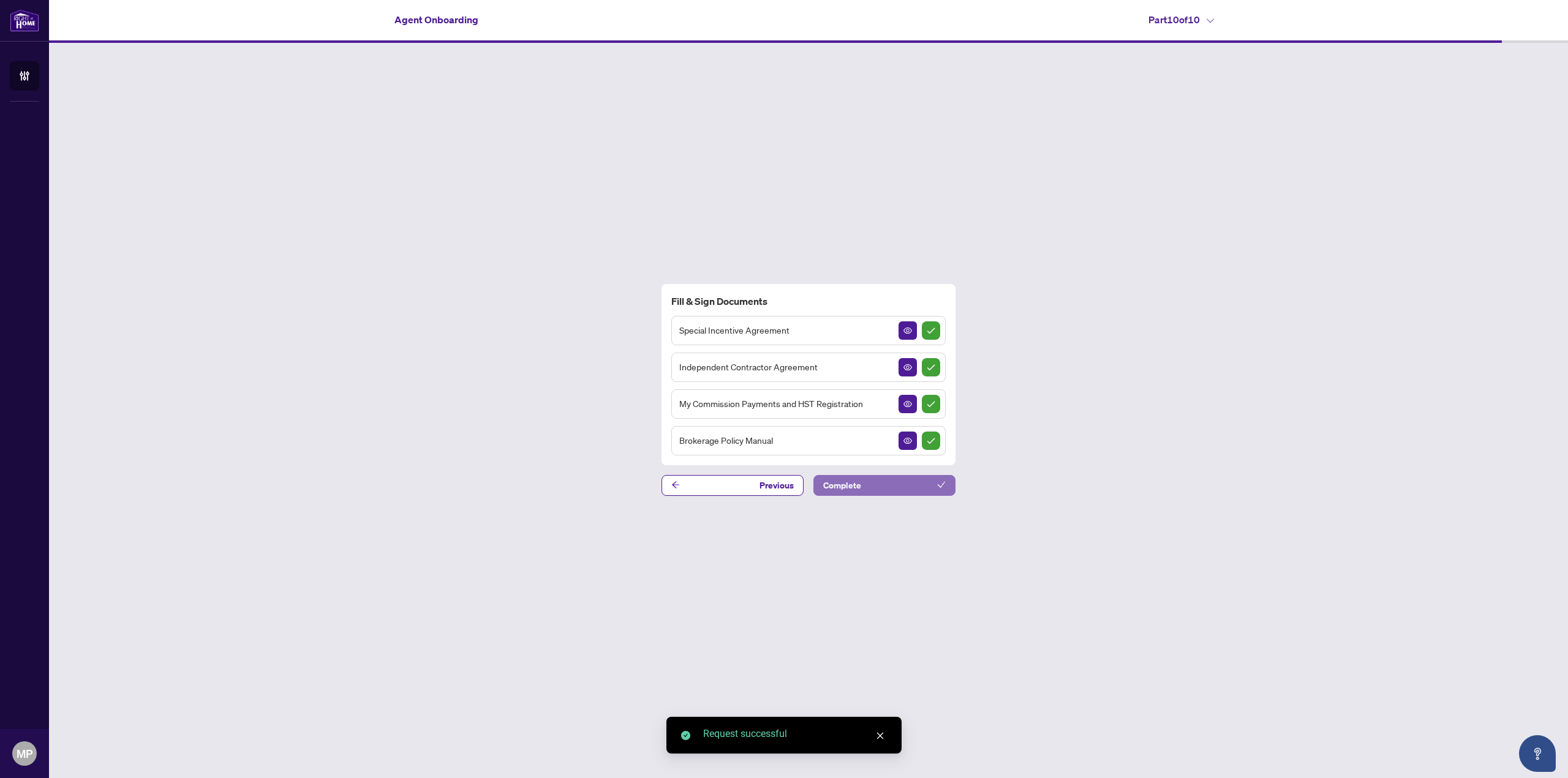
click at [887, 482] on button "Complete" at bounding box center [884, 485] width 142 height 21
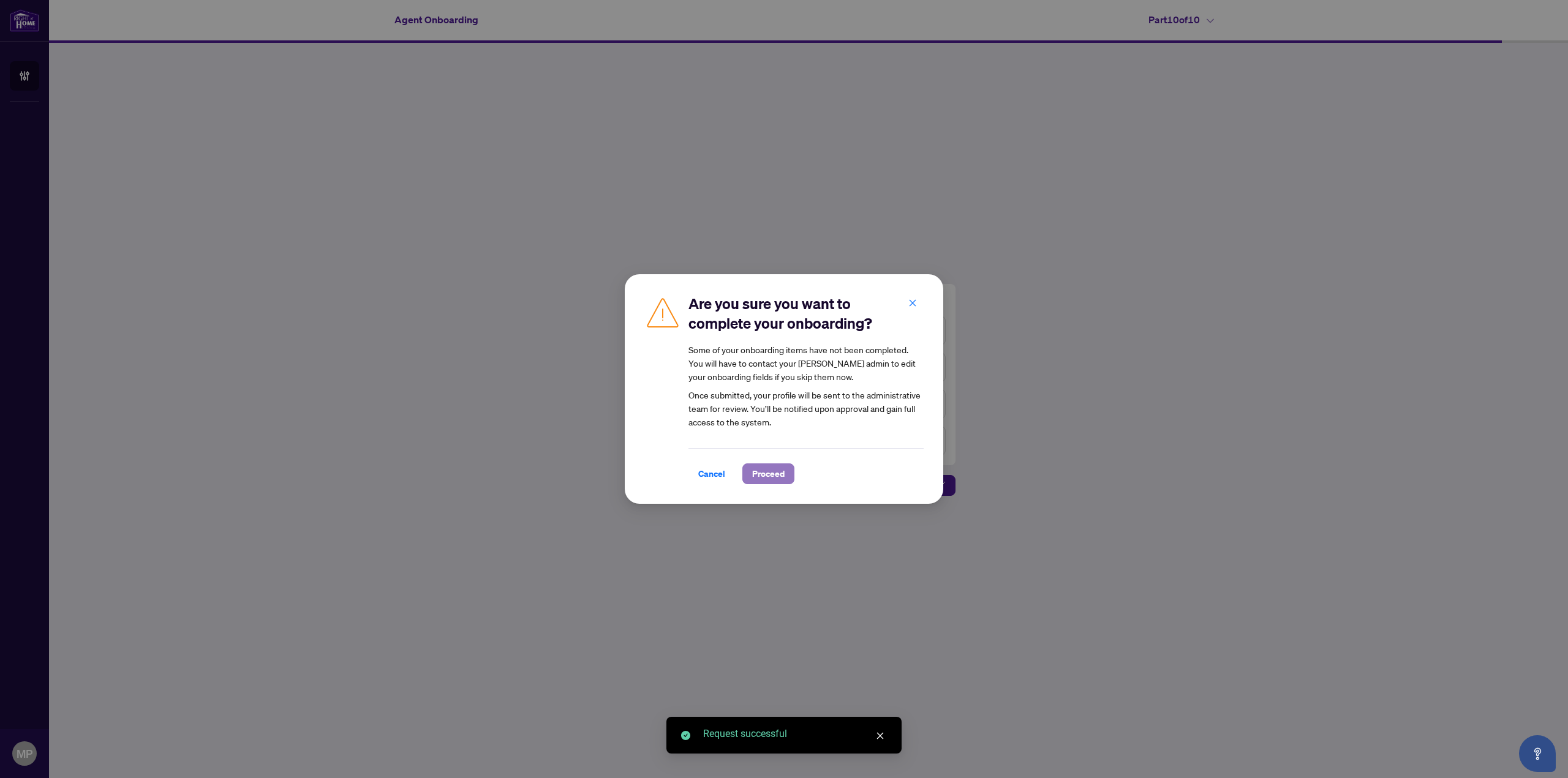
click at [777, 471] on button "Proceed" at bounding box center [768, 474] width 52 height 21
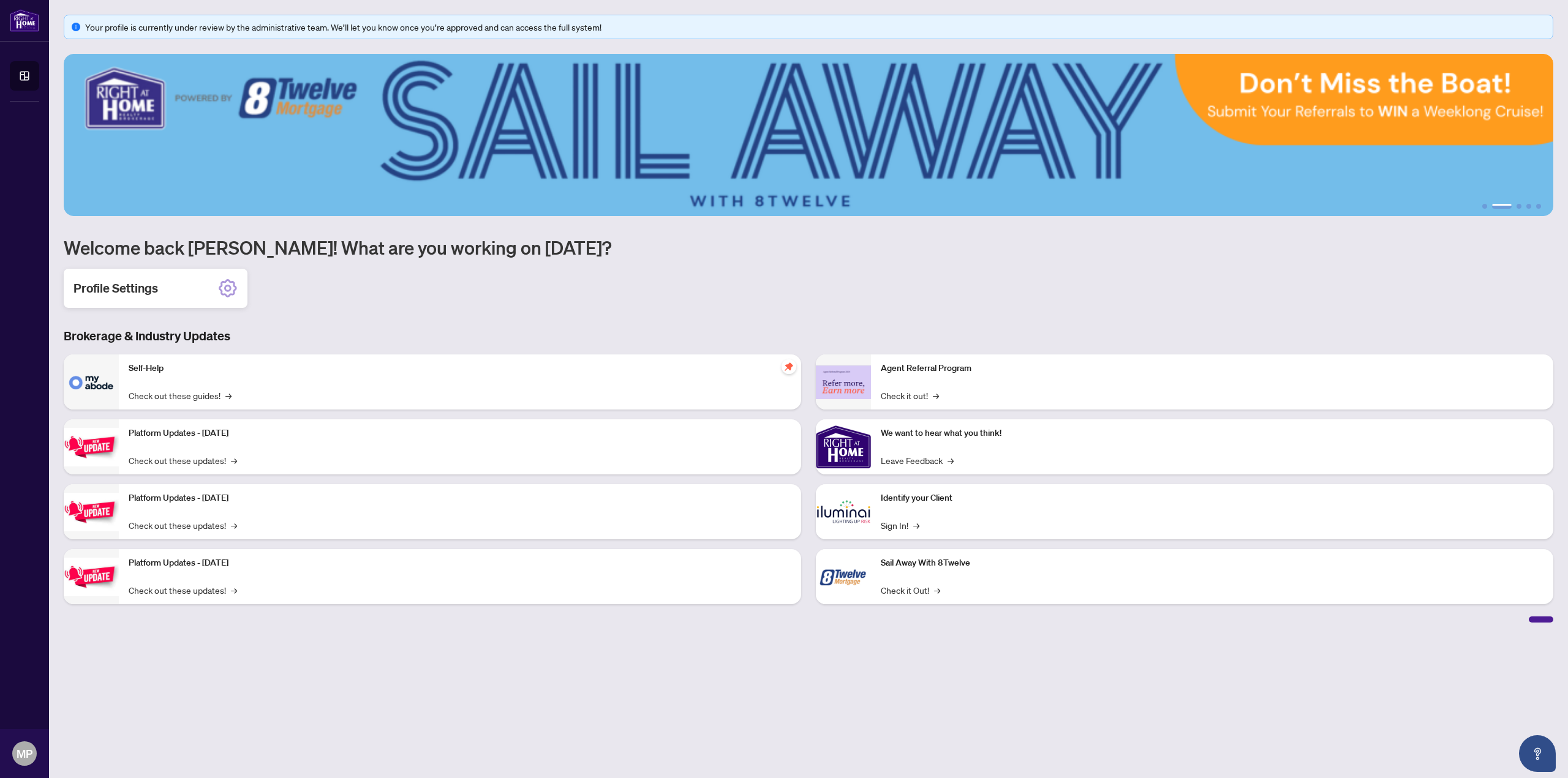
click at [146, 277] on div "Profile Settings" at bounding box center [155, 288] width 184 height 39
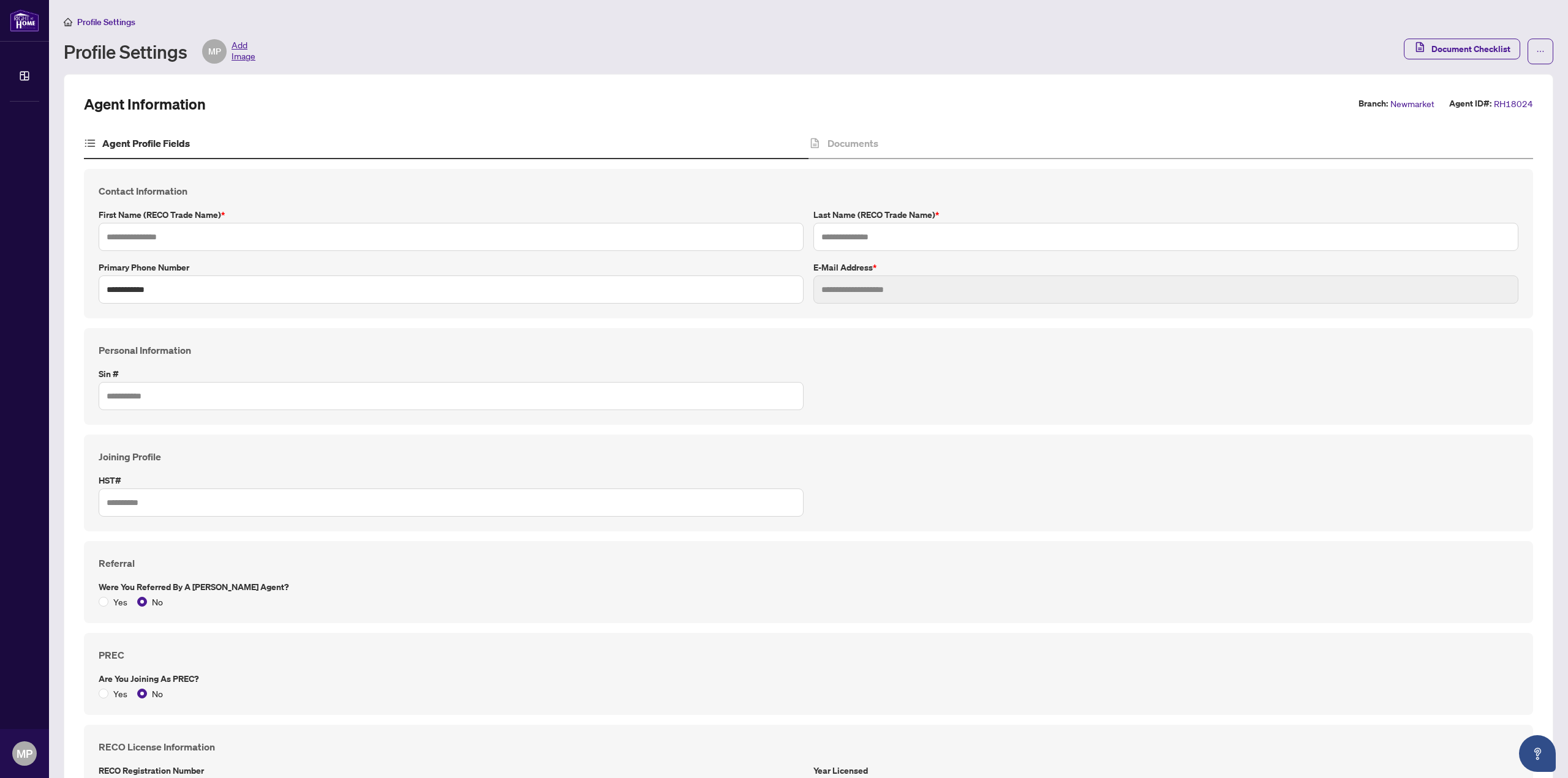
type input "****"
type input "*****"
type input "**********"
type input "*********"
type input "**********"
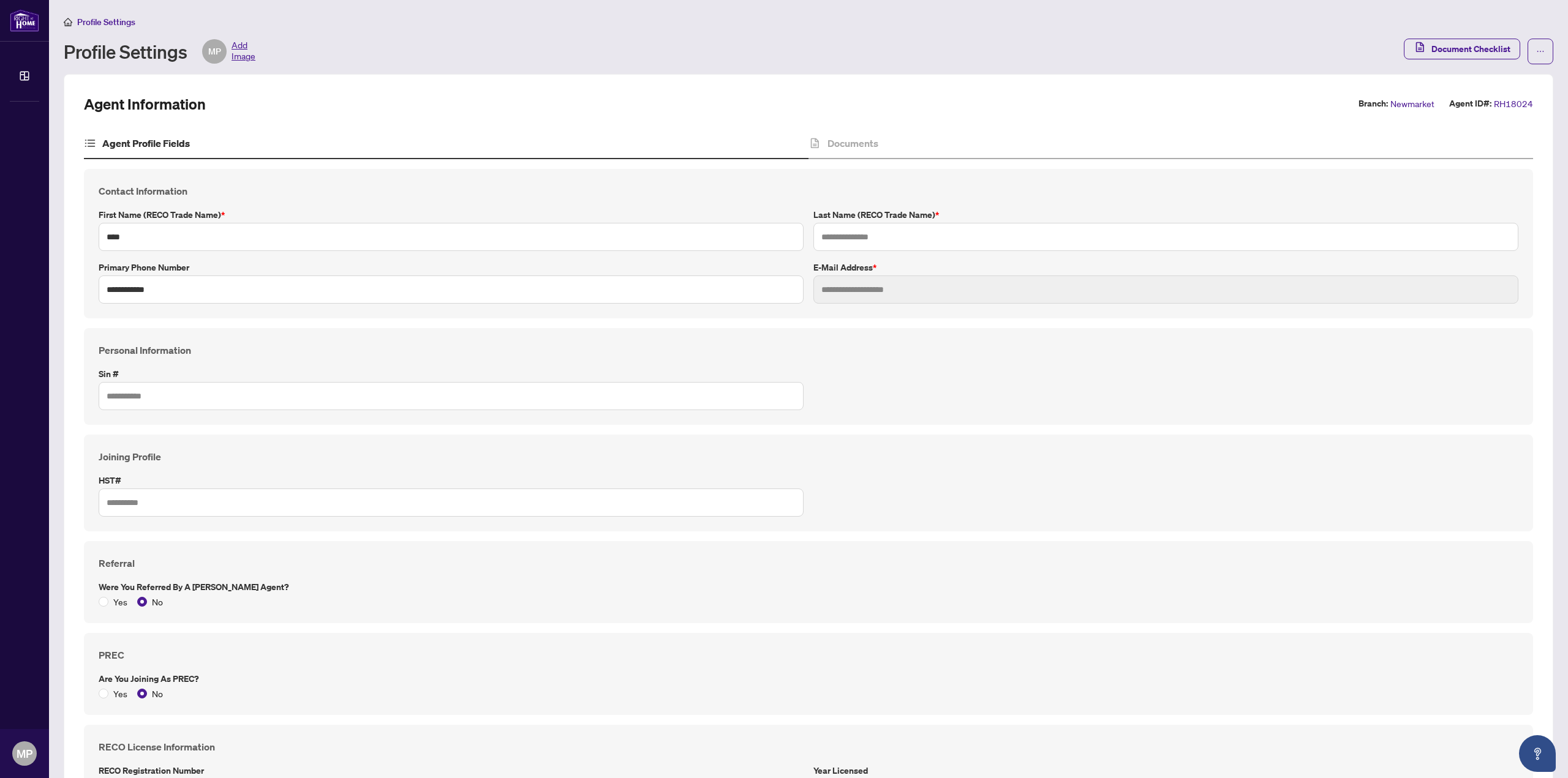
type input "*******"
type input "**********"
type input "*******"
type input "****"
type input "**********"
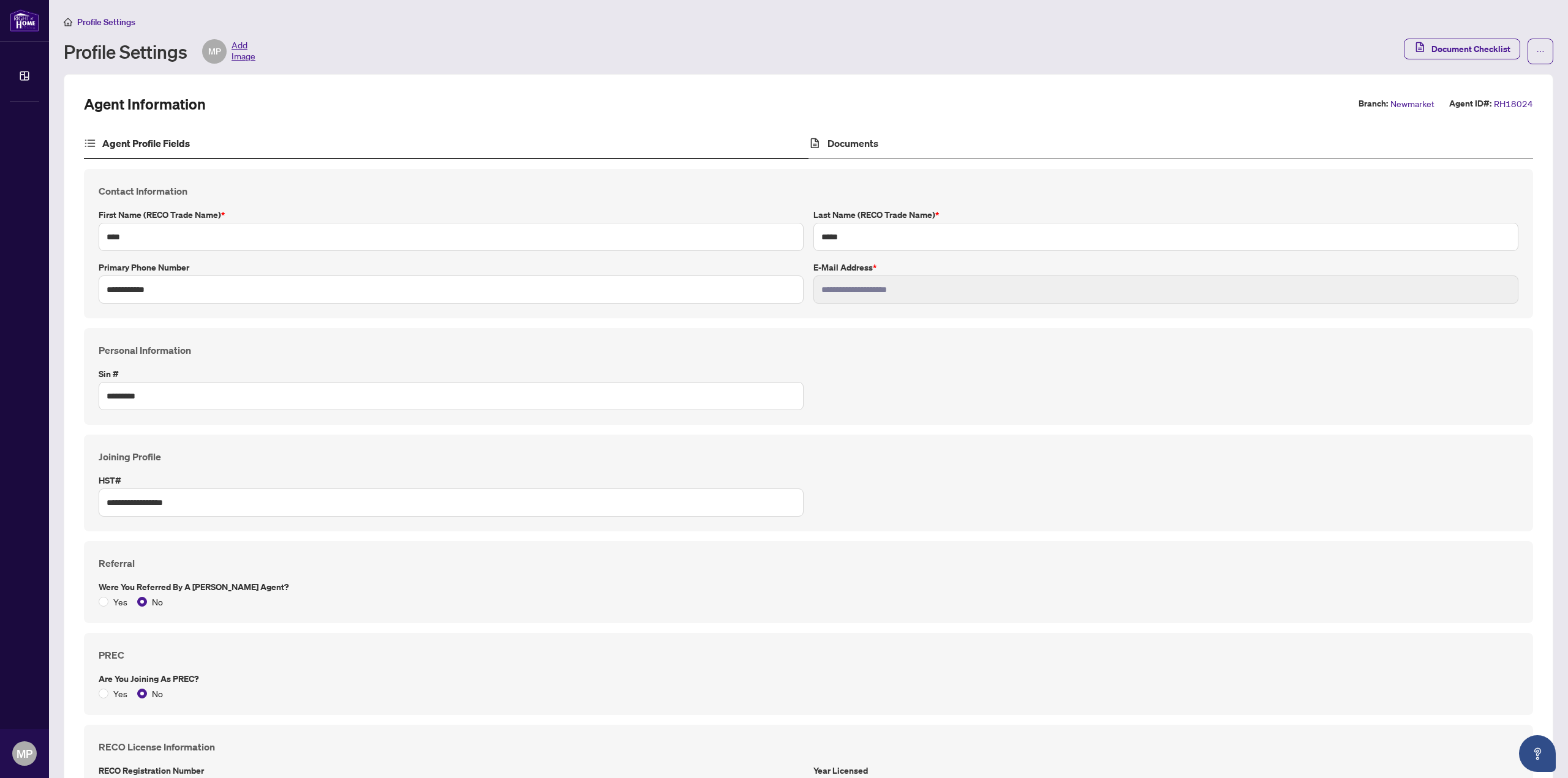
click at [945, 141] on div "Documents" at bounding box center [1171, 144] width 724 height 31
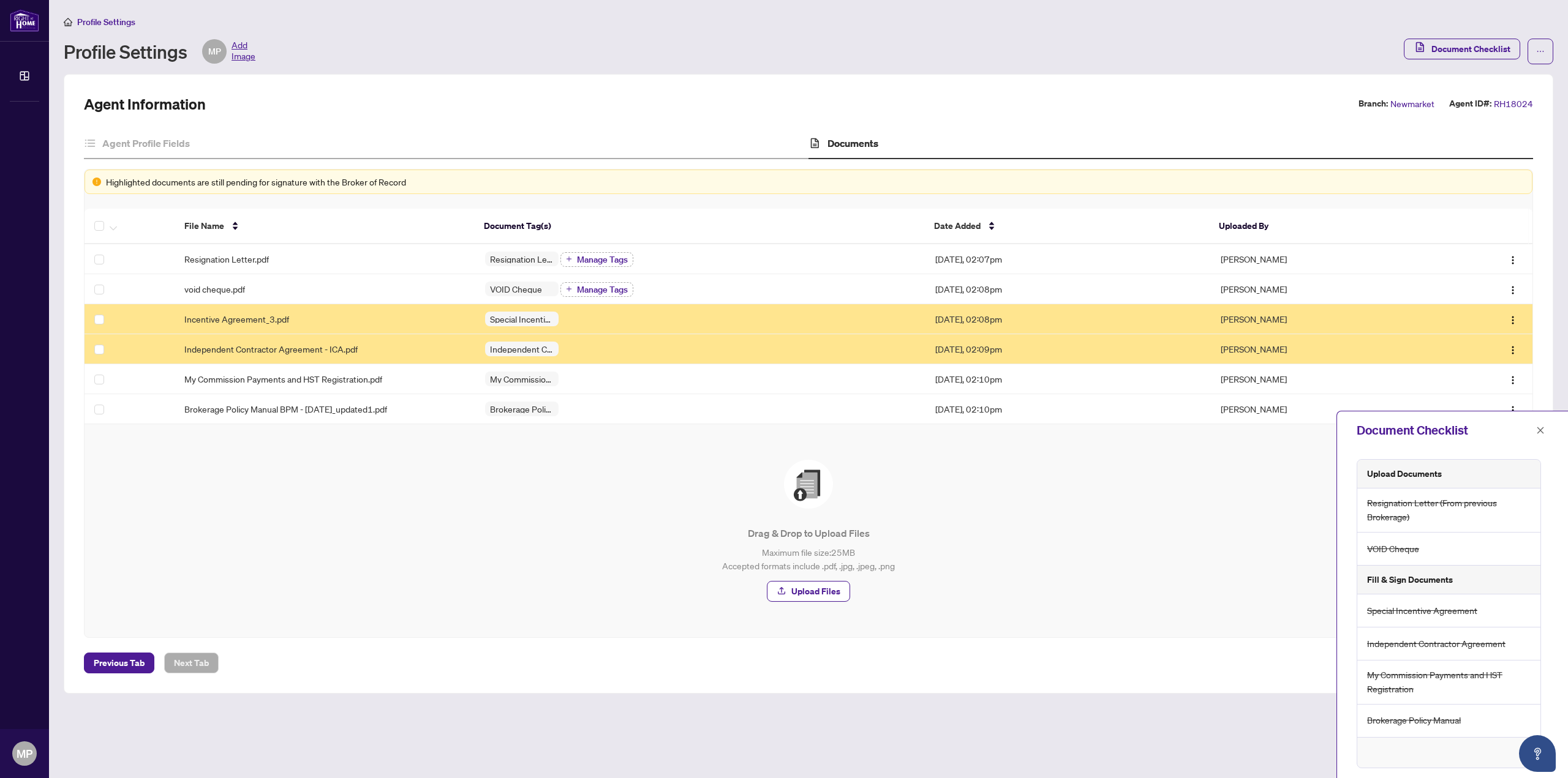
click at [335, 322] on div "Incentive Agreement_3.pdf" at bounding box center [324, 319] width 281 height 13
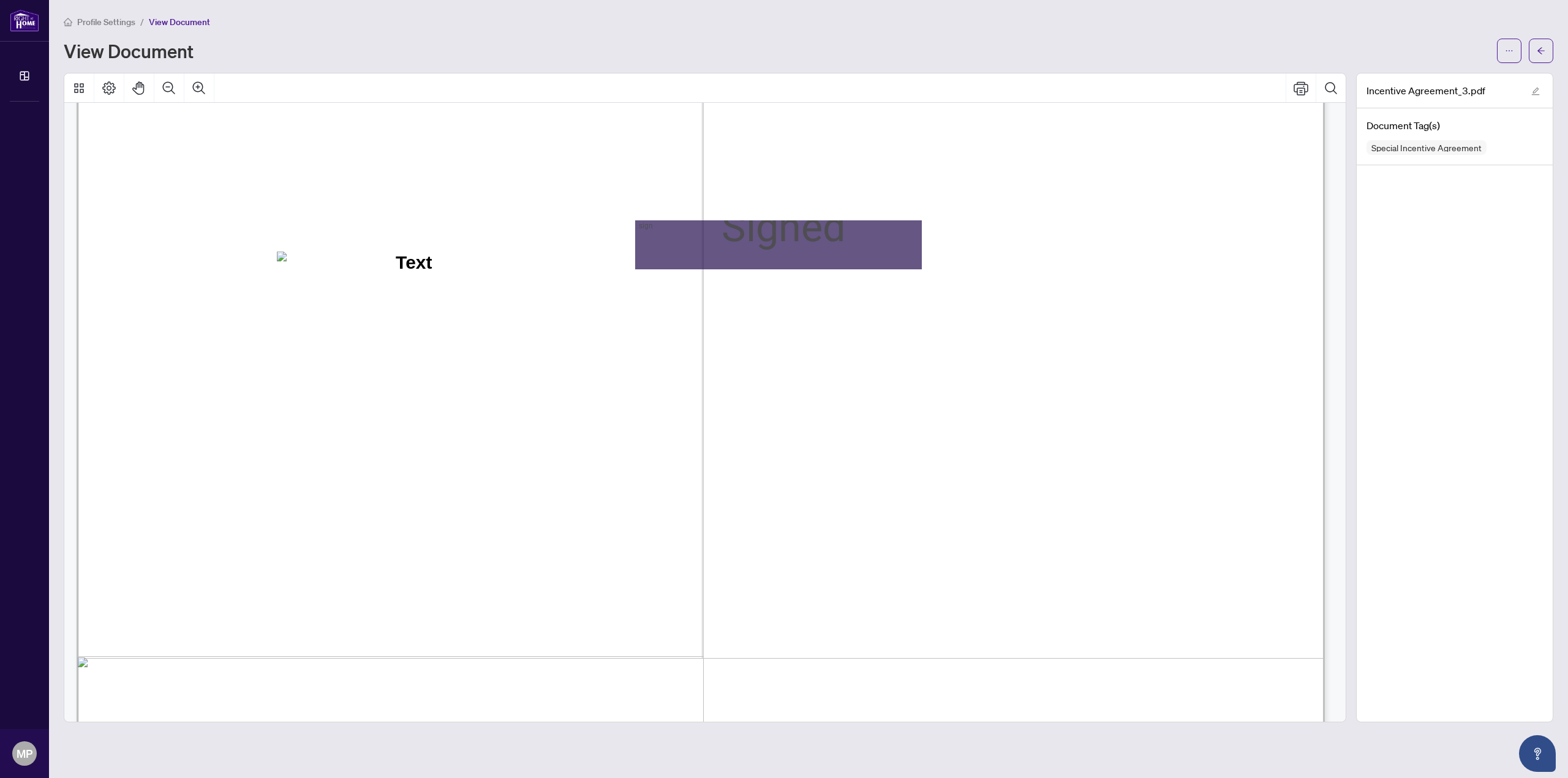
scroll to position [3888, 0]
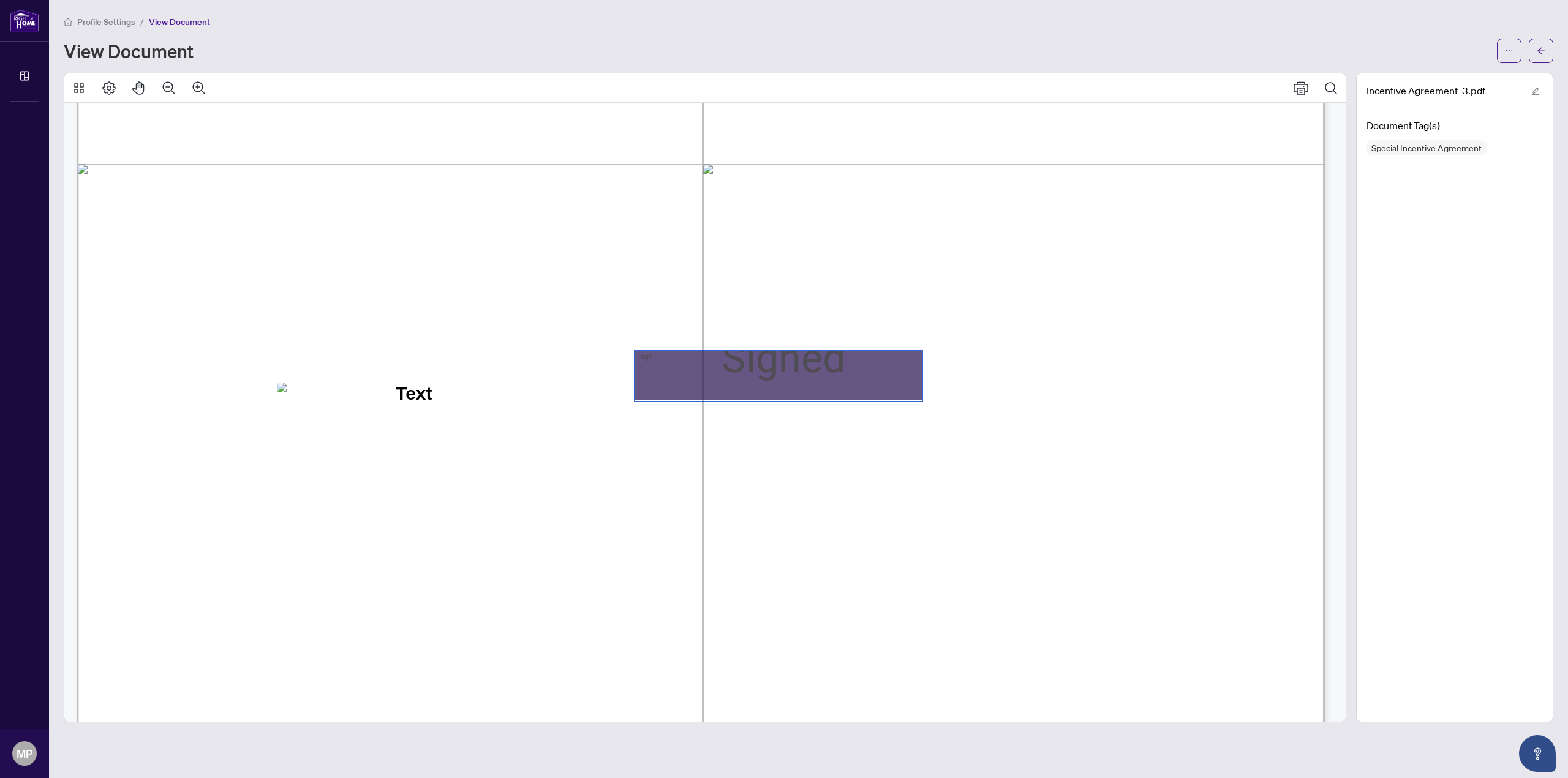
click at [829, 393] on div "Sign 01K2NC0BDGVBZT3056ZBF9G0YR, Sign" at bounding box center [778, 376] width 287 height 49
click at [821, 369] on div "Sign 01K2NC0BDGVBZT3056ZBF9G0YR, Sign" at bounding box center [778, 376] width 287 height 49
click at [714, 372] on div "Sign 01K2NC0BDGVBZT3056ZBF9G0YR, Sign" at bounding box center [778, 376] width 287 height 49
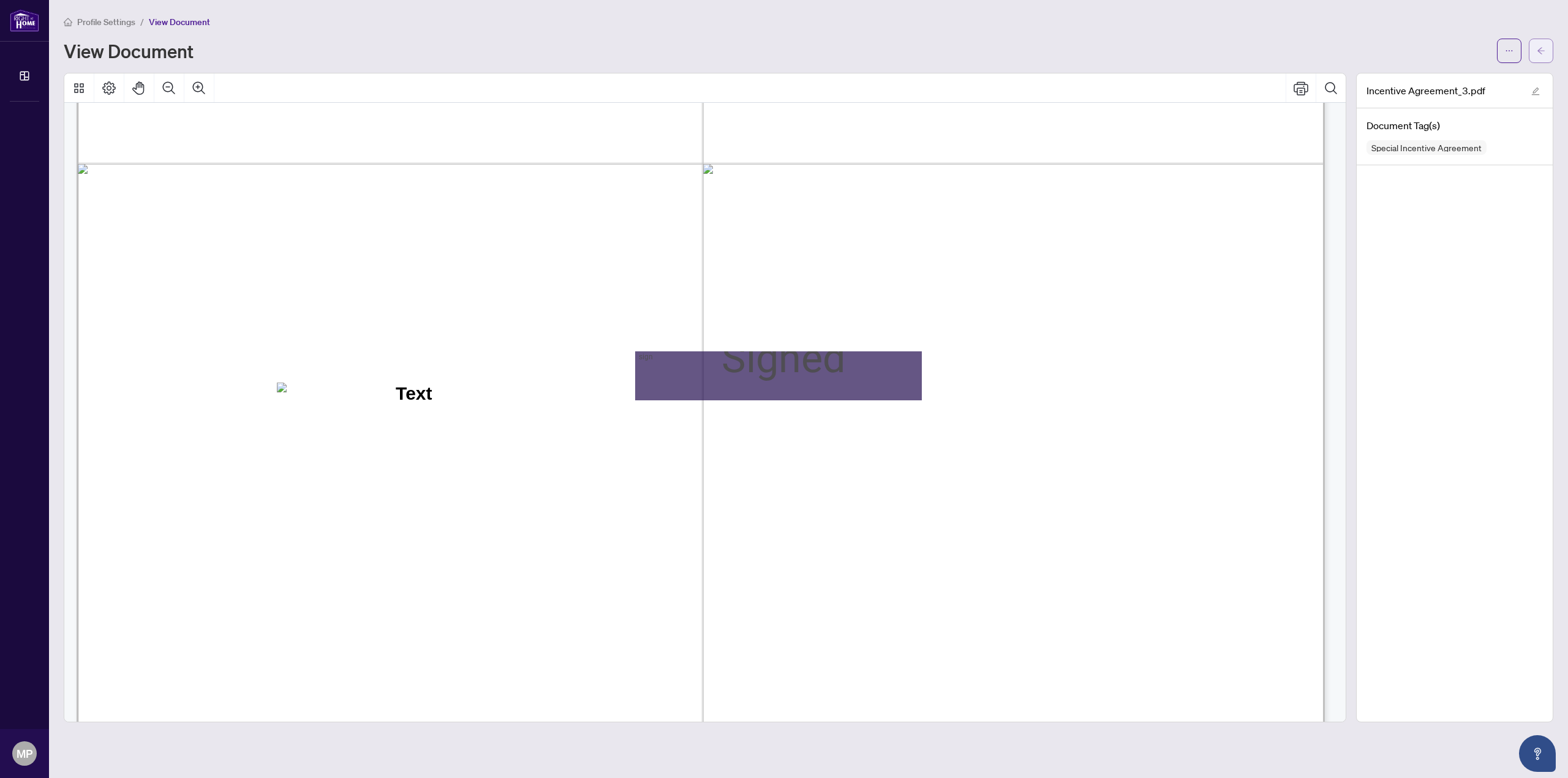
click at [1540, 52] on icon "arrow-left" at bounding box center [1541, 51] width 9 height 9
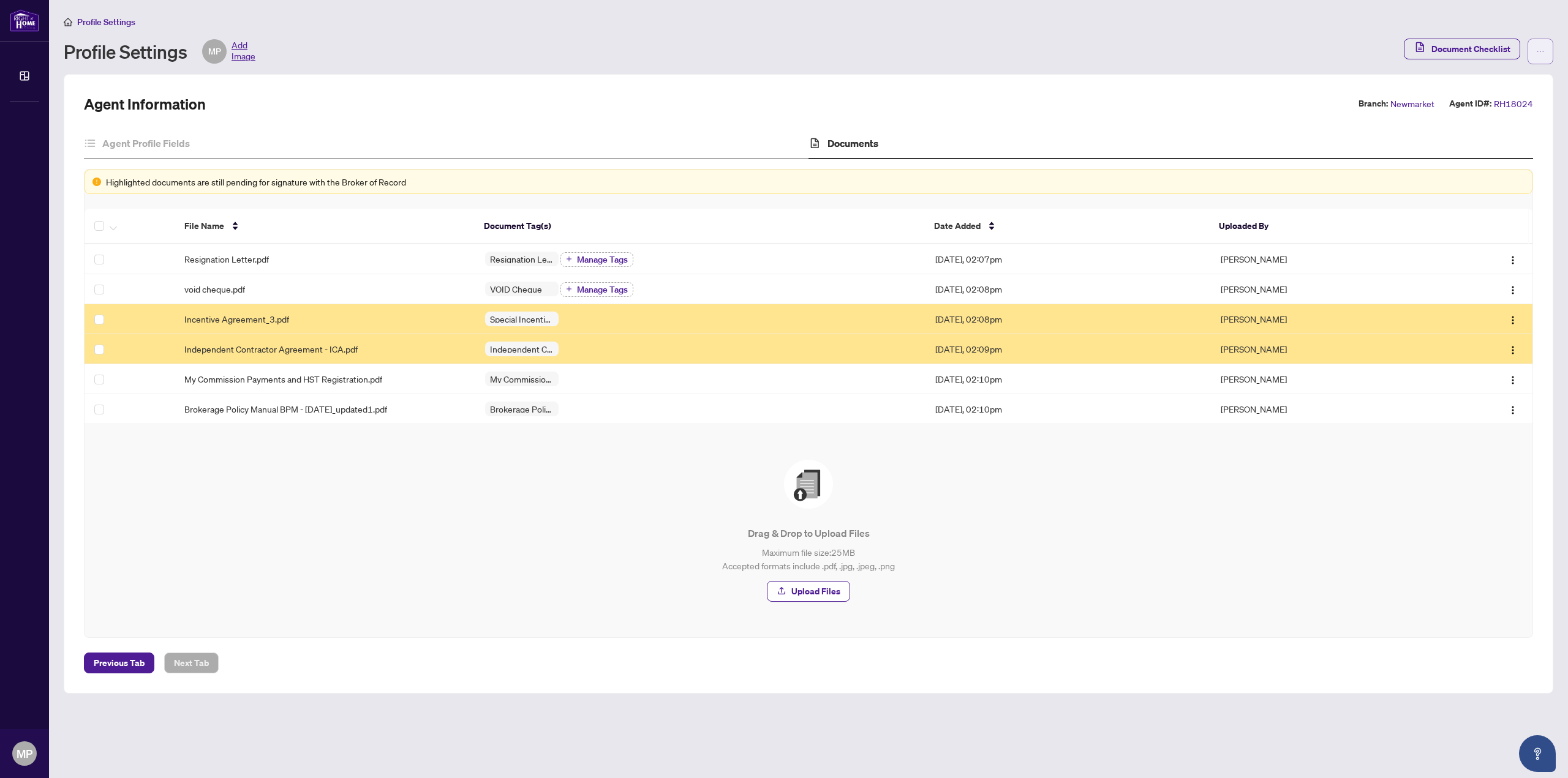
click at [1542, 53] on icon "ellipsis" at bounding box center [1540, 52] width 9 height 9
click at [1292, 37] on div "Profile Settings Profile Settings MP Add Image Document Checklist" at bounding box center [809, 39] width 1489 height 50
click at [1508, 318] on img "button" at bounding box center [1513, 320] width 10 height 10
click at [219, 315] on span "Incentive Agreement_3.pdf" at bounding box center [236, 319] width 105 height 13
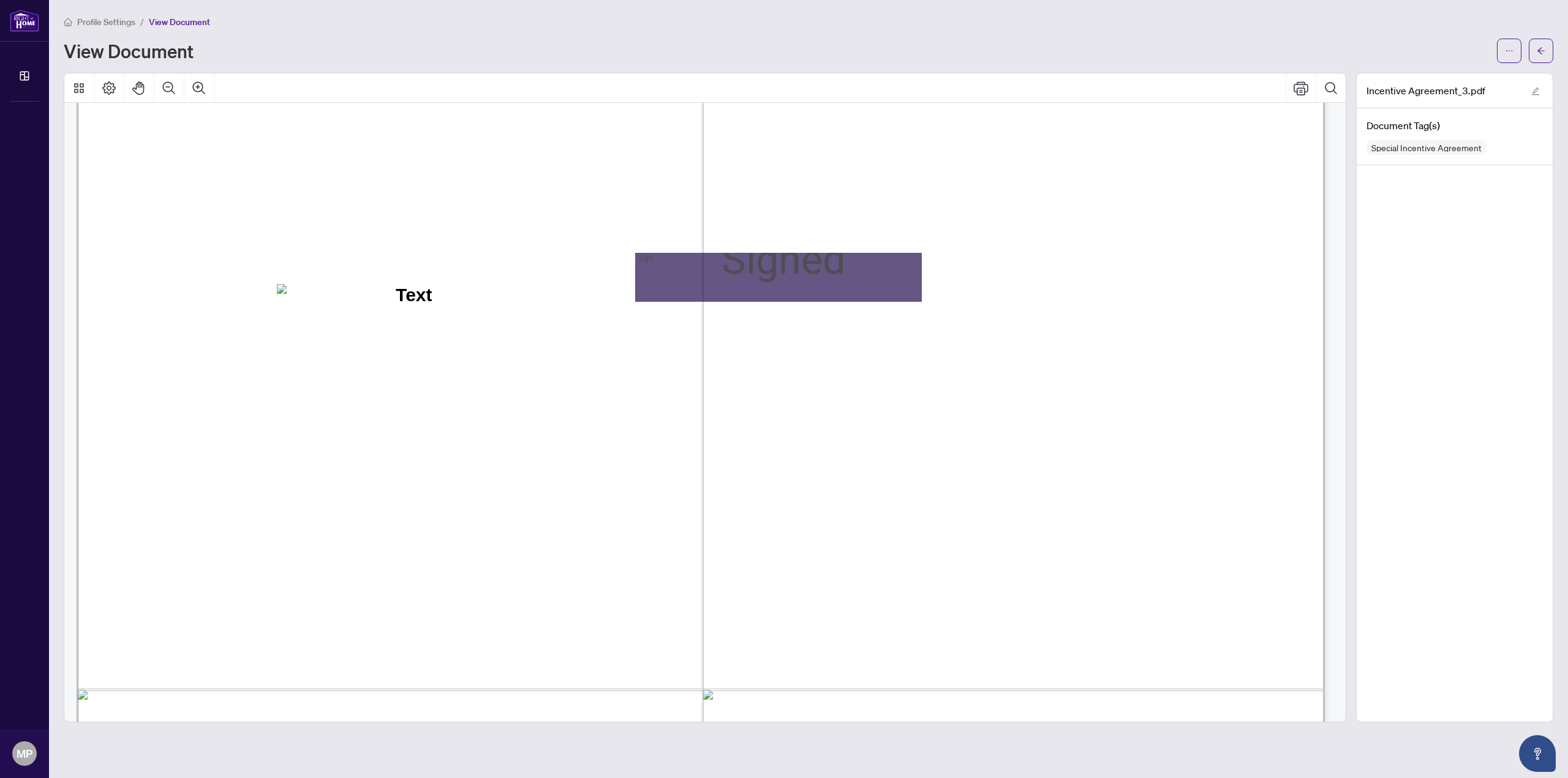
scroll to position [3990, 0]
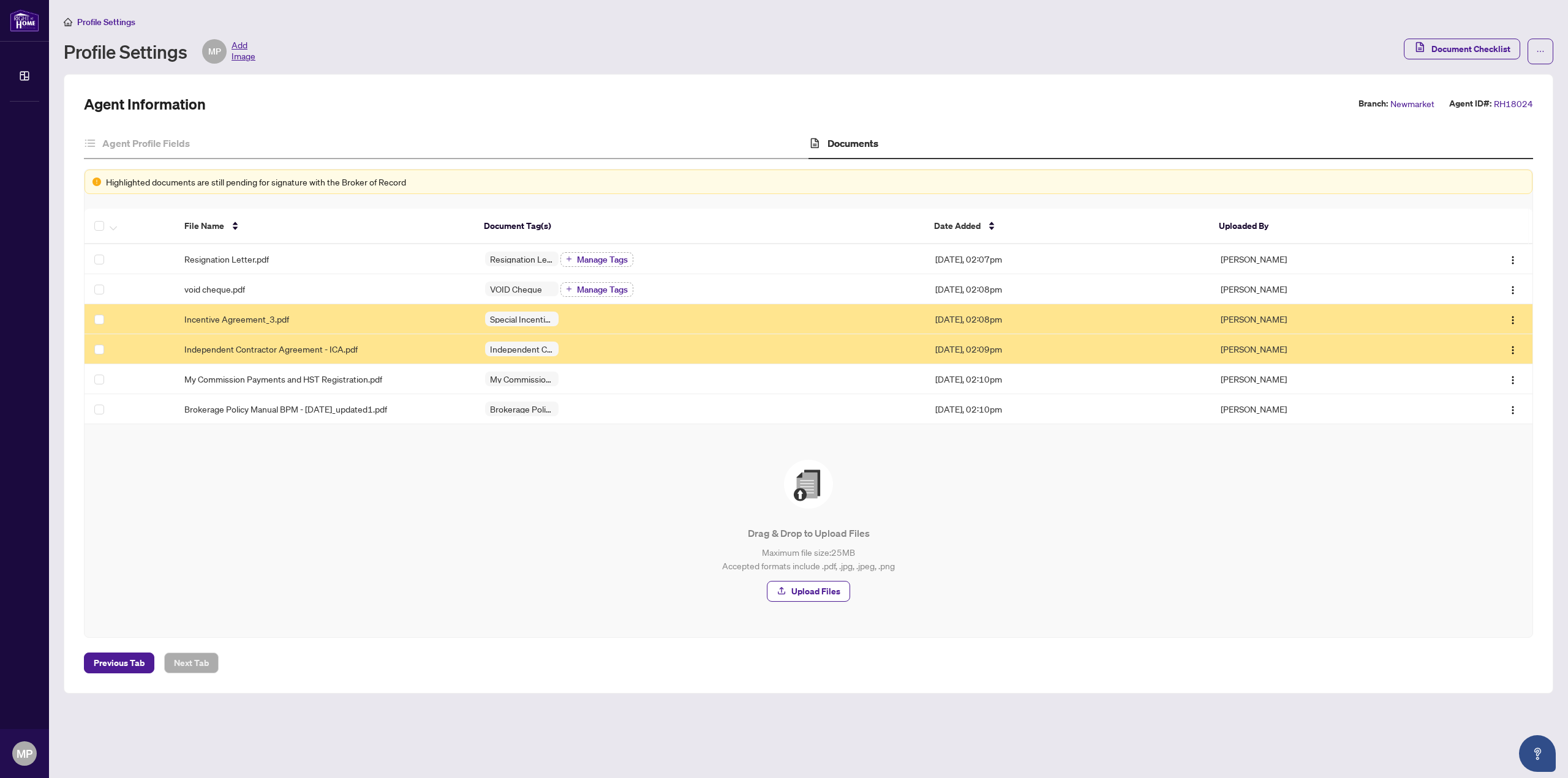
click at [565, 347] on div "Independent Contractor Agreement" at bounding box center [701, 349] width 431 height 15
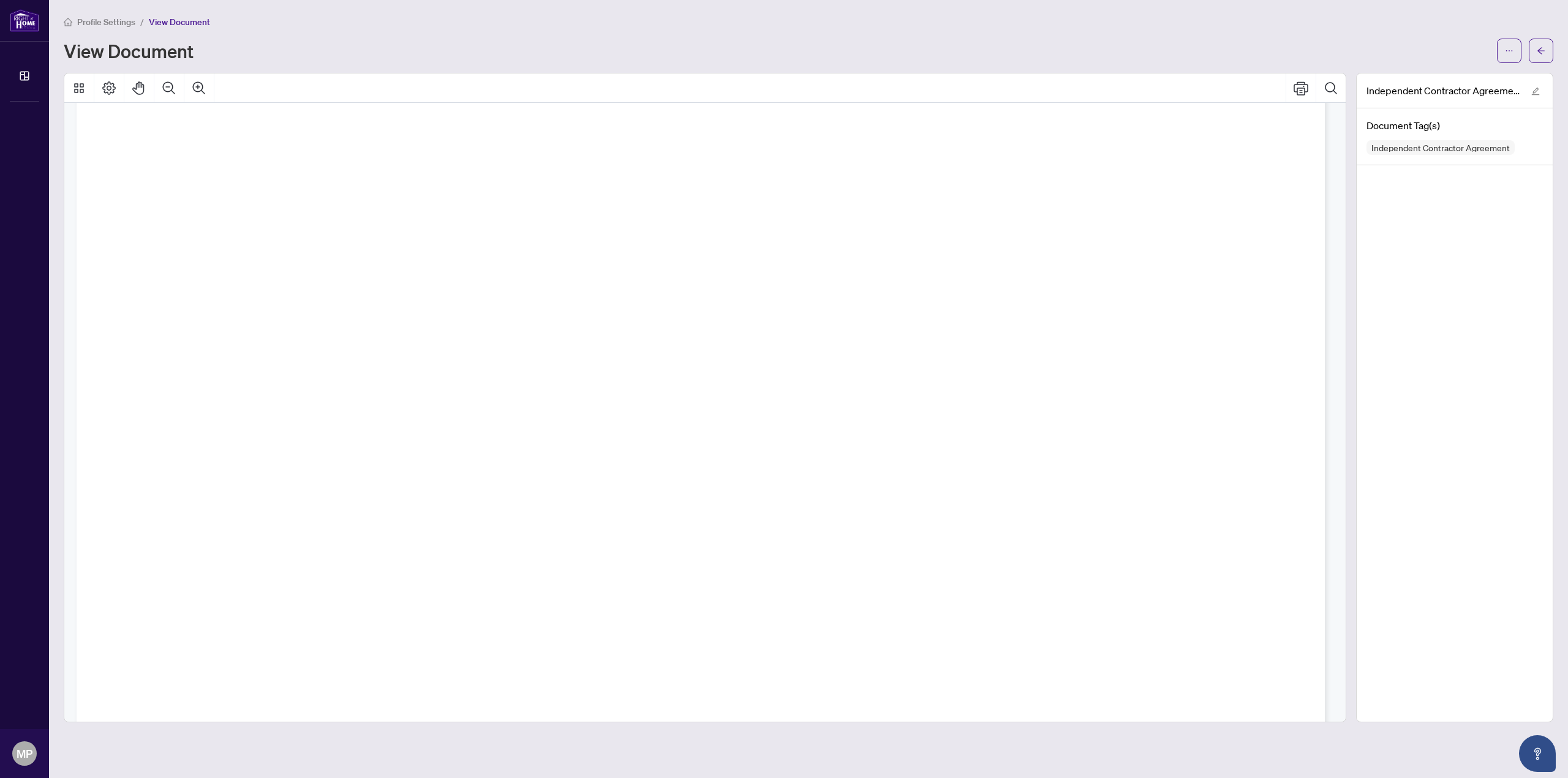
drag, startPoint x: 1314, startPoint y: 579, endPoint x: 1310, endPoint y: 660, distance: 81.1
click at [1310, 660] on section "Commission, in addition to any other applicable fees, dues, fines or assessment…" at bounding box center [701, 539] width 1248 height 1615
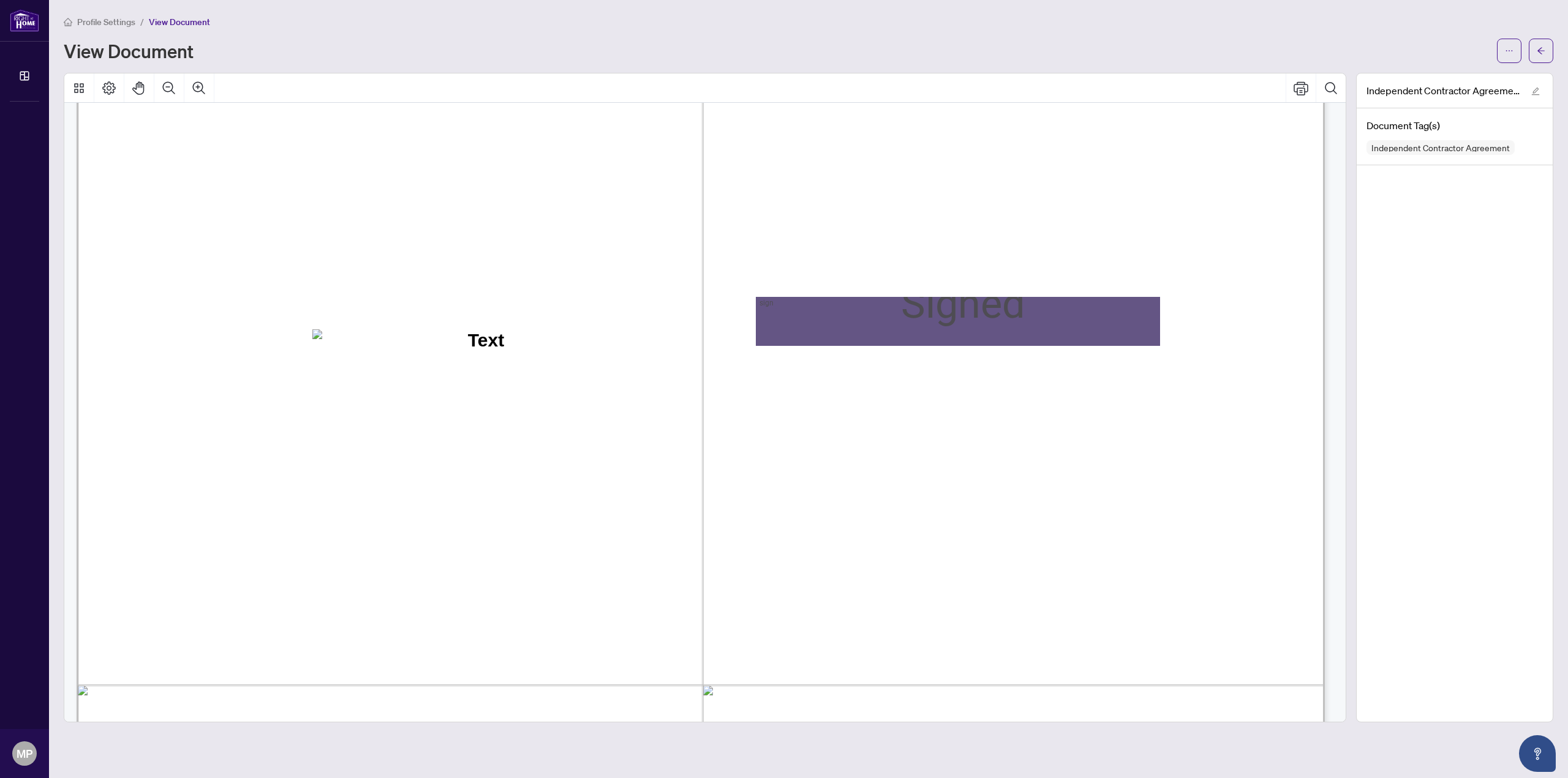
scroll to position [25528, 0]
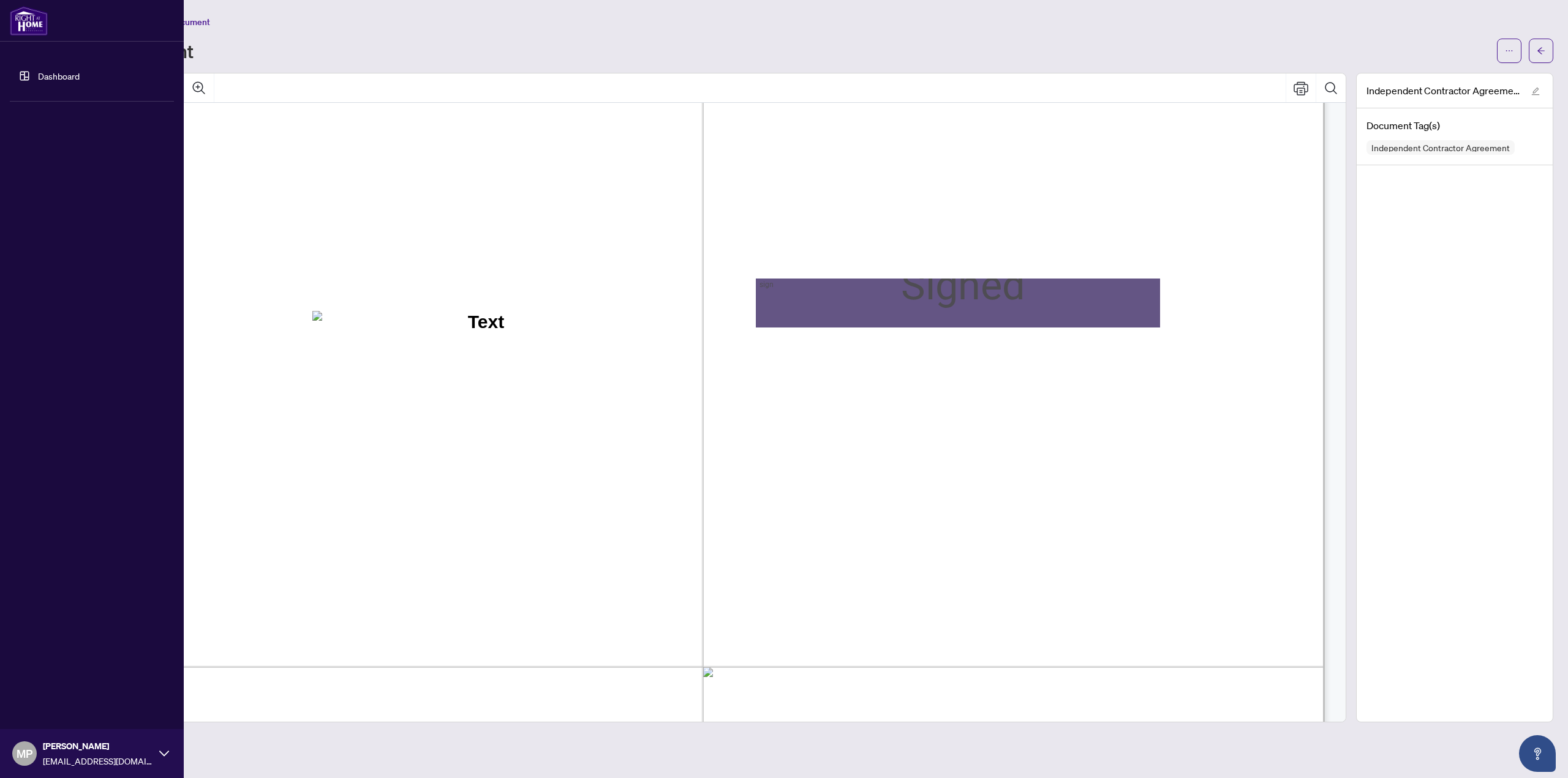
click at [15, 12] on img at bounding box center [29, 21] width 38 height 29
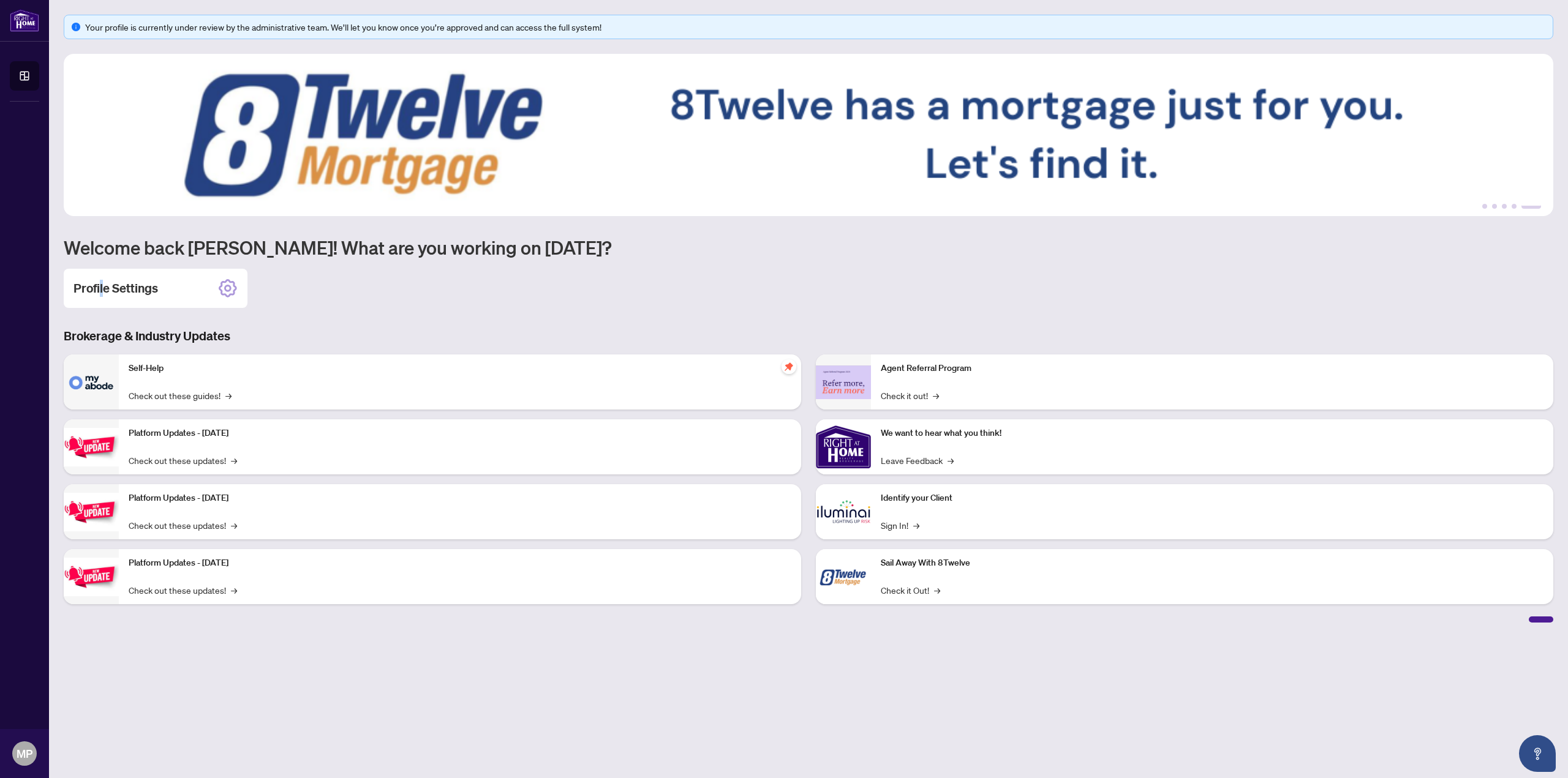
click at [103, 281] on h2 "Profile Settings" at bounding box center [116, 288] width 85 height 17
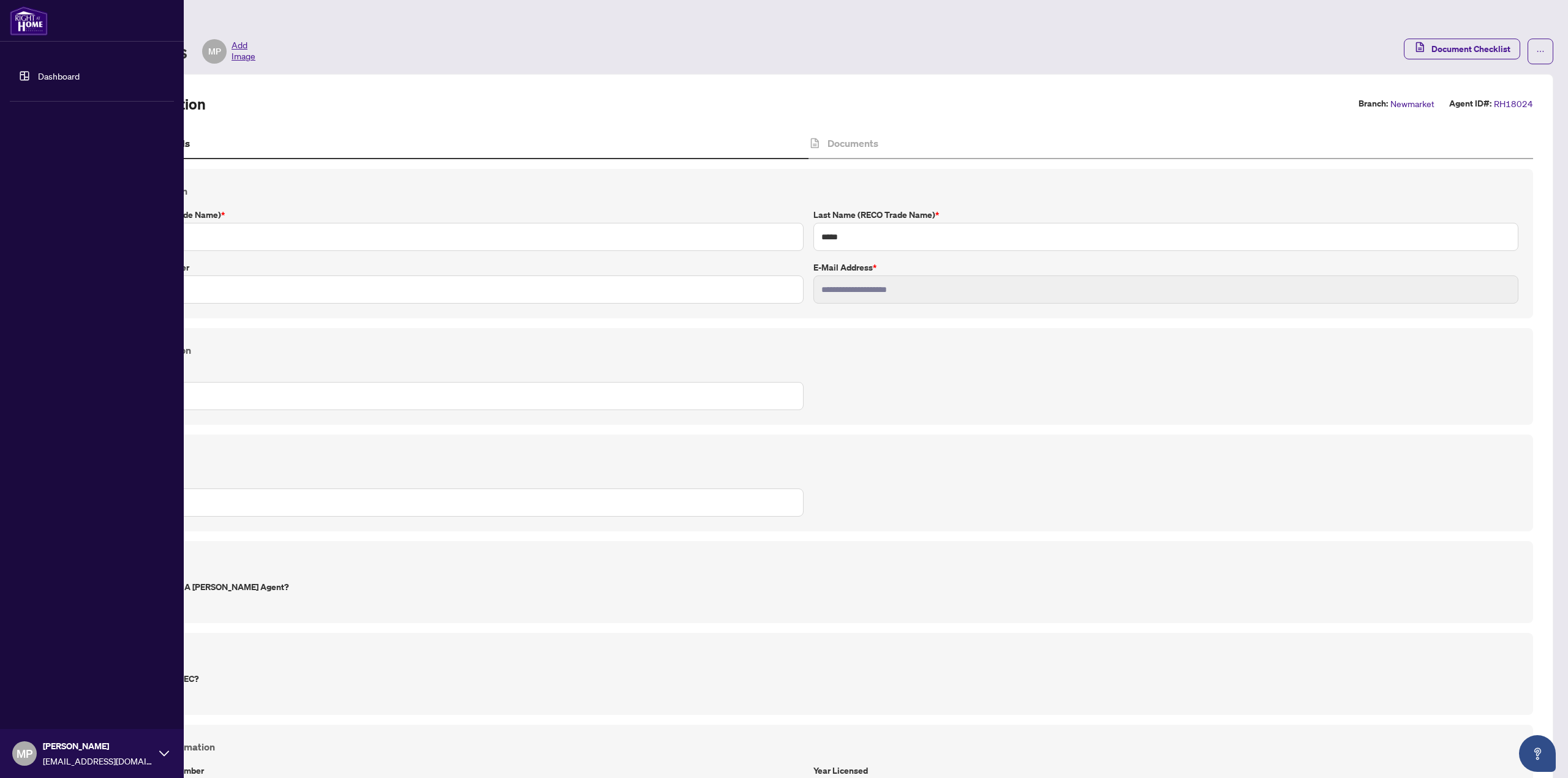
click at [38, 82] on link "Dashboard" at bounding box center [59, 76] width 42 height 11
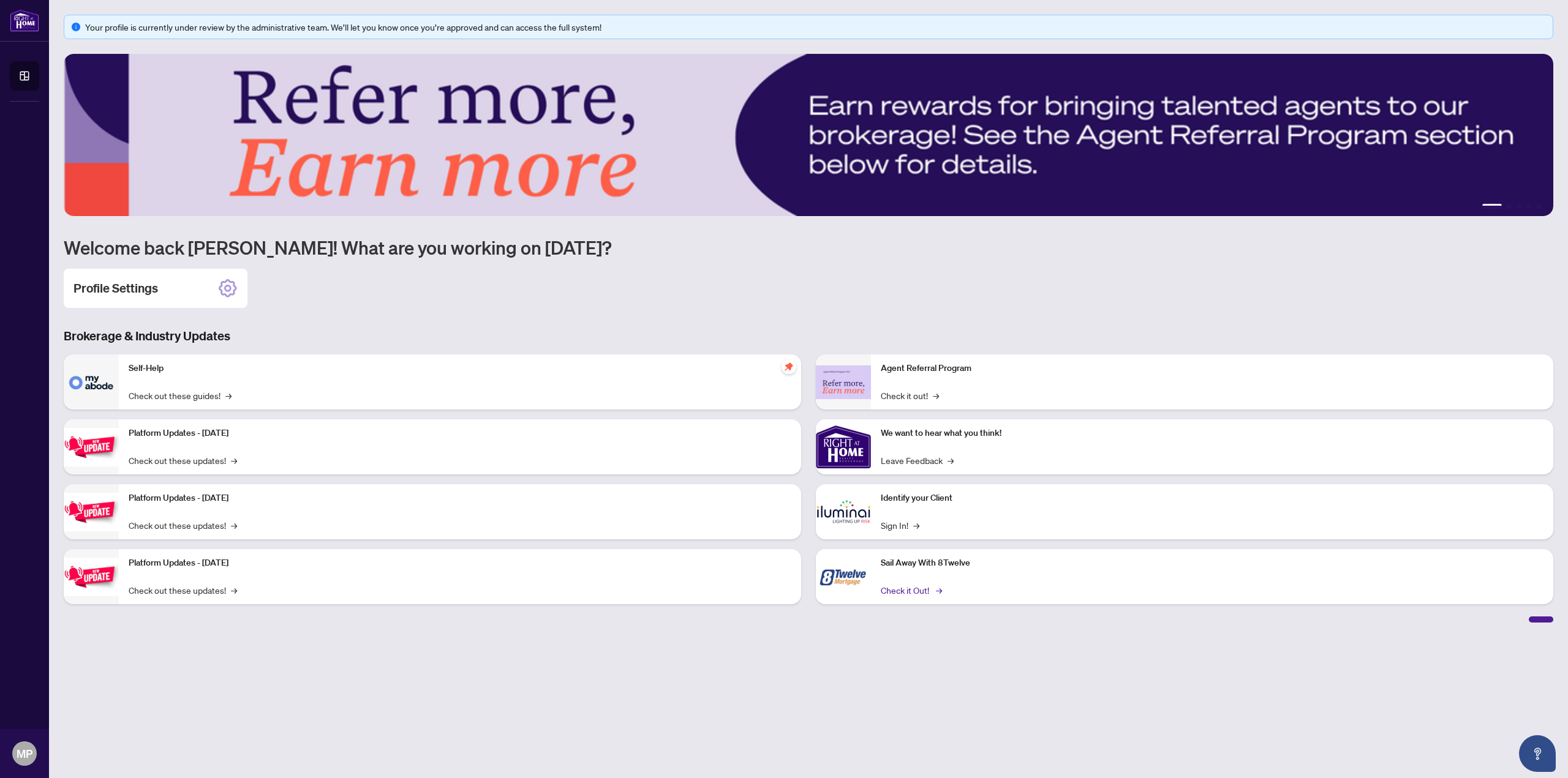
click at [929, 588] on link "Check it Out! →" at bounding box center [910, 590] width 60 height 13
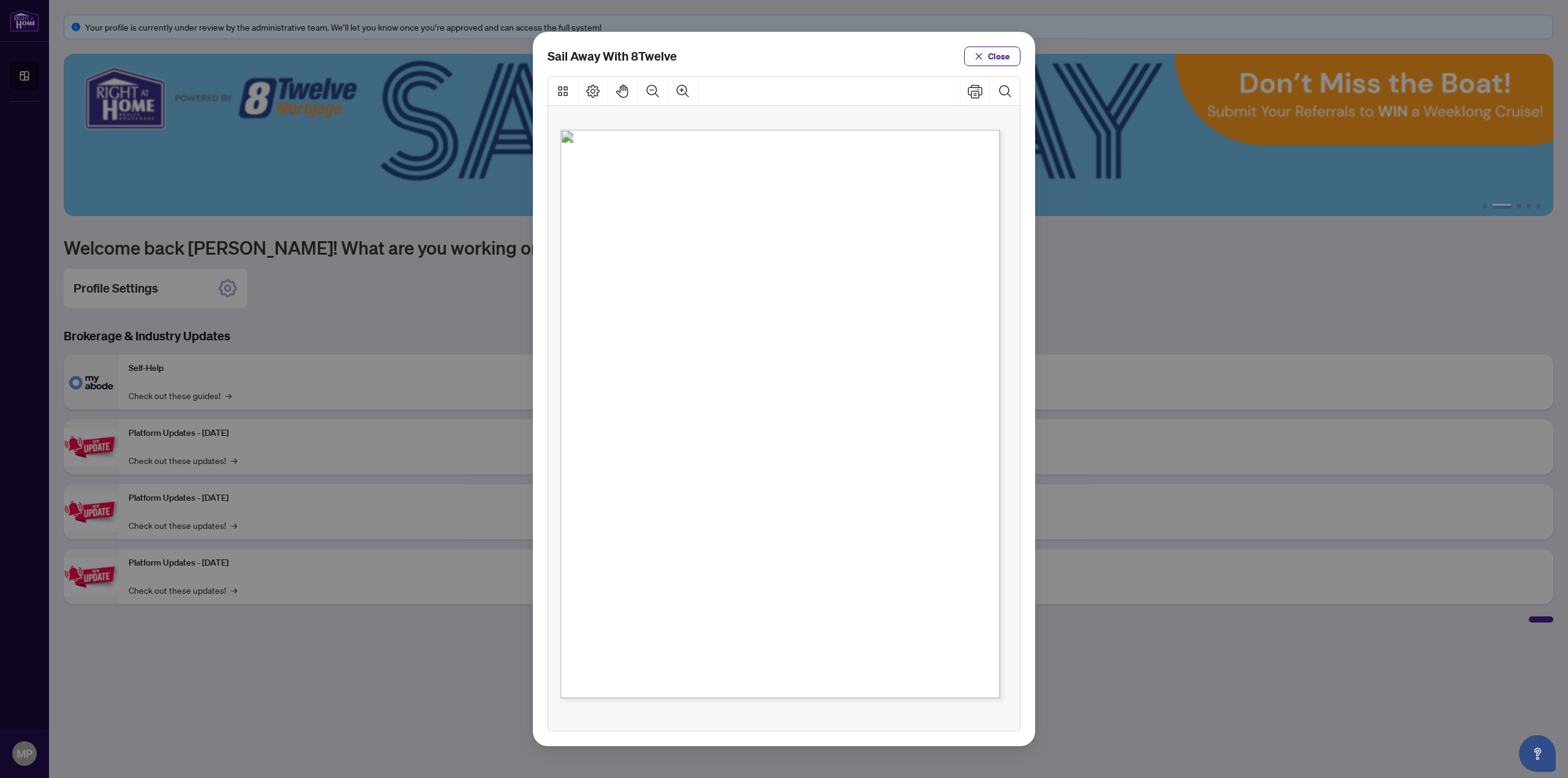
click at [1111, 609] on div "Sail Away With 8Twelve Close" at bounding box center [784, 389] width 1568 height 778
click at [1011, 58] on button "Close" at bounding box center [992, 56] width 56 height 20
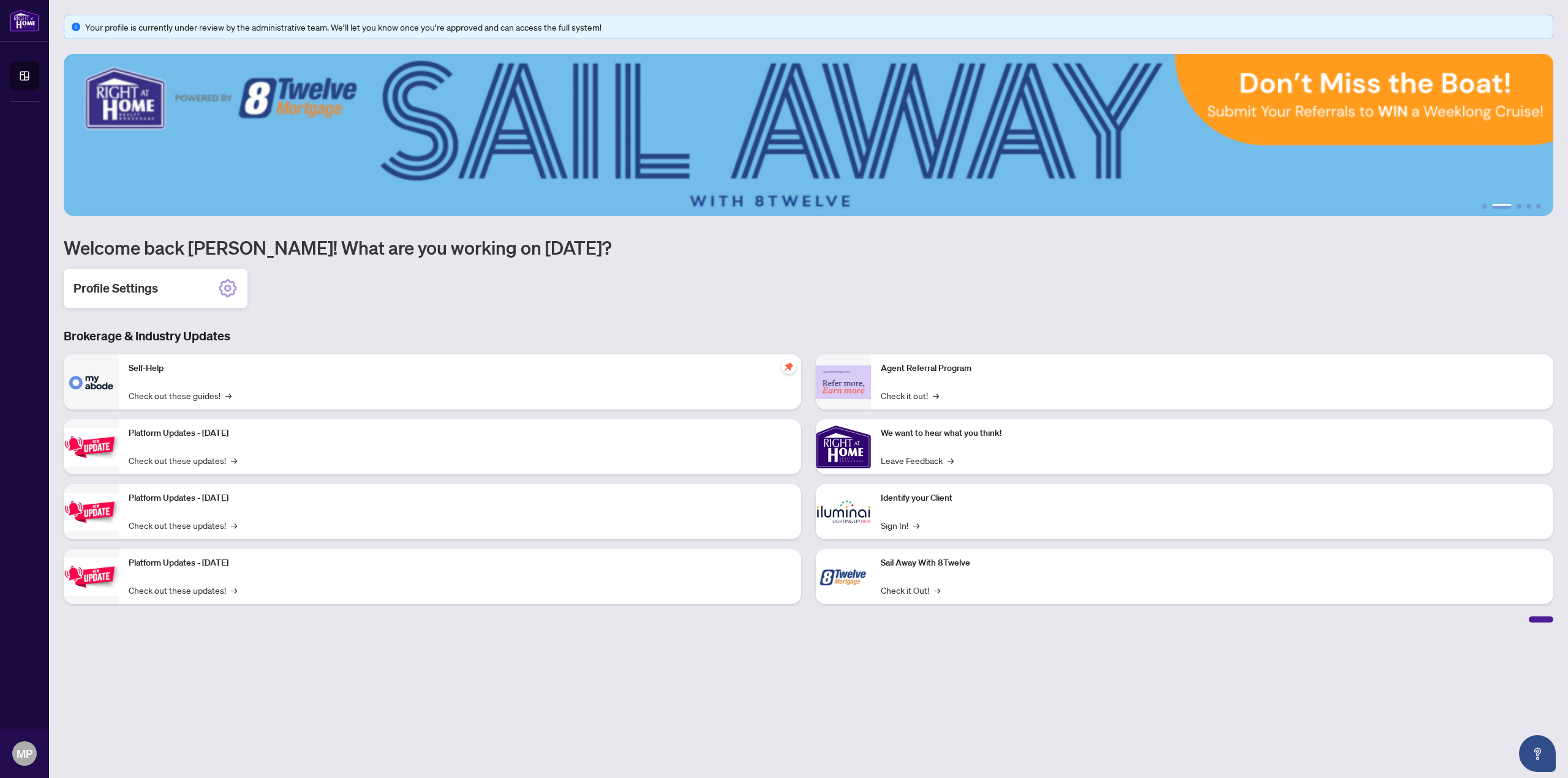
click at [233, 295] on icon at bounding box center [228, 288] width 18 height 18
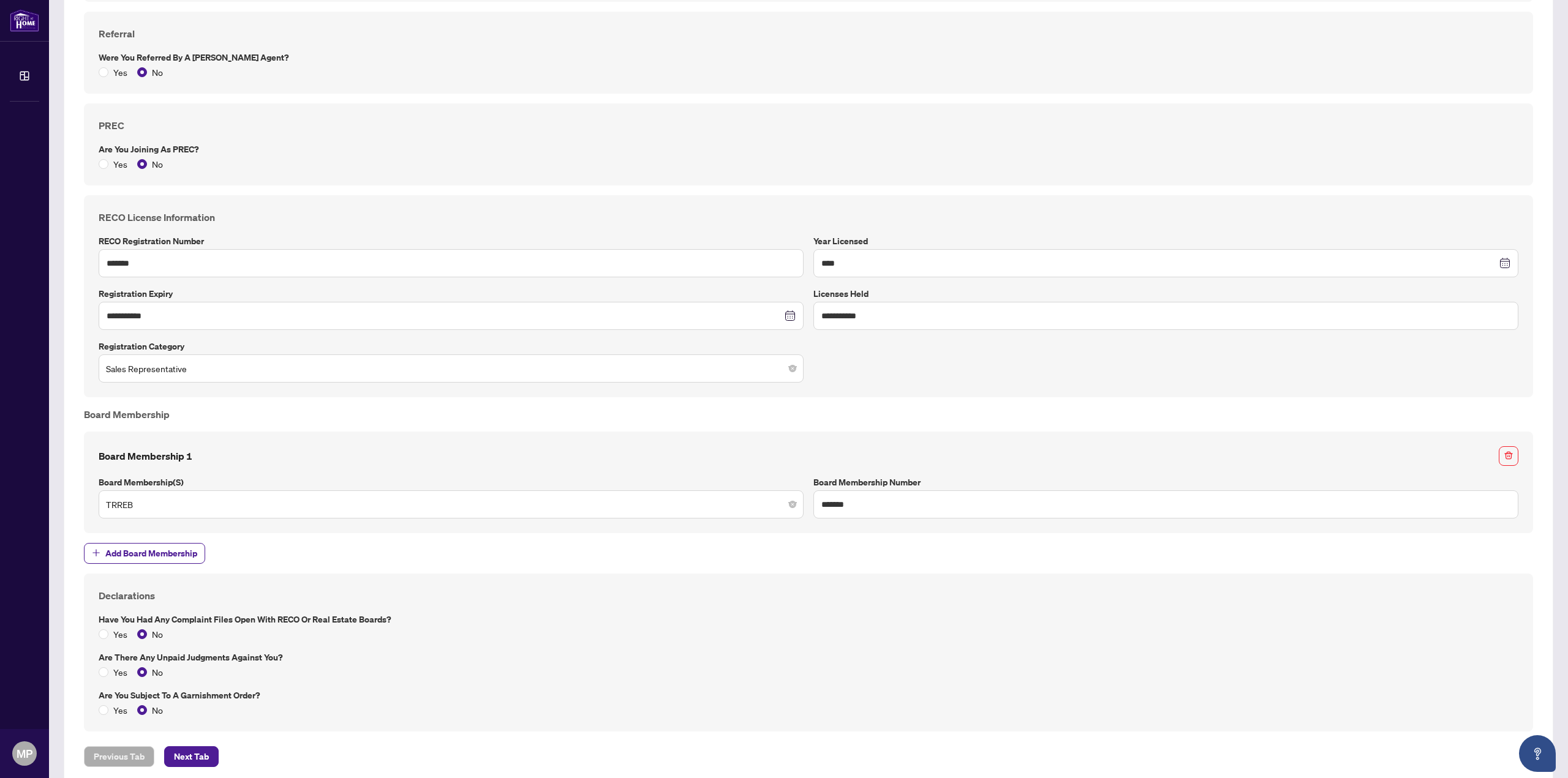
scroll to position [549, 0]
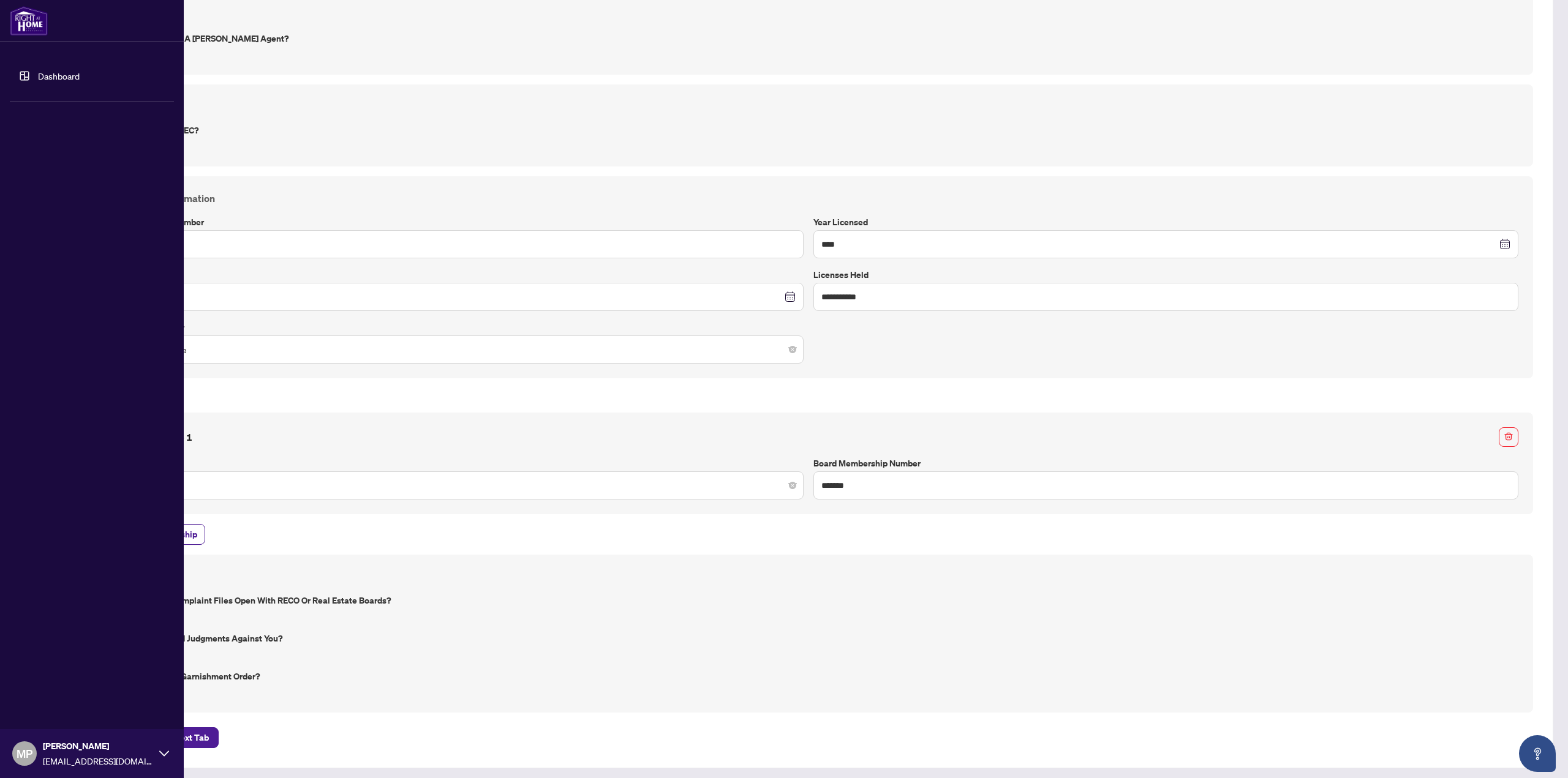
click at [26, 33] on img at bounding box center [29, 21] width 38 height 29
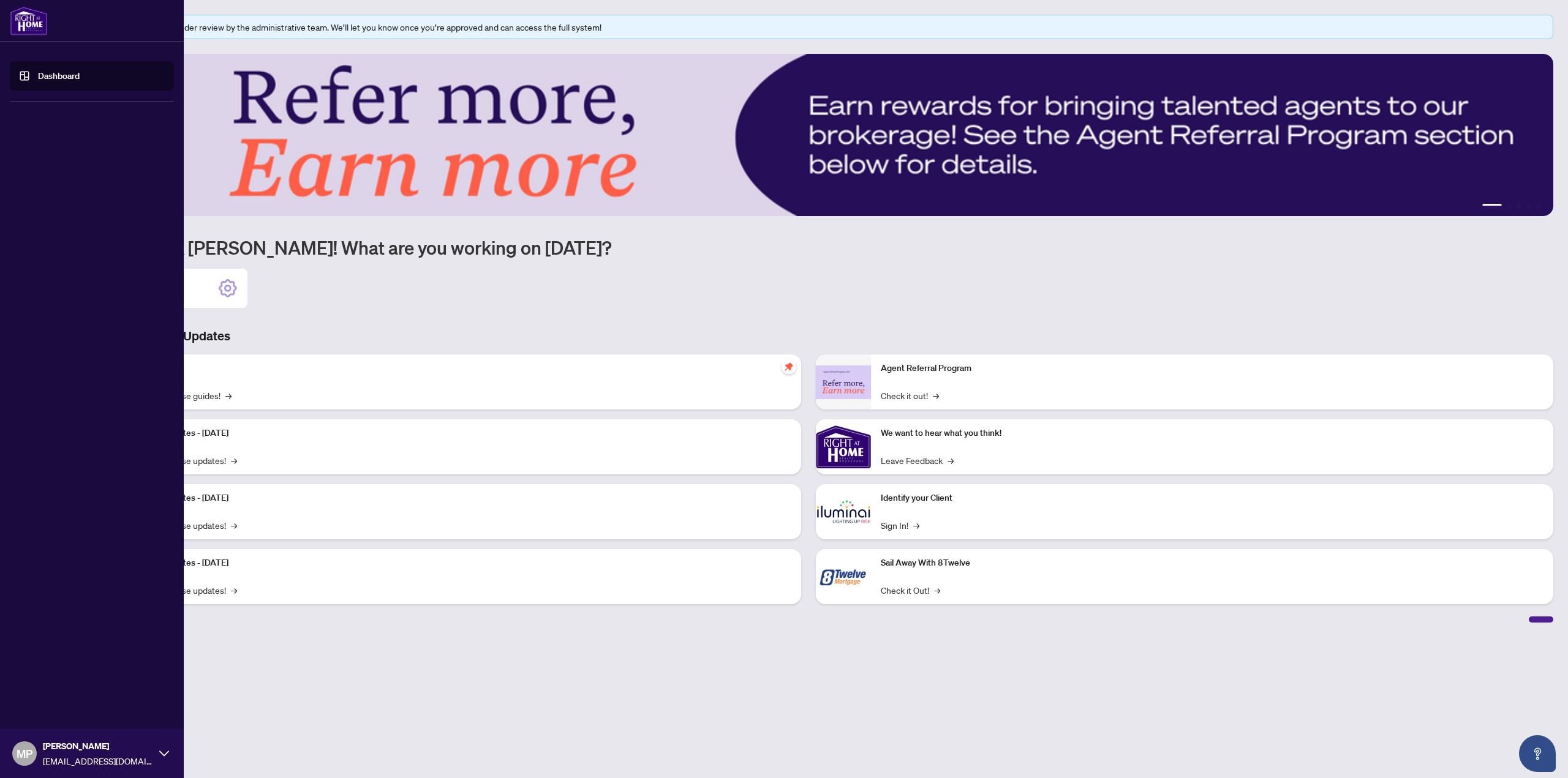
click at [14, 752] on span "MP" at bounding box center [25, 753] width 25 height 25
click at [62, 701] on span "Profile Settings" at bounding box center [64, 706] width 58 height 20
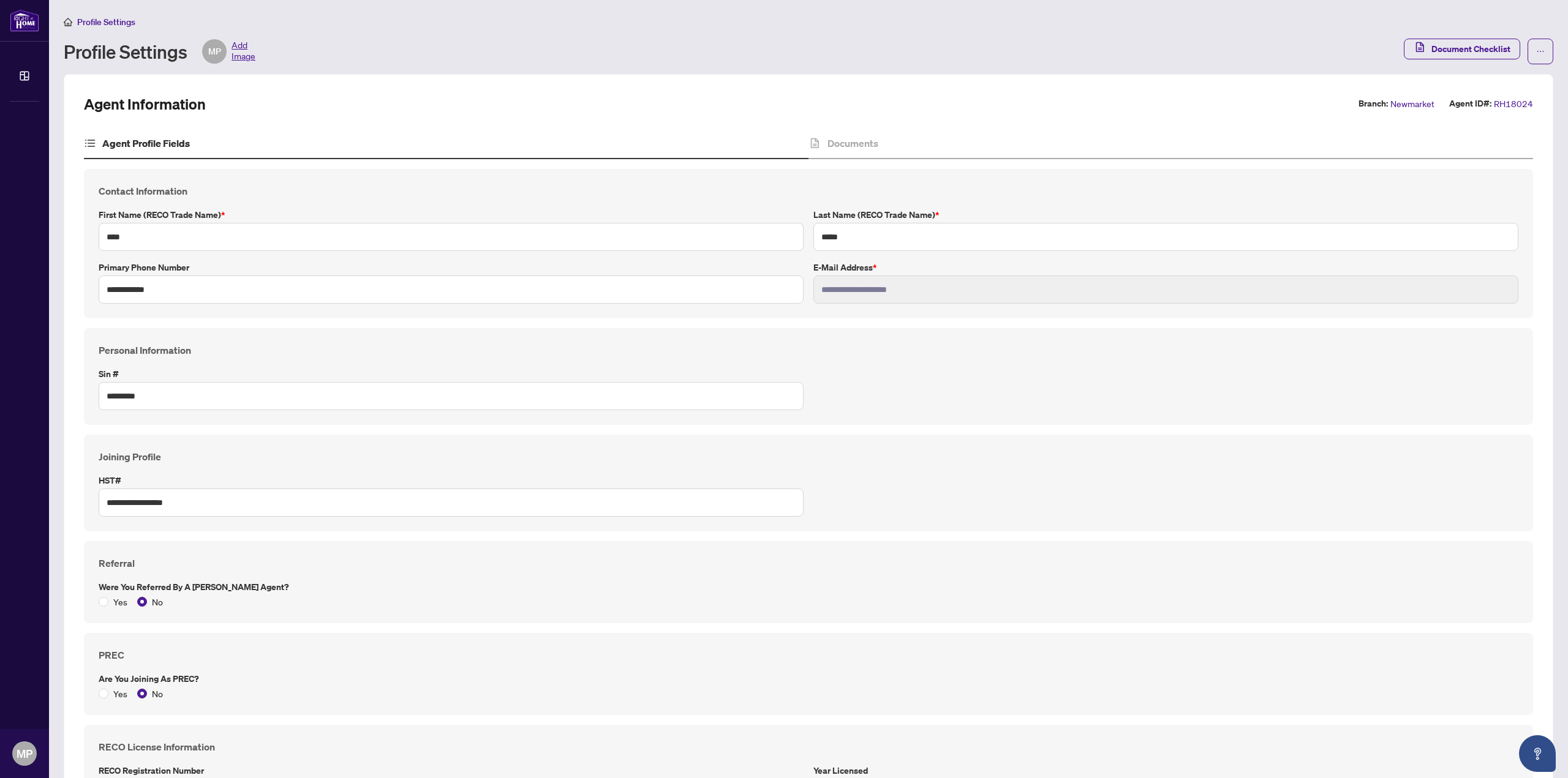
click at [224, 52] on span "MP" at bounding box center [214, 52] width 25 height 25
click at [231, 53] on div "MP Add Image" at bounding box center [228, 52] width 53 height 25
click at [240, 40] on span "Add Image" at bounding box center [243, 52] width 24 height 25
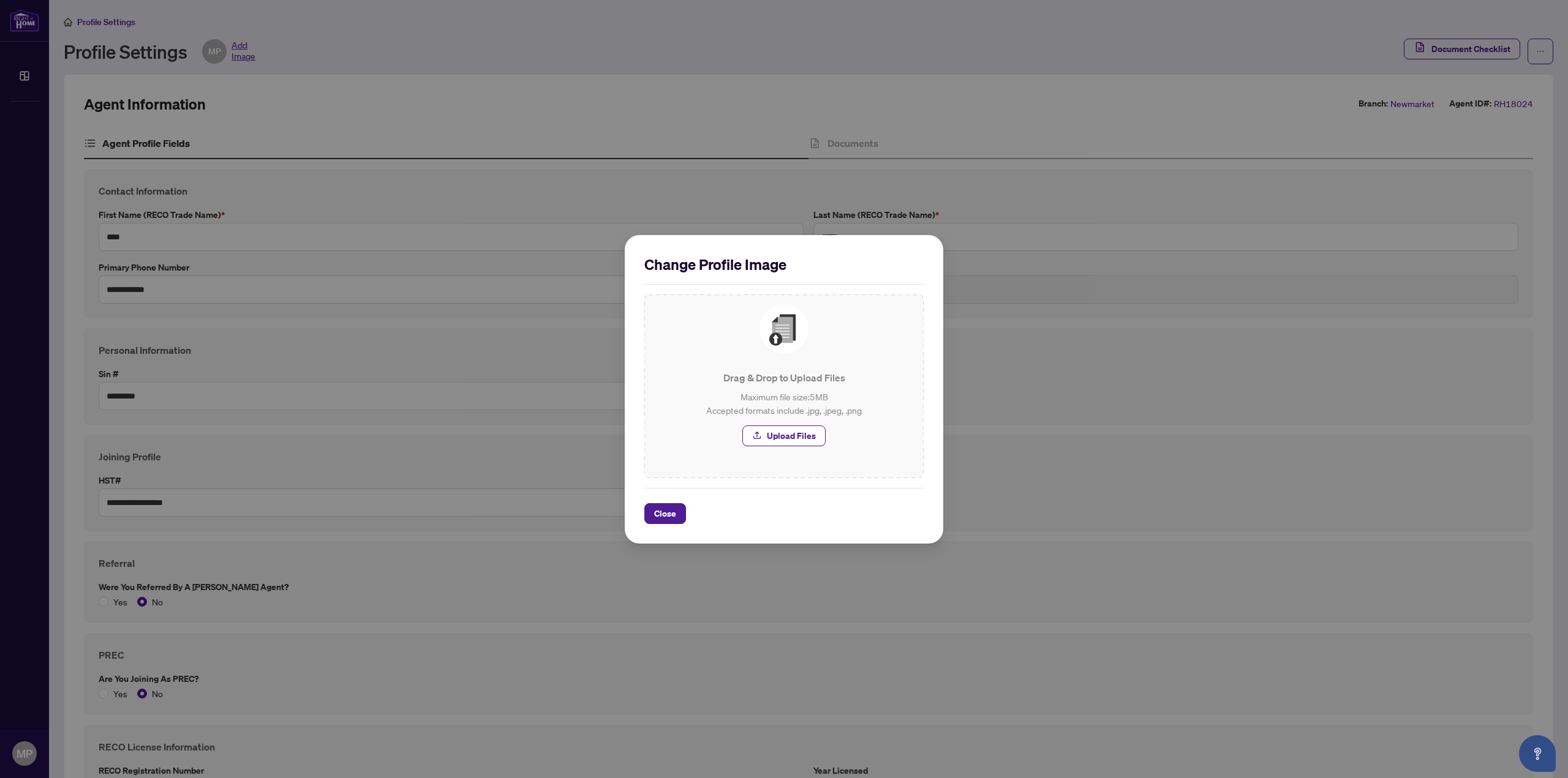
click at [818, 331] on div "Drag & Drop to Upload Files Maximum file size: 5 MB Accepted formats include .j…" at bounding box center [783, 375] width 260 height 142
click at [762, 444] on span "button" at bounding box center [757, 436] width 10 height 20
click at [765, 373] on p "Drag & Drop to Upload Files" at bounding box center [783, 378] width 260 height 15
click at [780, 432] on span "Upload Files" at bounding box center [791, 436] width 49 height 20
click at [678, 515] on button "Close" at bounding box center [665, 514] width 42 height 21
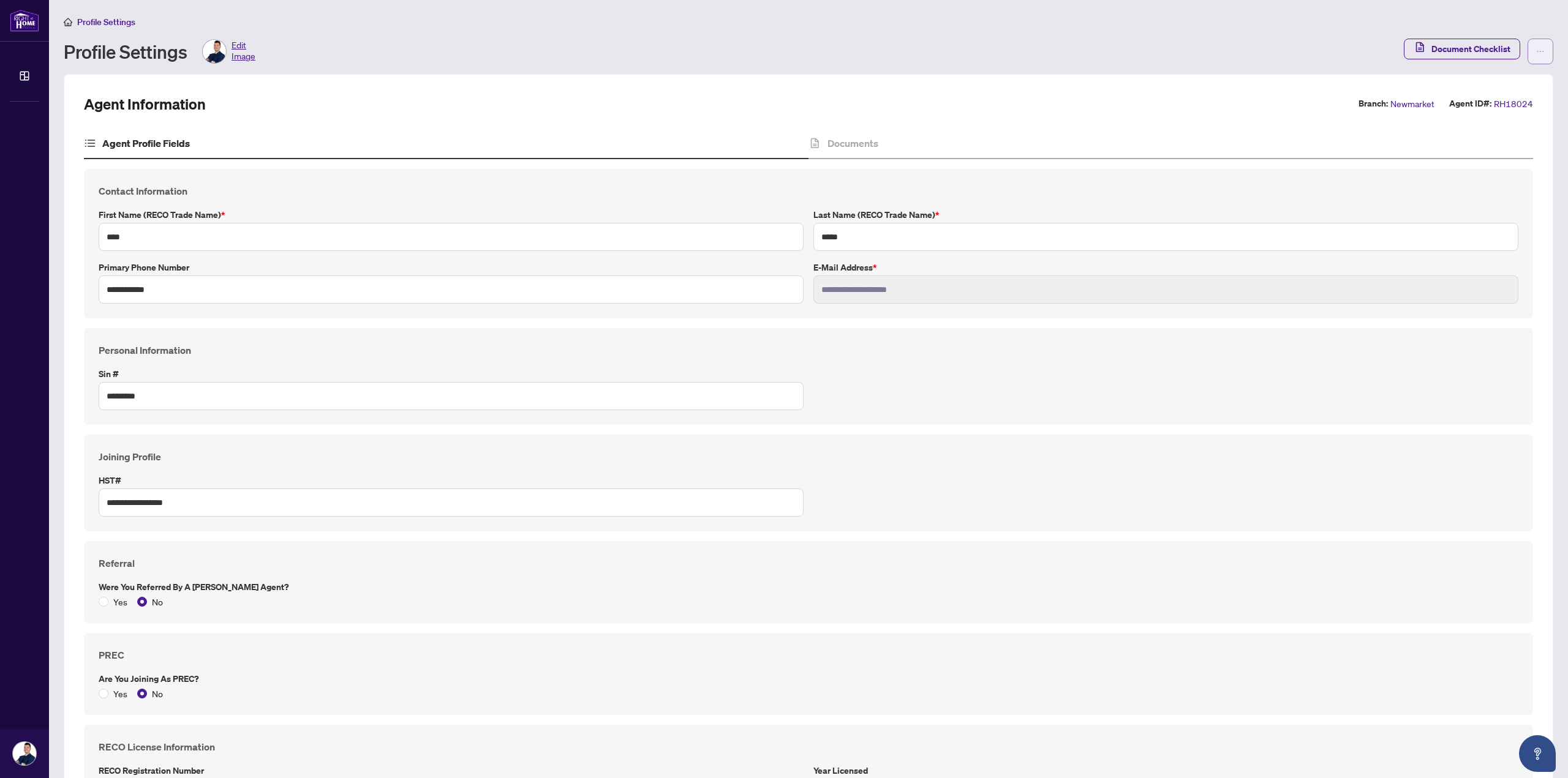
click at [1531, 62] on button "button" at bounding box center [1540, 52] width 26 height 26
click at [1343, 45] on div "Profile Settings Edit Image" at bounding box center [730, 52] width 1333 height 25
click at [1429, 39] on button "Document Checklist" at bounding box center [1462, 49] width 117 height 21
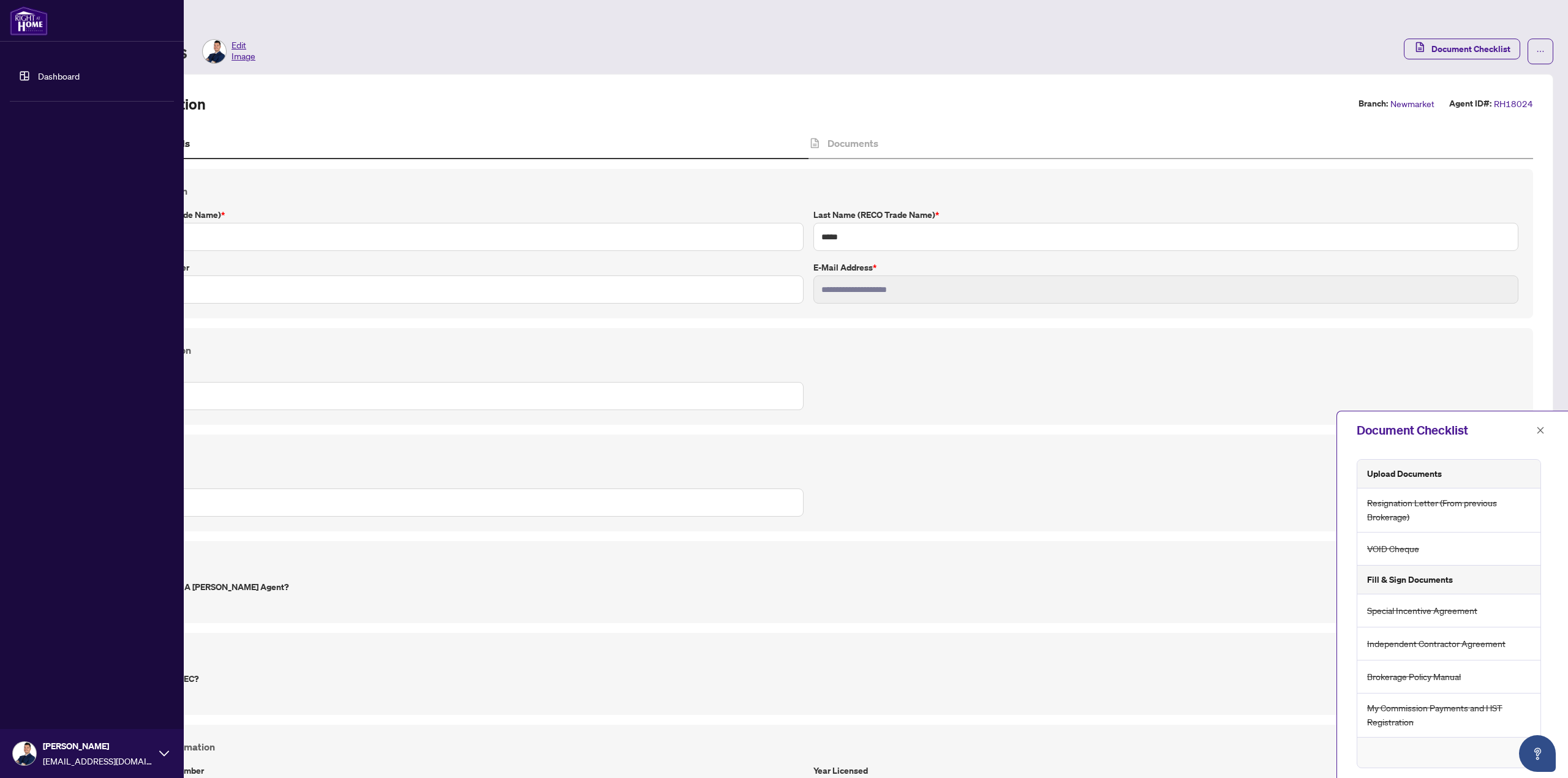
click at [38, 80] on link "Dashboard" at bounding box center [59, 76] width 42 height 11
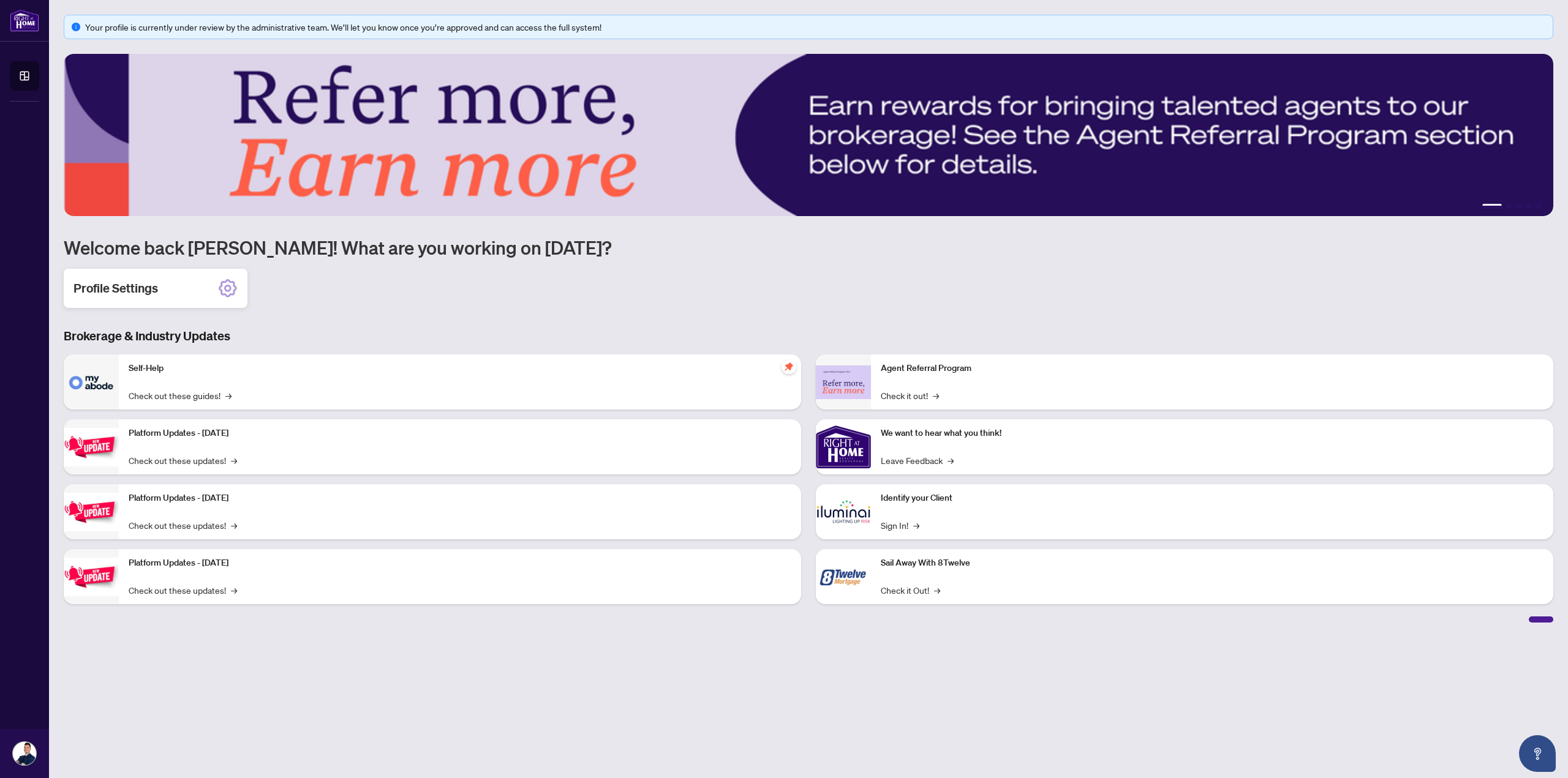
click at [143, 289] on h2 "Profile Settings" at bounding box center [116, 288] width 85 height 17
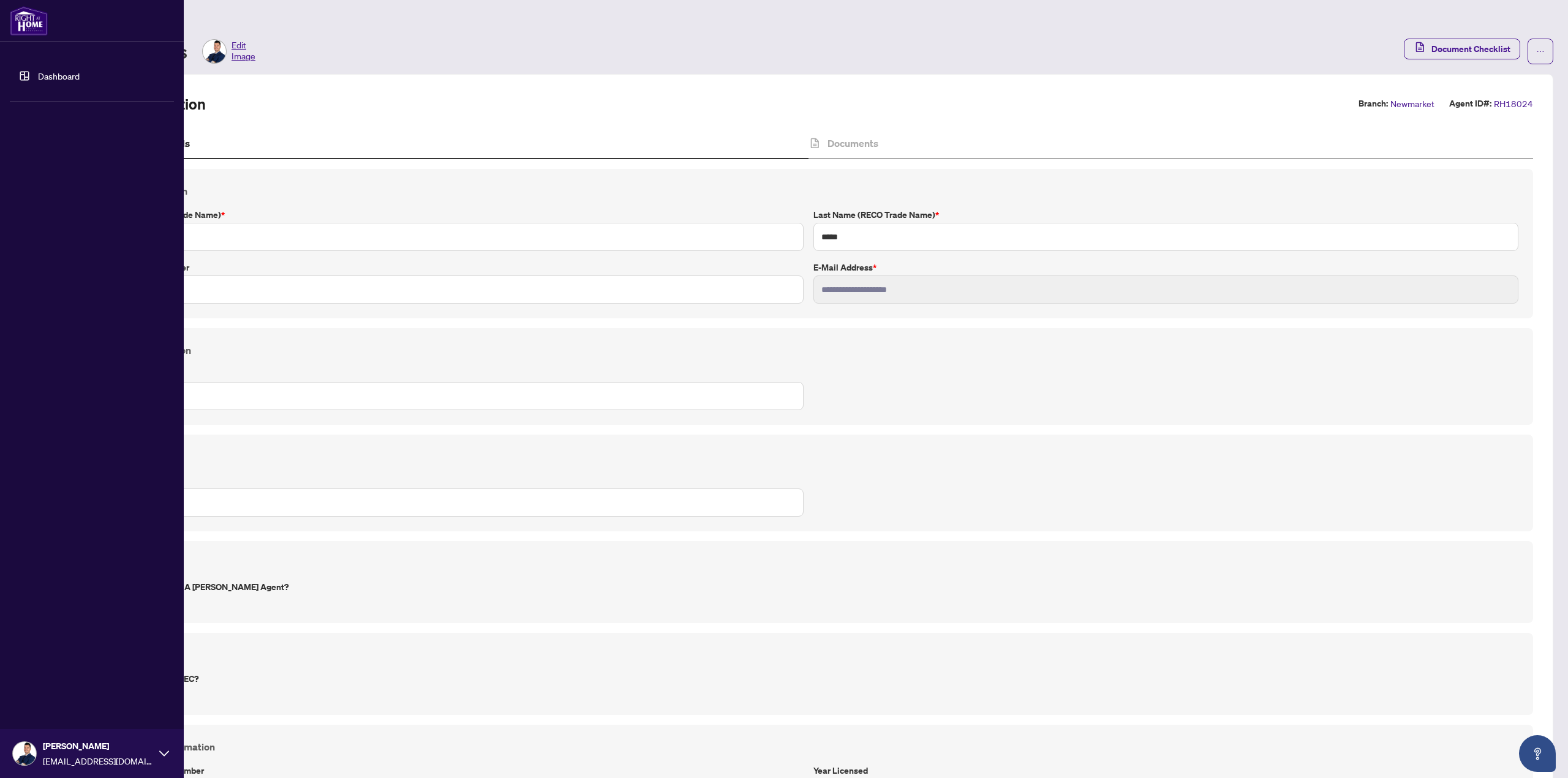
click at [41, 25] on img at bounding box center [29, 21] width 38 height 29
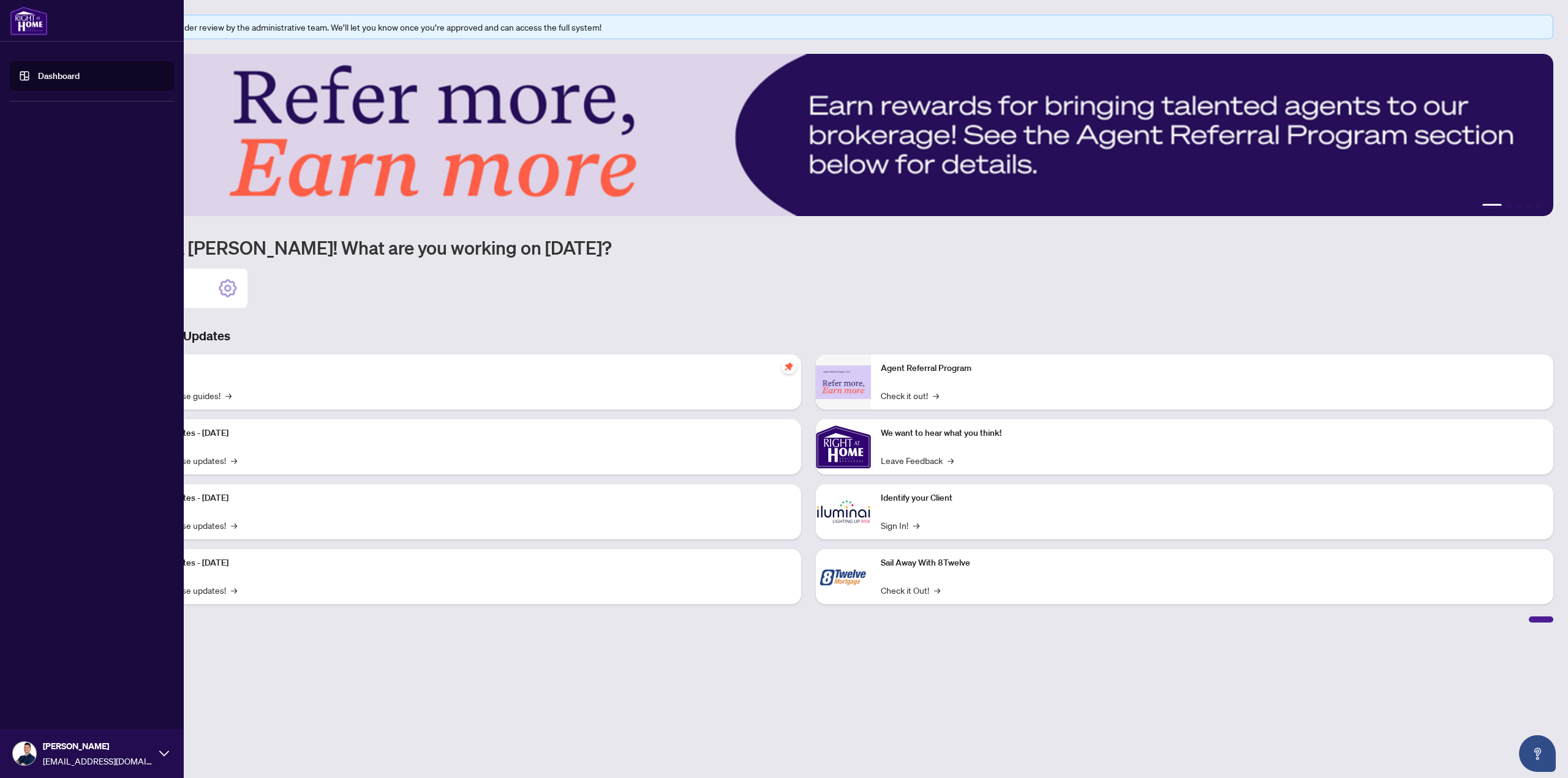
click at [56, 71] on link "Dashboard" at bounding box center [59, 76] width 42 height 11
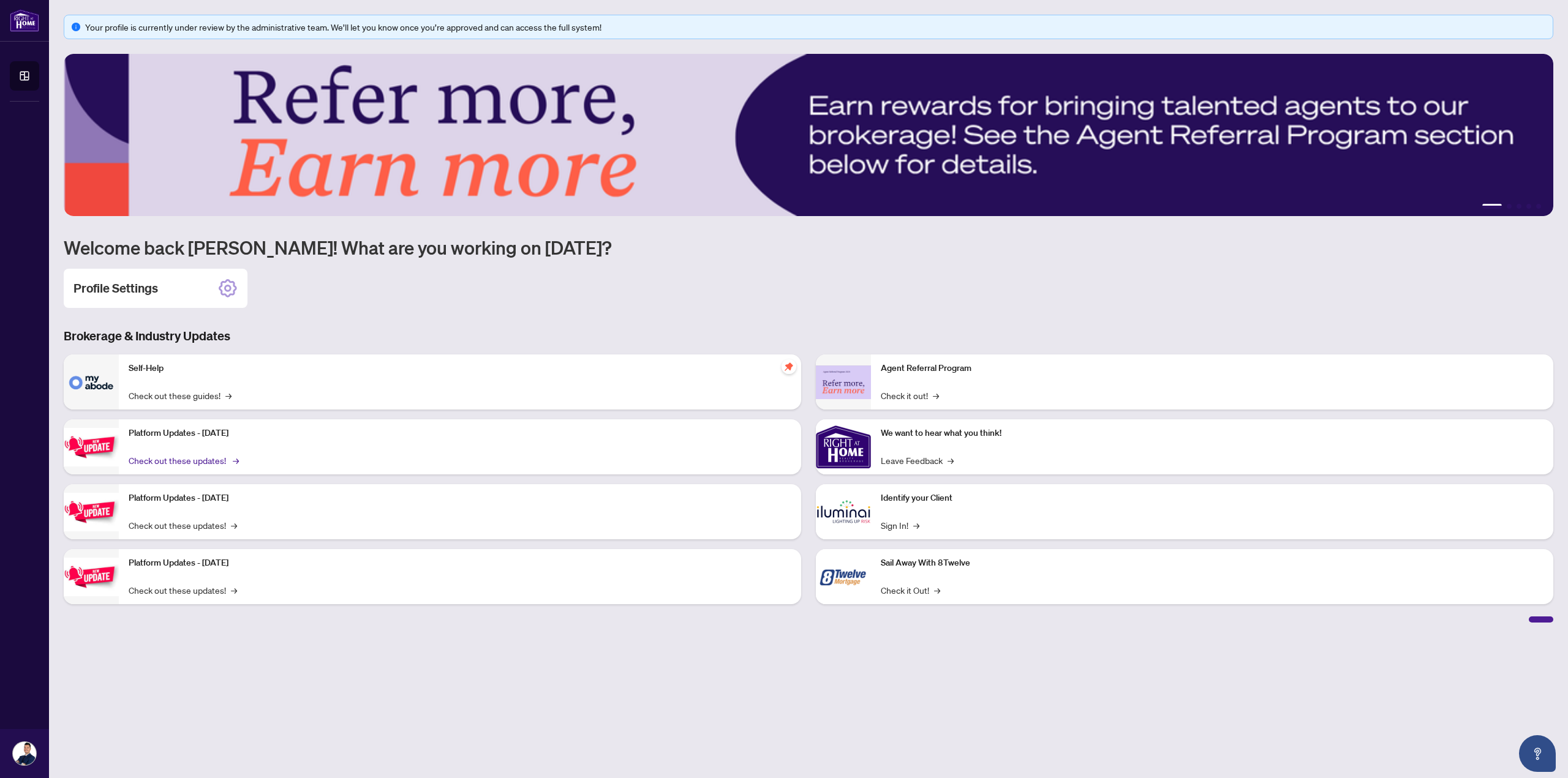
click at [204, 462] on link "Check out these updates! →" at bounding box center [182, 460] width 109 height 13
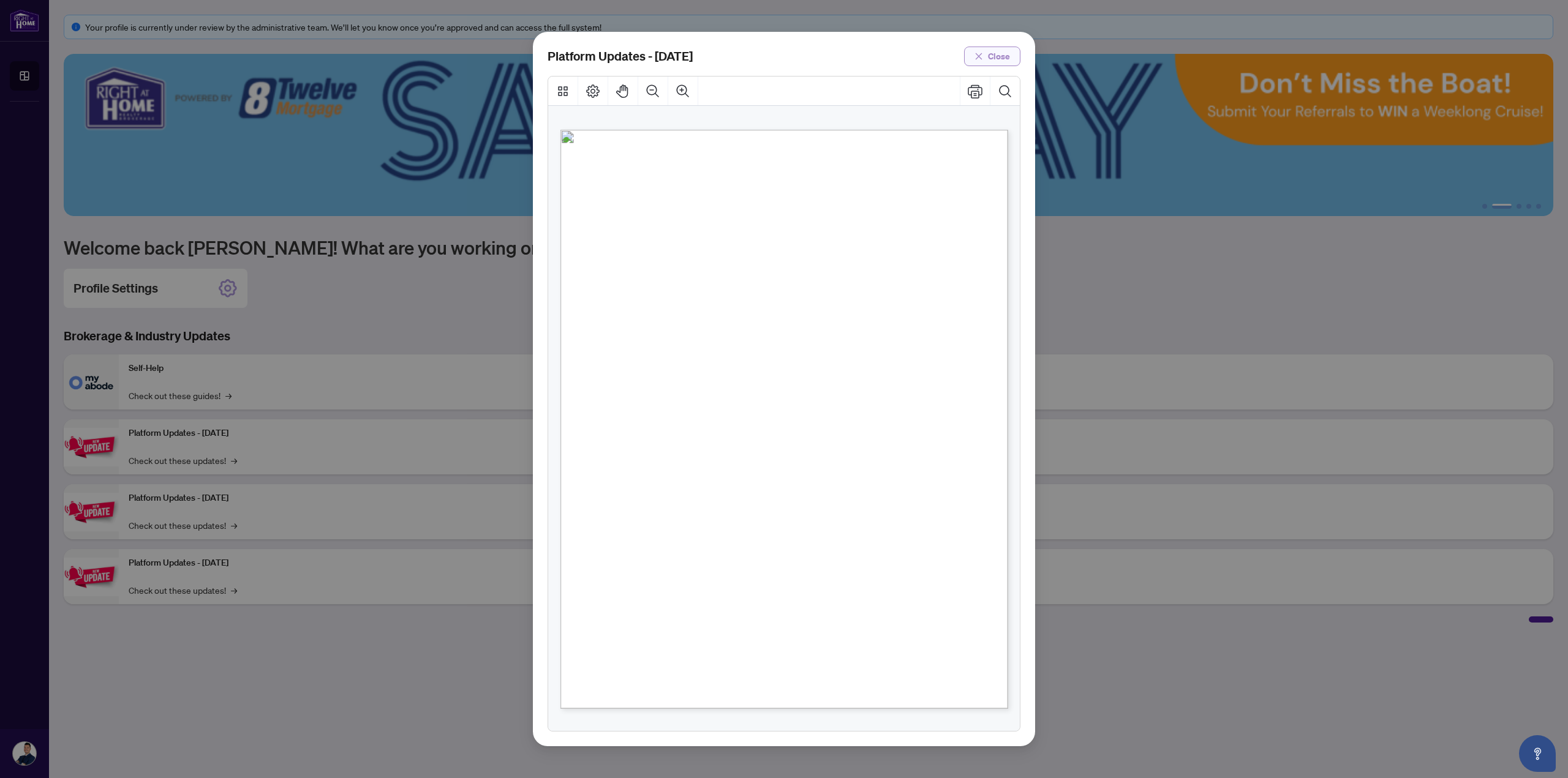
click at [1006, 60] on span "Close" at bounding box center [999, 56] width 22 height 20
